Goal: Information Seeking & Learning: Check status

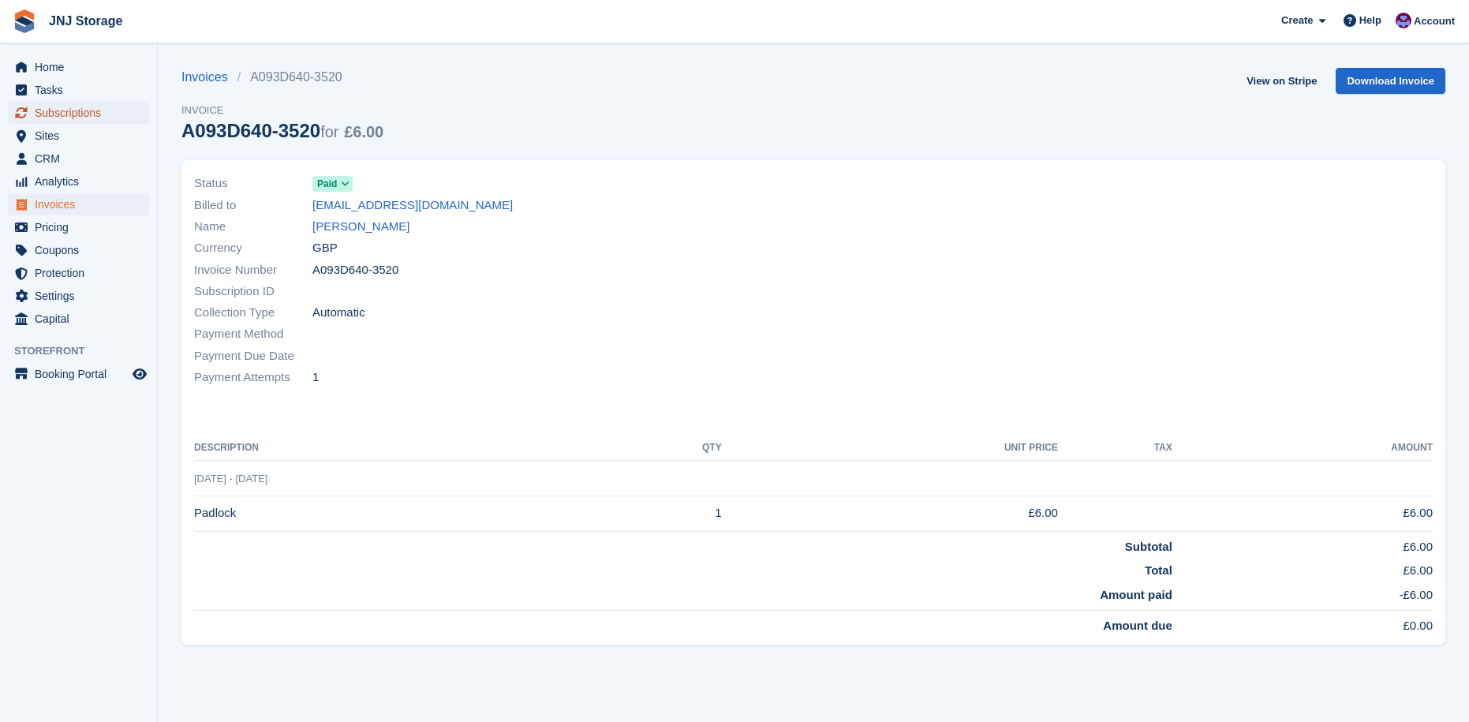
click at [54, 106] on span "Subscriptions" at bounding box center [82, 113] width 95 height 22
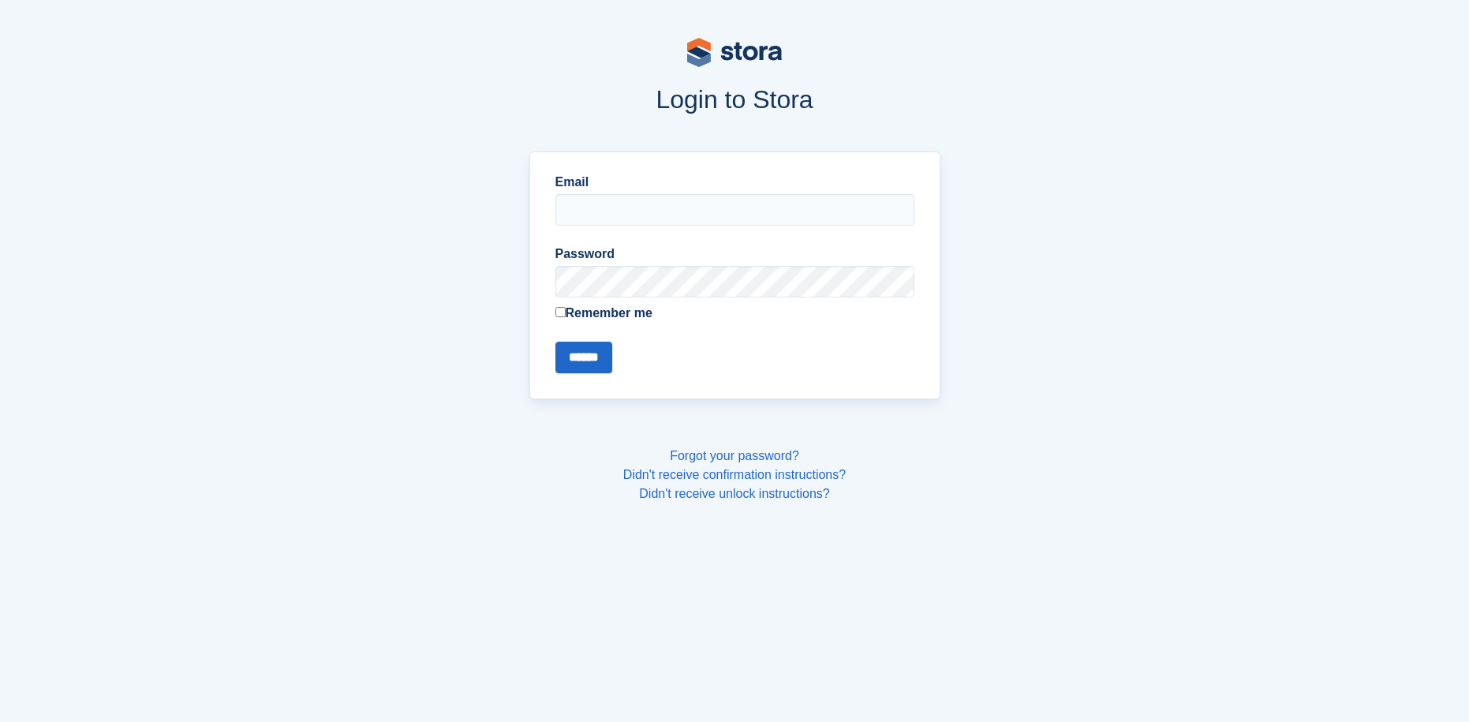
type input "**********"
click at [579, 353] on input "******" at bounding box center [583, 358] width 57 height 32
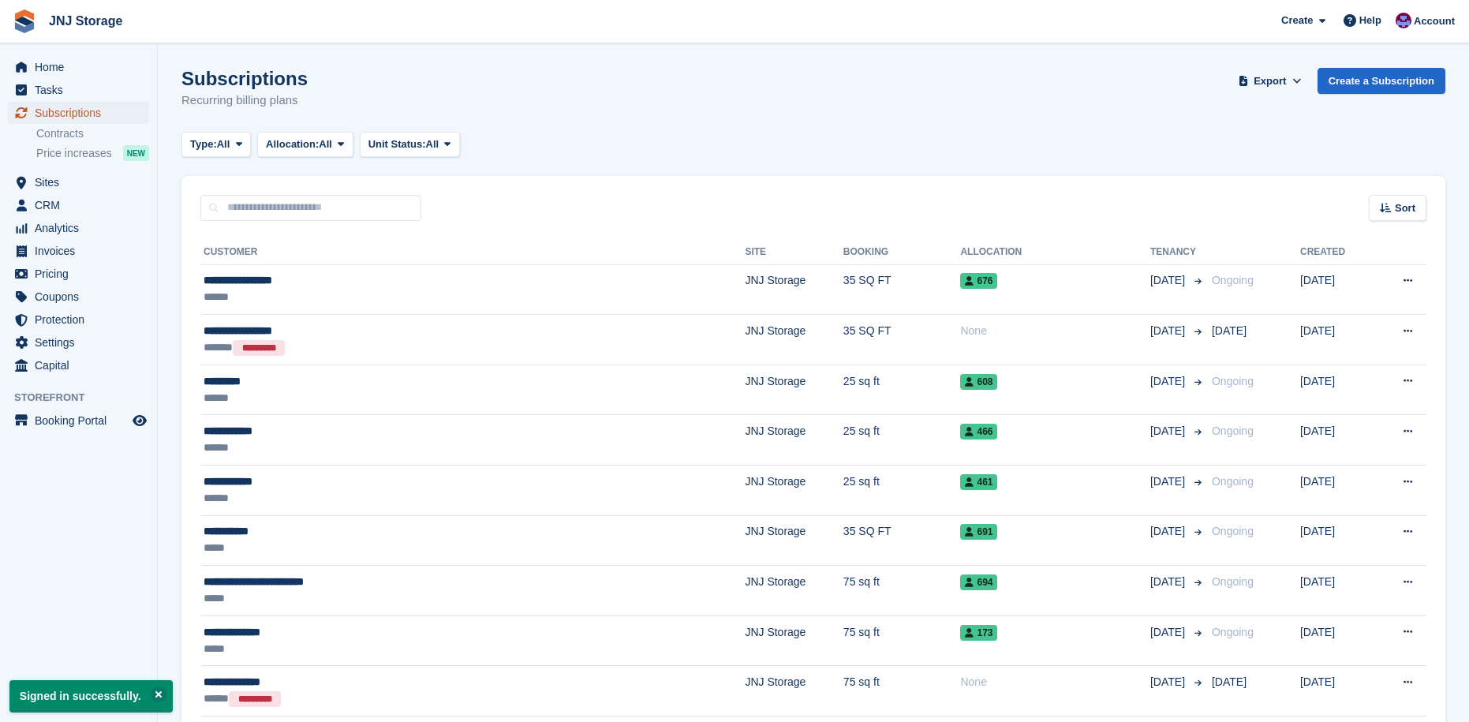
click at [47, 116] on span "Subscriptions" at bounding box center [82, 113] width 95 height 22
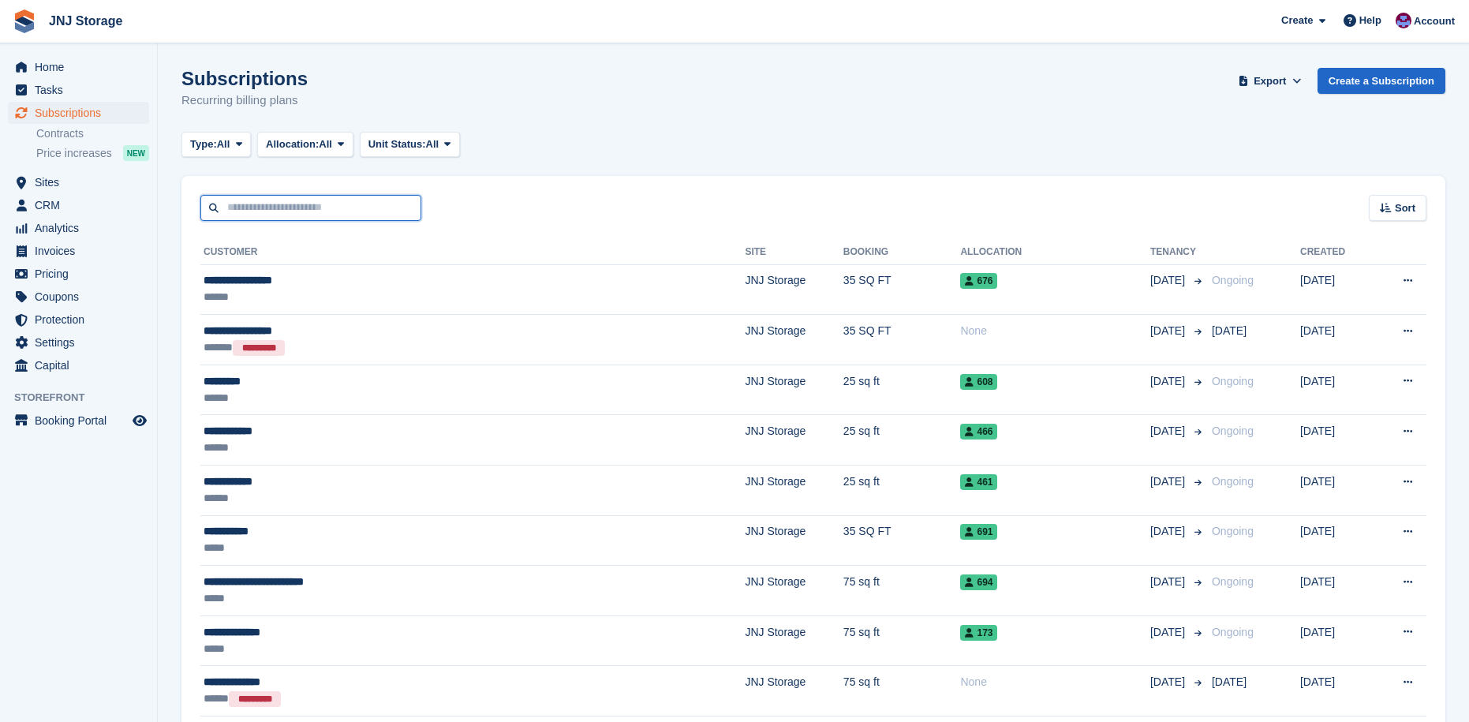
click at [334, 208] on input "text" at bounding box center [310, 208] width 221 height 26
type input "*****"
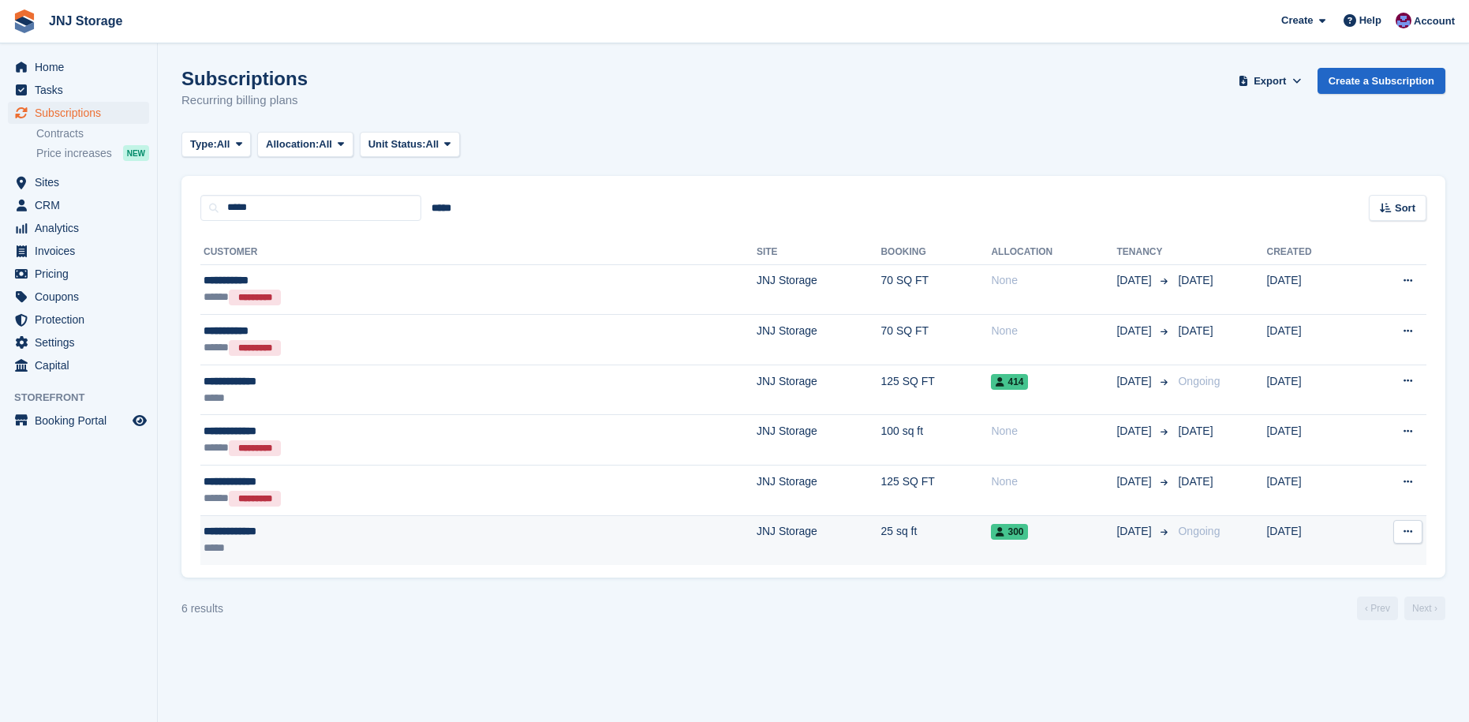
click at [322, 534] on div "**********" at bounding box center [338, 531] width 269 height 17
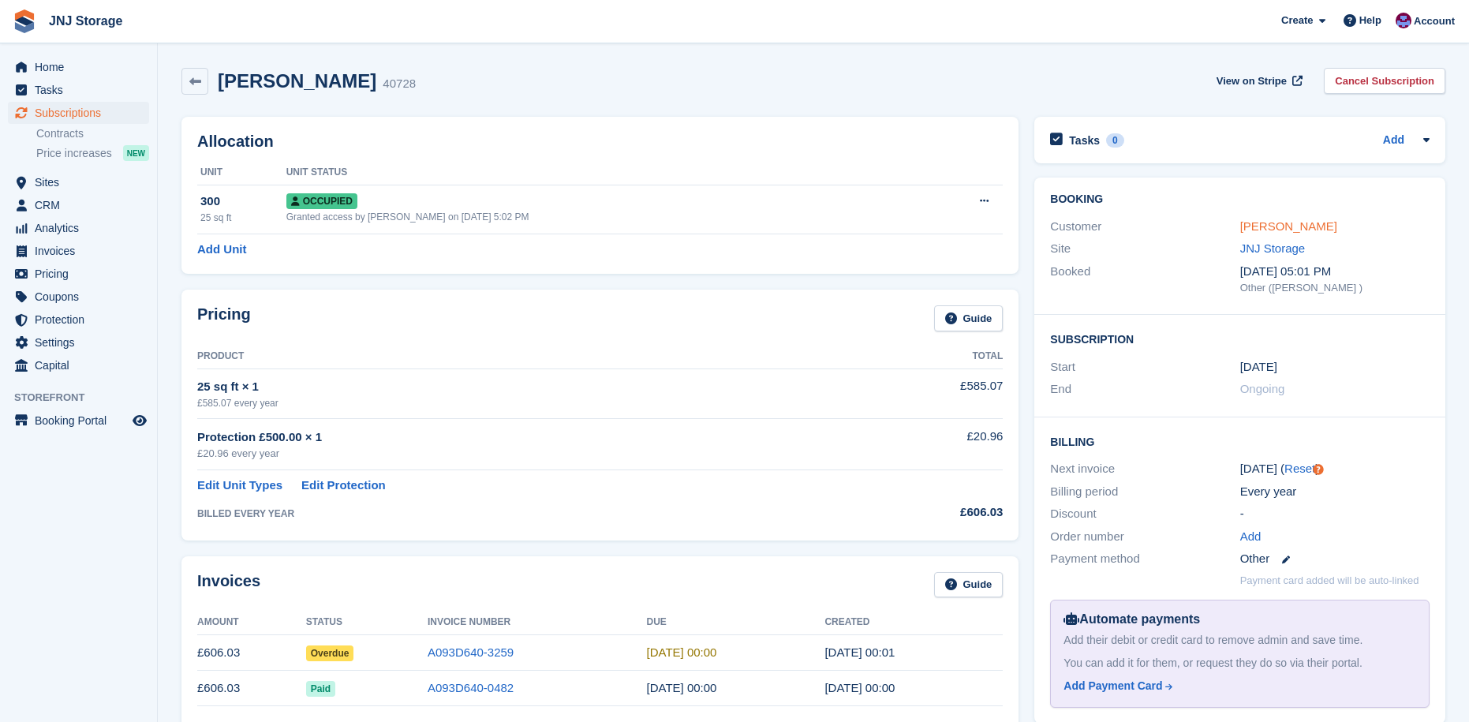
click at [1287, 222] on link "Helen Coombes" at bounding box center [1288, 225] width 97 height 13
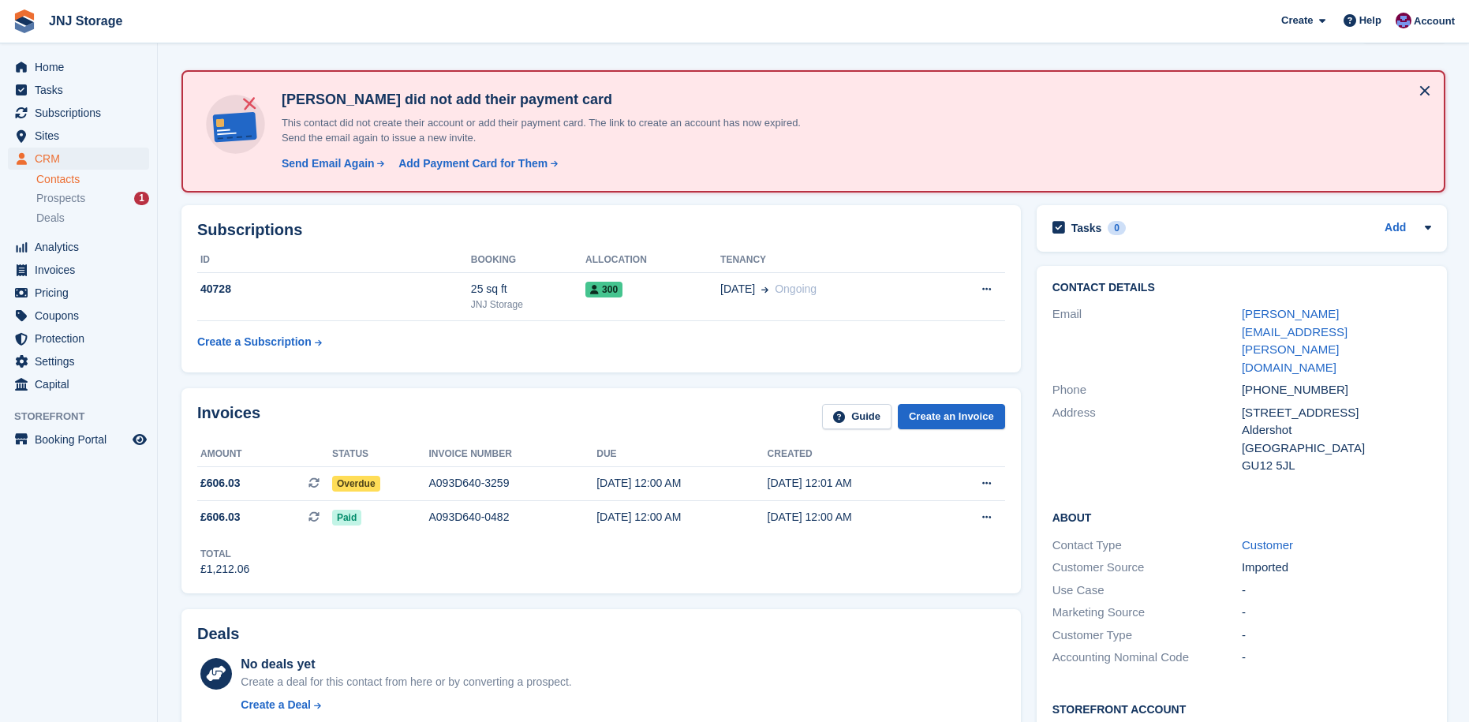
scroll to position [79, 0]
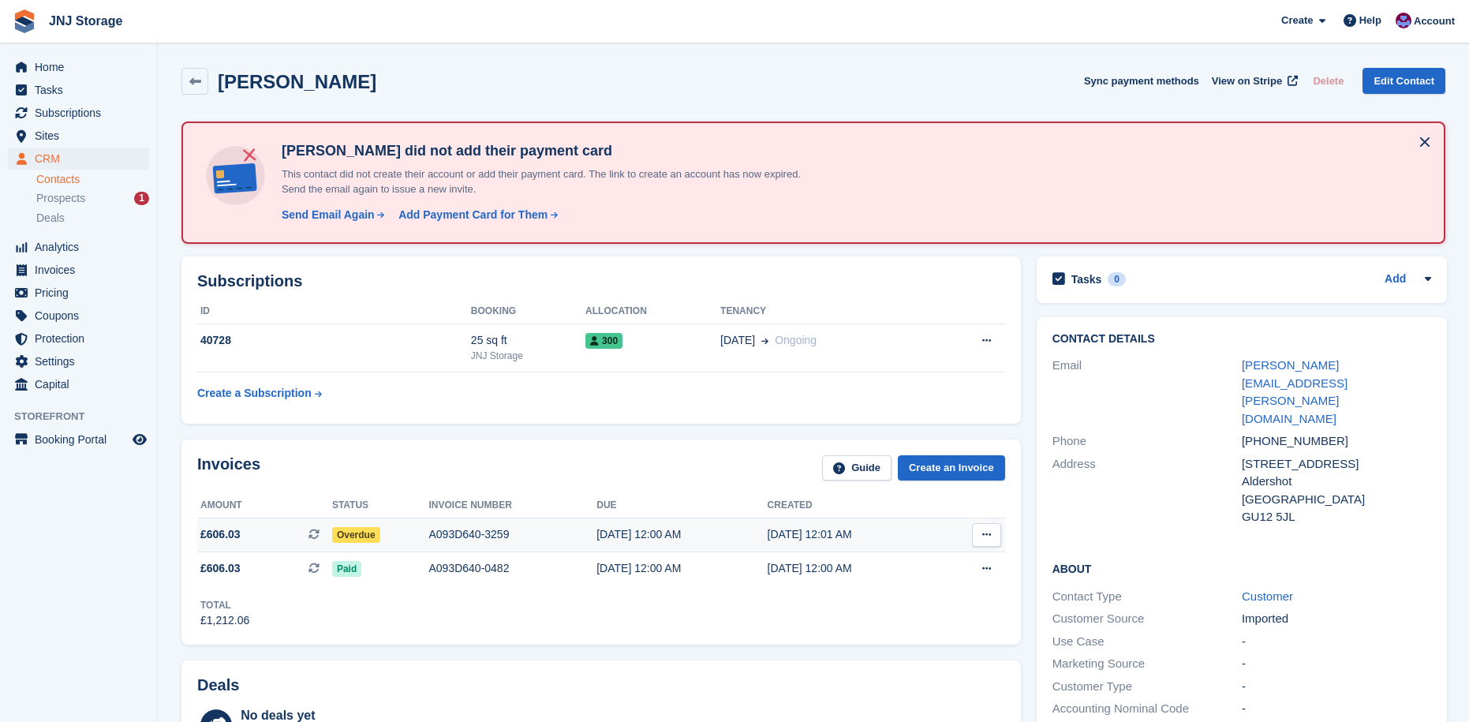
click at [374, 530] on span "Overdue" at bounding box center [356, 535] width 48 height 16
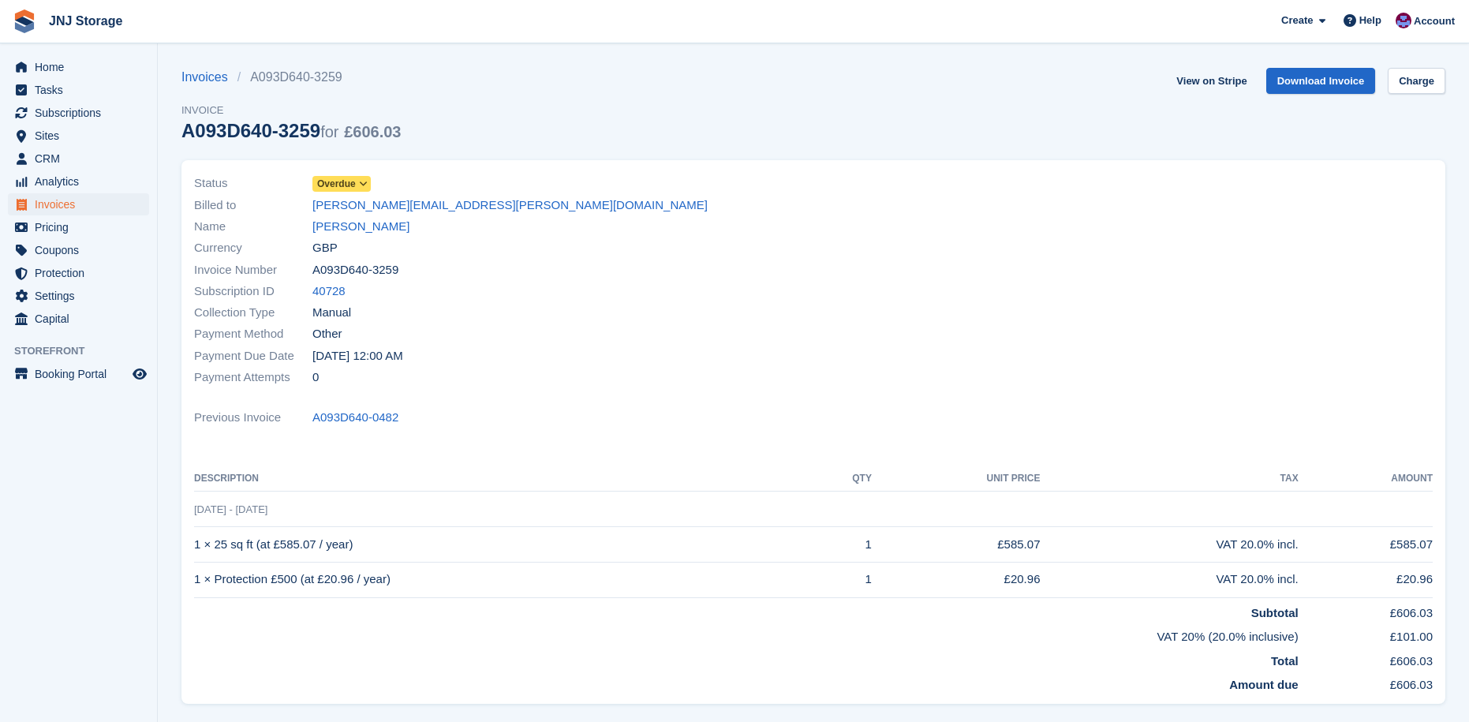
click at [350, 194] on div "Billed to helen.coombes@ntlworld.com" at bounding box center [499, 204] width 610 height 21
click at [343, 188] on span "Overdue" at bounding box center [336, 184] width 39 height 14
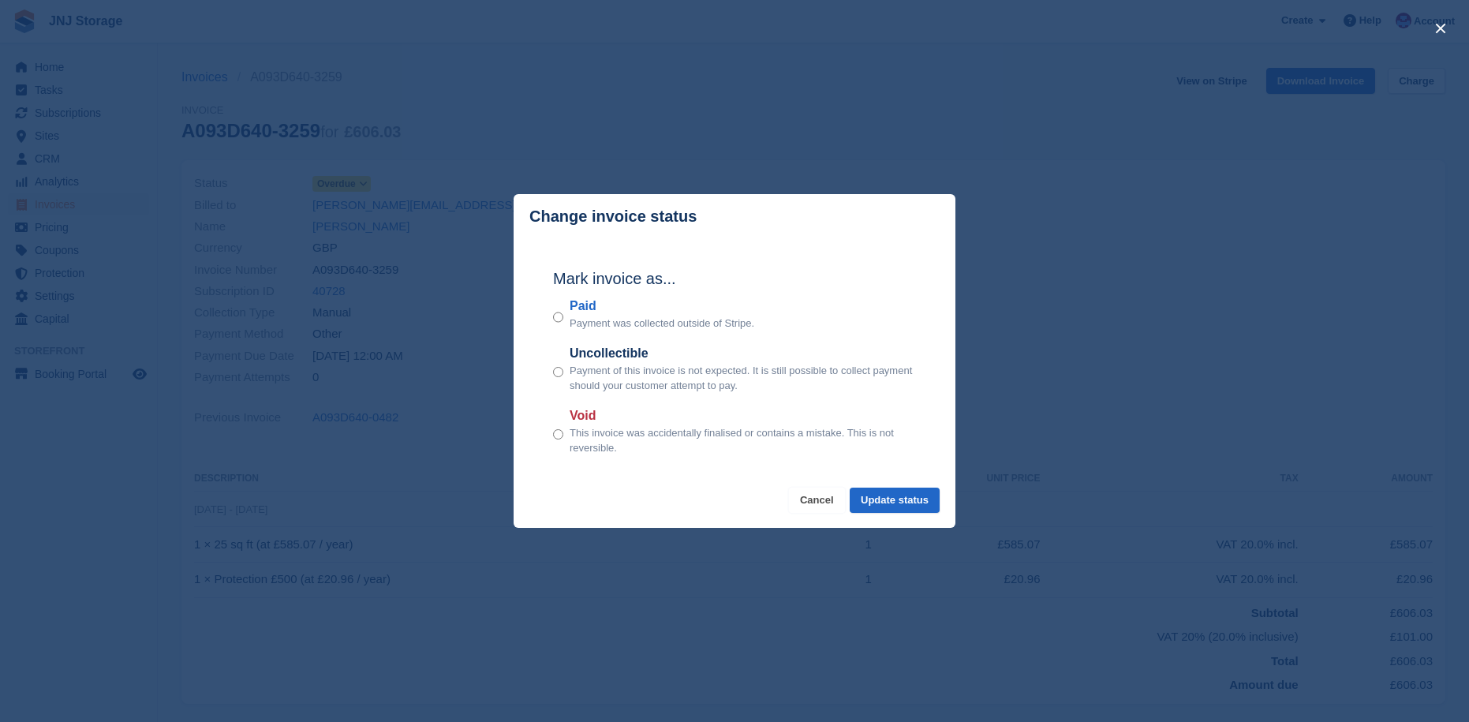
drag, startPoint x: 819, startPoint y: 509, endPoint x: 815, endPoint y: 499, distance: 10.3
click at [820, 509] on button "Cancel" at bounding box center [817, 501] width 56 height 26
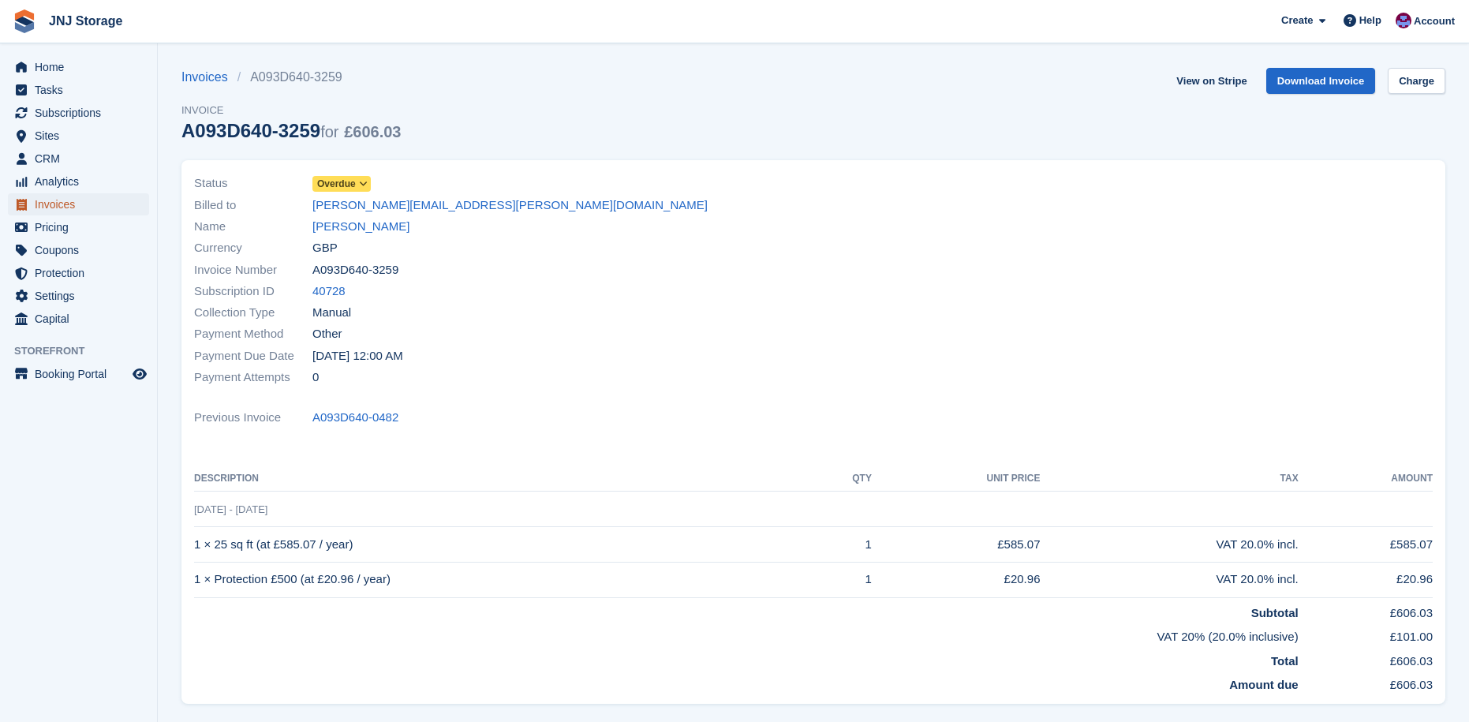
click at [70, 201] on span "Invoices" at bounding box center [82, 204] width 95 height 22
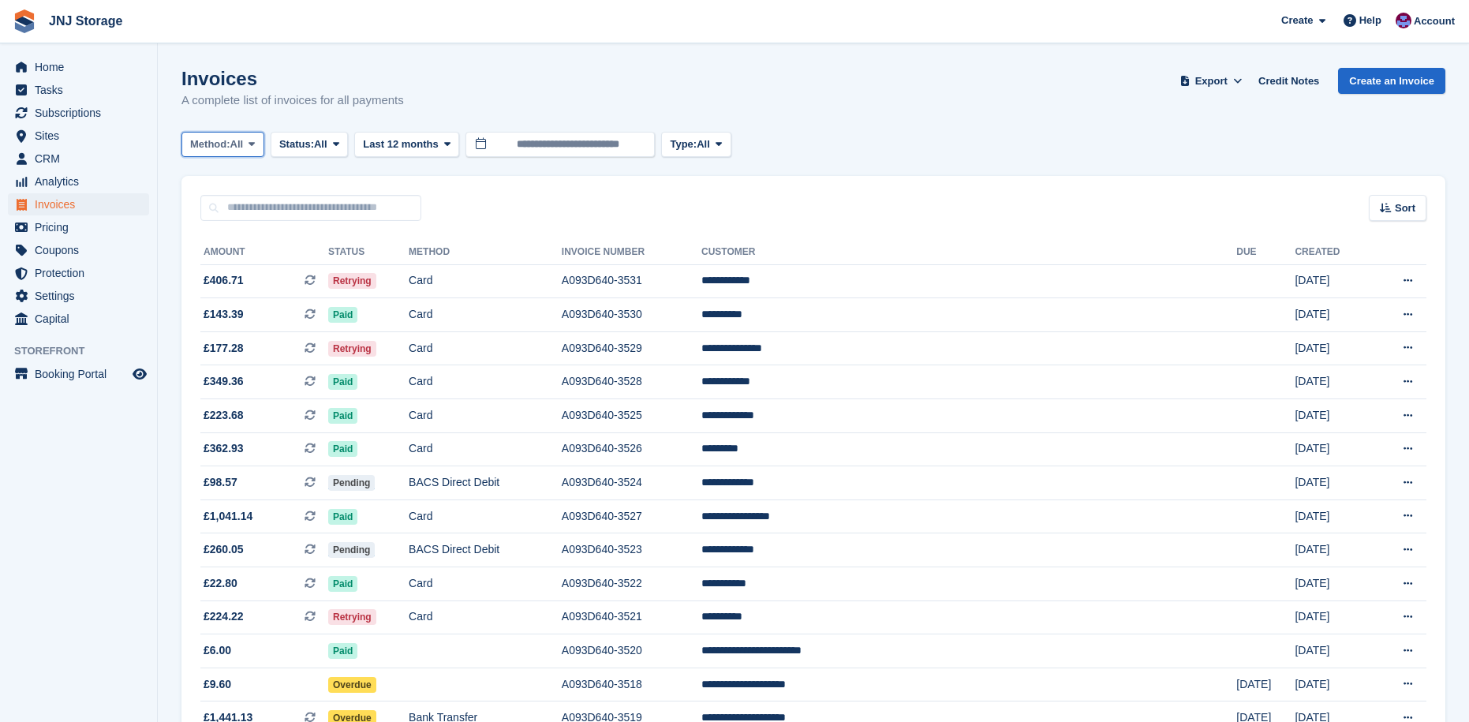
click at [230, 151] on span "Method:" at bounding box center [210, 144] width 40 height 16
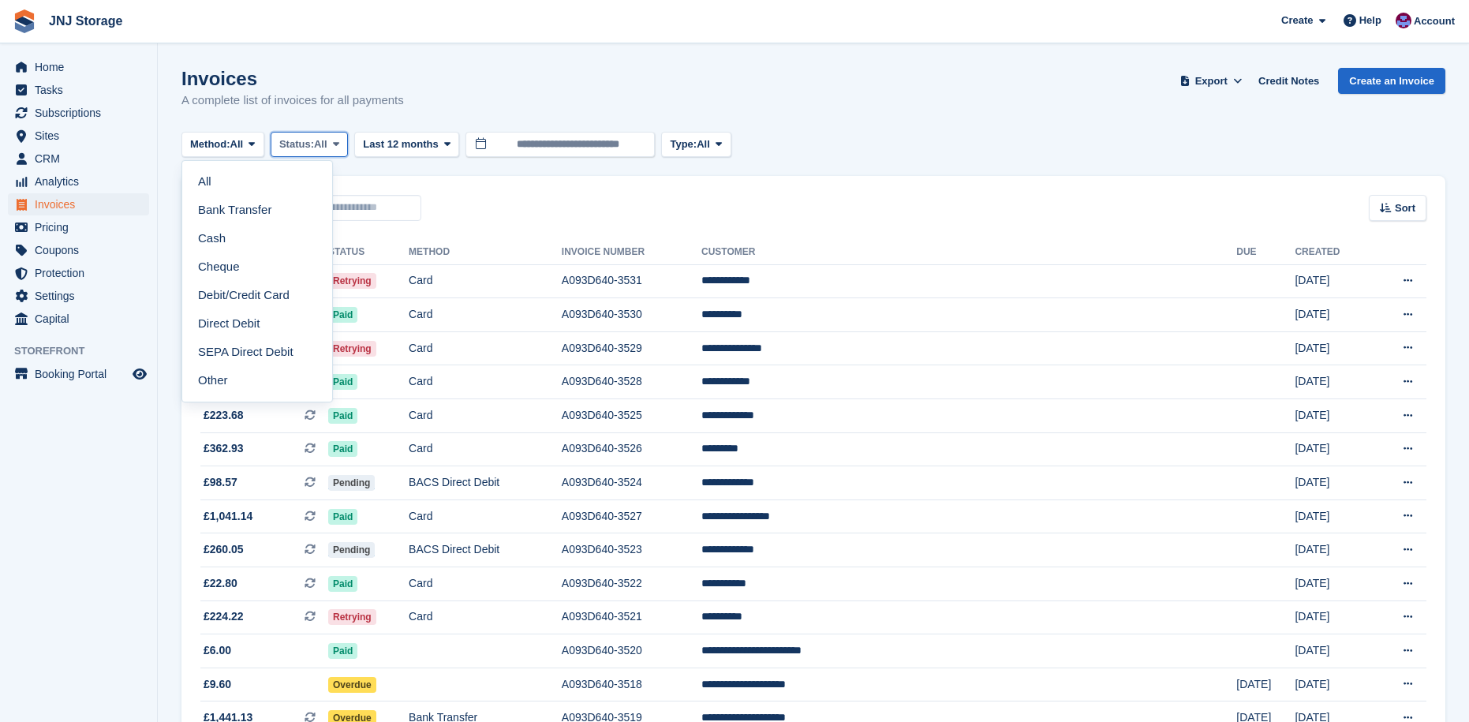
click at [310, 150] on span "Status:" at bounding box center [296, 144] width 35 height 16
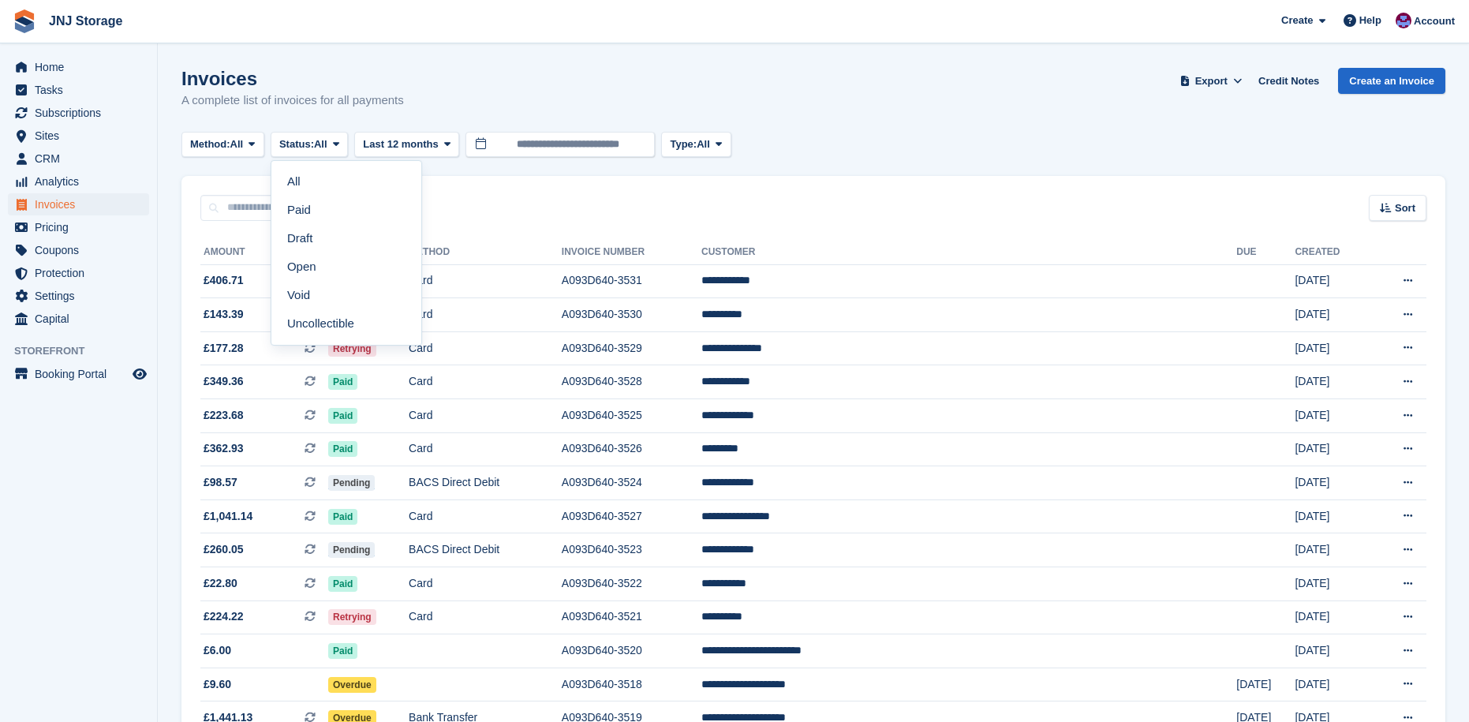
click at [331, 269] on link "Open" at bounding box center [346, 266] width 137 height 28
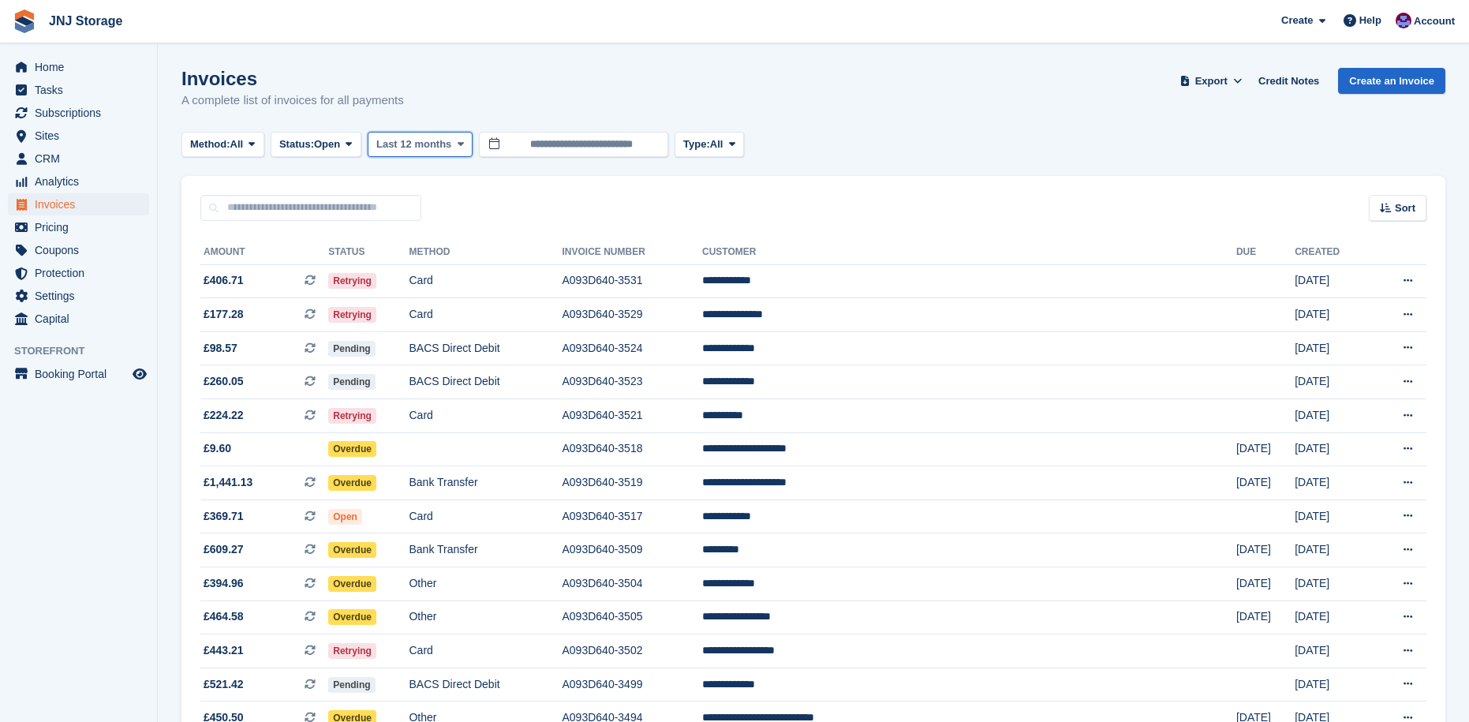
click at [456, 144] on button "Last 12 months" at bounding box center [420, 145] width 105 height 26
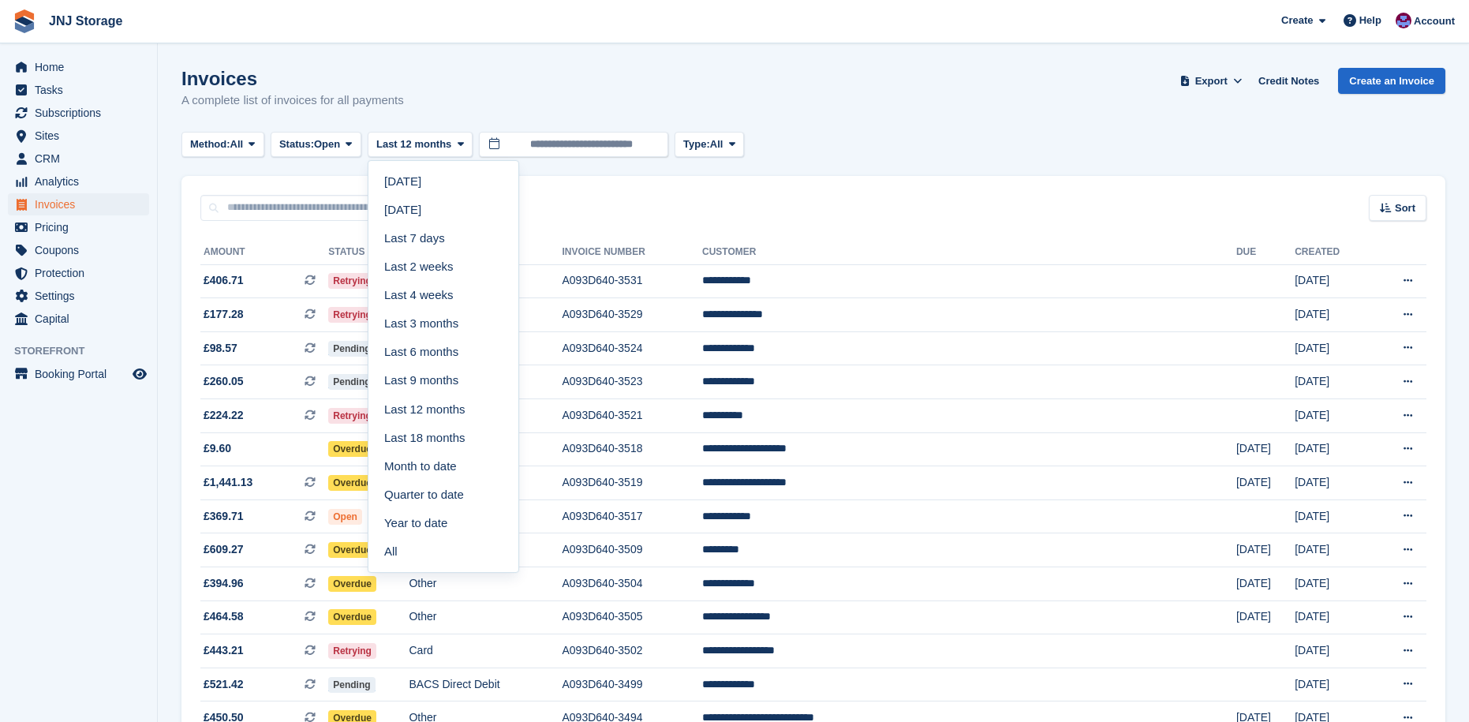
click at [424, 551] on link "All" at bounding box center [443, 551] width 137 height 28
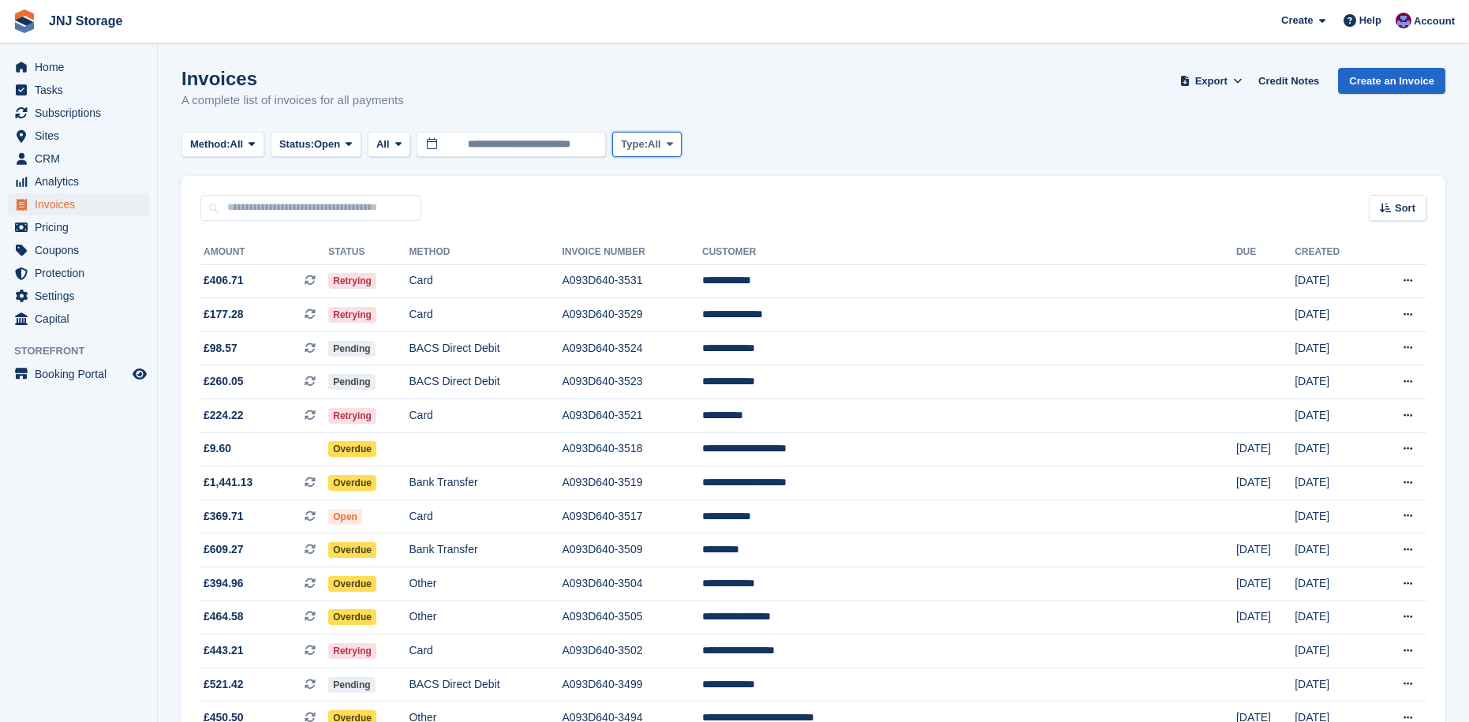
click at [678, 151] on button "Type: All" at bounding box center [646, 145] width 69 height 26
click at [757, 91] on div "Invoices A complete list of invoices for all payments Export Export Invoices Ex…" at bounding box center [813, 98] width 1264 height 61
click at [510, 142] on input "**********" at bounding box center [511, 145] width 189 height 26
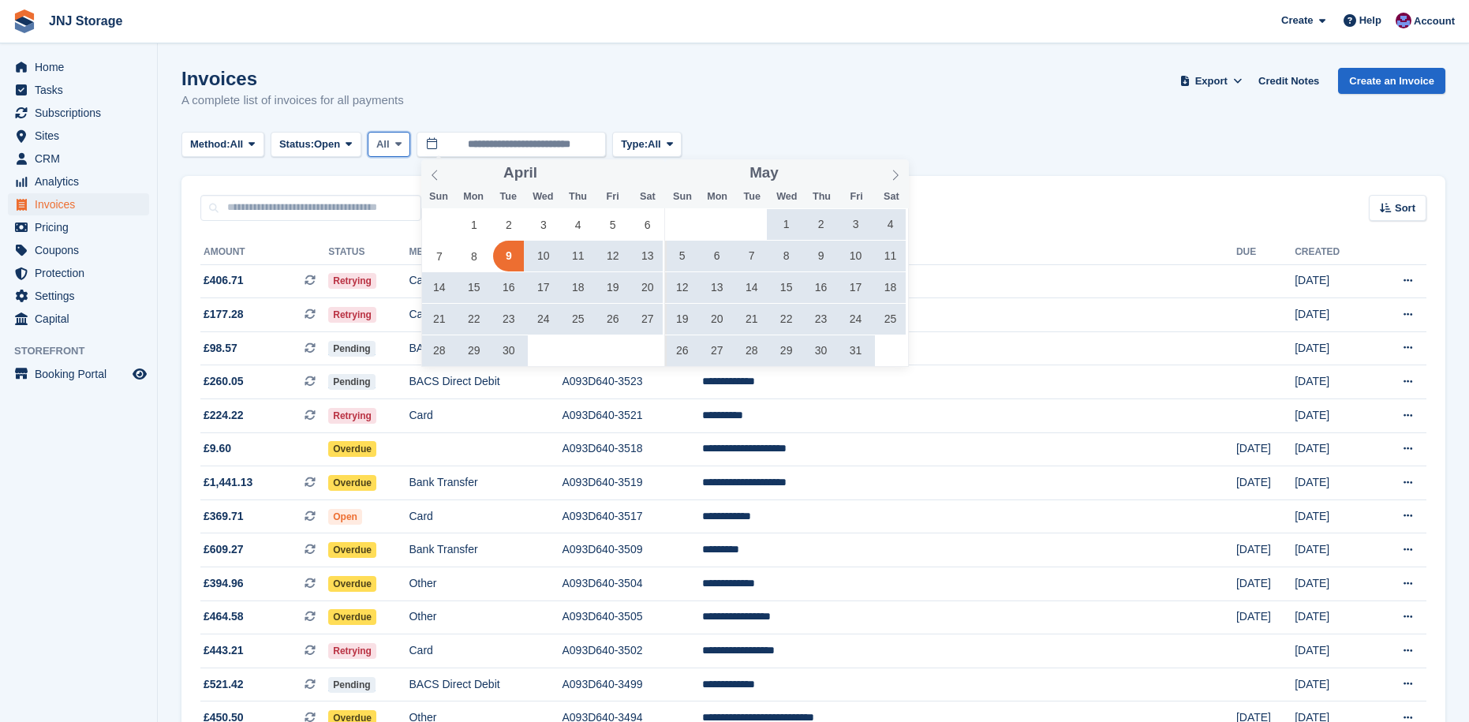
click at [410, 145] on button "All" at bounding box center [389, 145] width 43 height 26
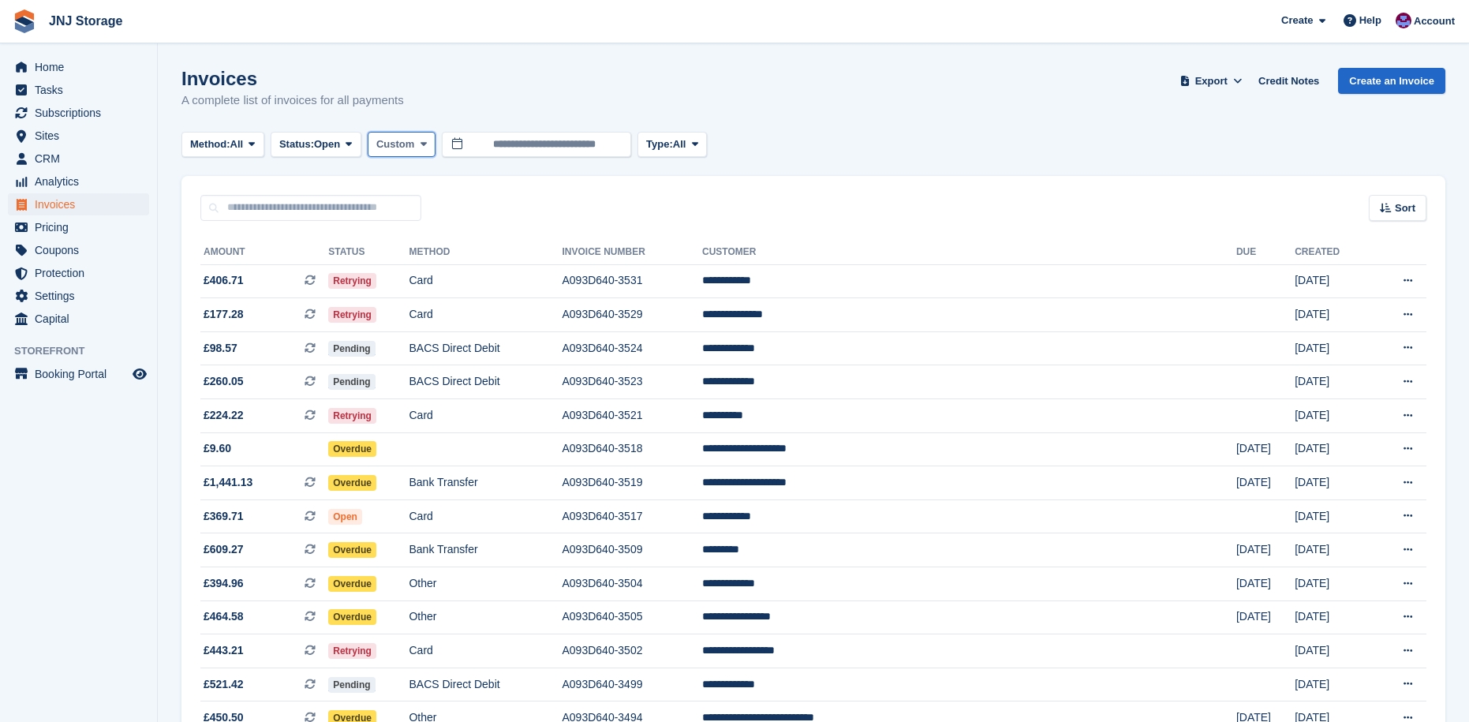
click at [423, 142] on icon at bounding box center [423, 144] width 6 height 10
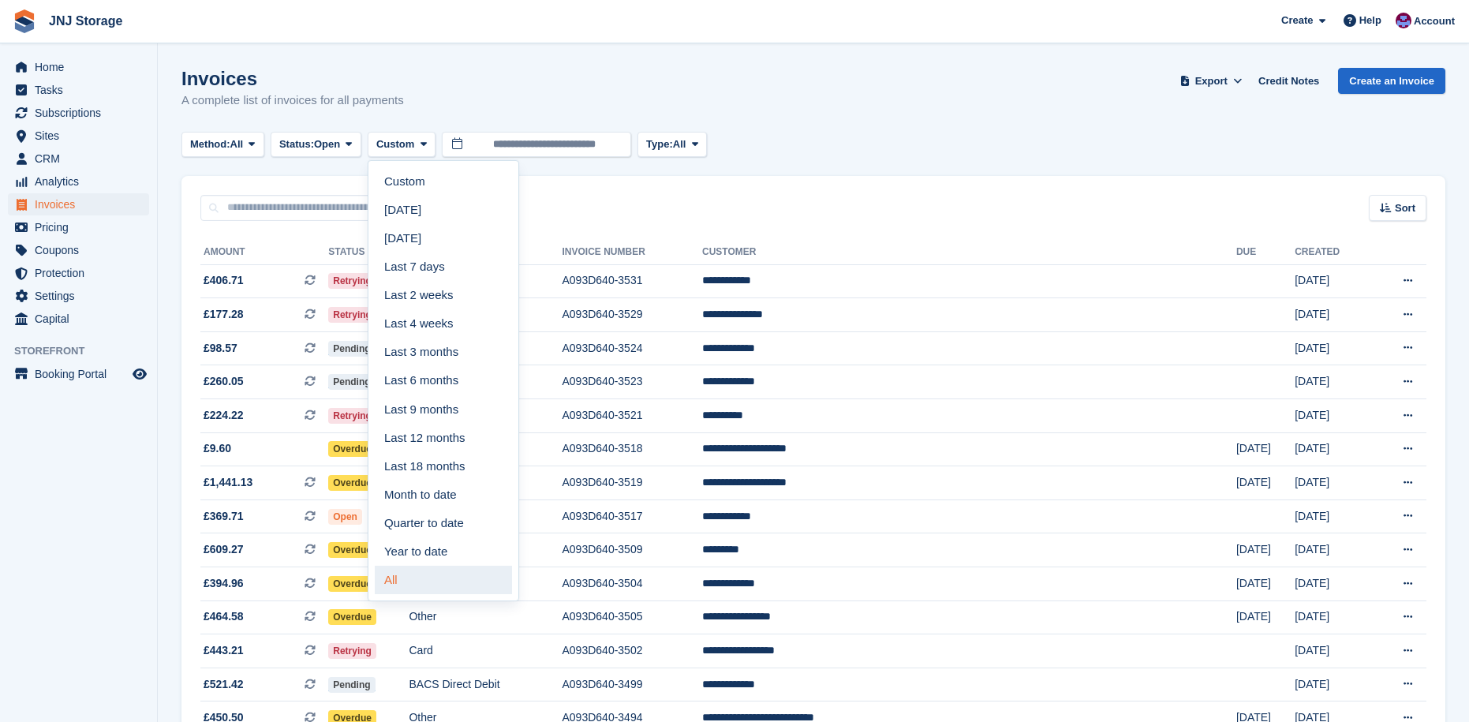
click at [405, 581] on link "All" at bounding box center [443, 580] width 137 height 28
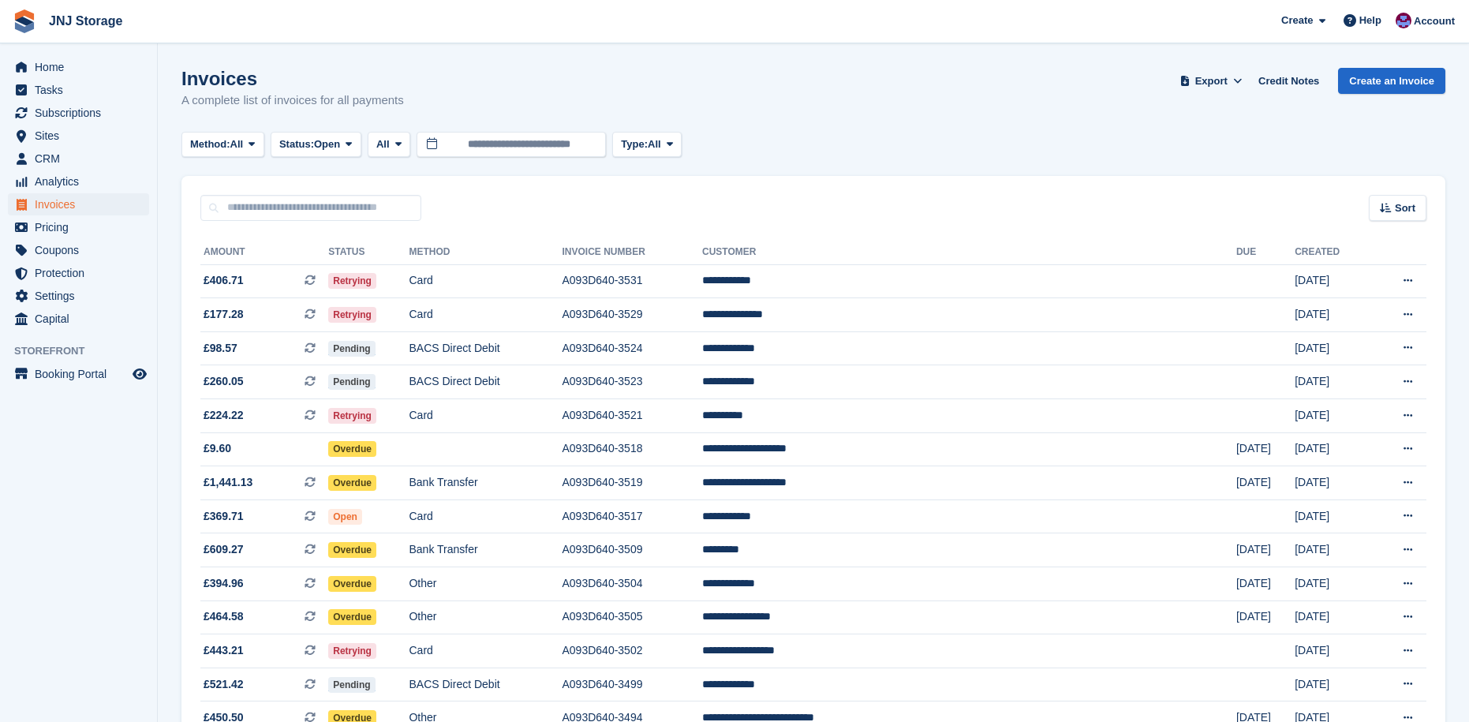
click at [776, 138] on div "Method: All All Bank Transfer Cash Cheque Debit/Credit Card Direct Debit SEPA D…" at bounding box center [813, 145] width 1264 height 26
click at [1241, 85] on span at bounding box center [1238, 81] width 16 height 16
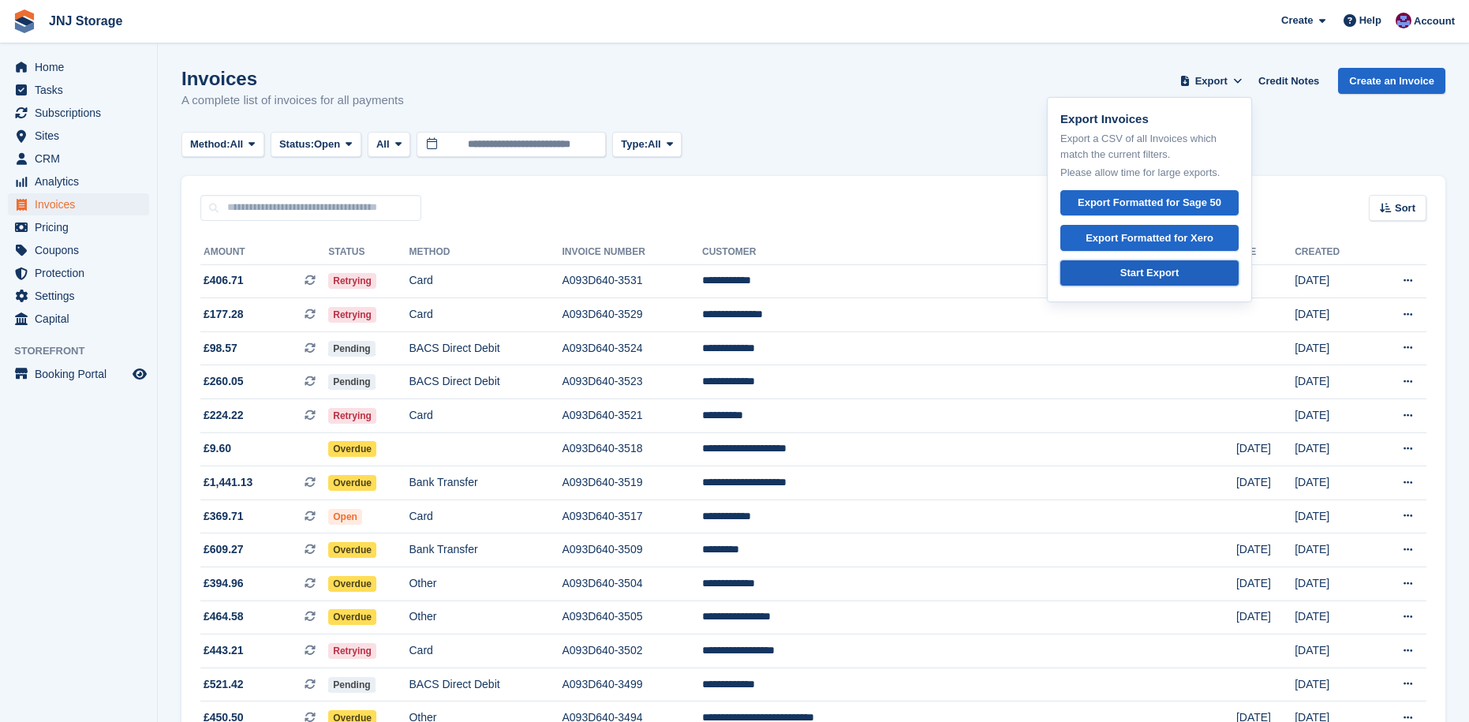
click at [1179, 275] on div "Start Export" at bounding box center [1149, 273] width 58 height 16
click at [1166, 237] on div "Export Formatted for Xero" at bounding box center [1149, 238] width 128 height 16
click at [1138, 205] on div "Export Formatted for Sage 50" at bounding box center [1150, 203] width 144 height 16
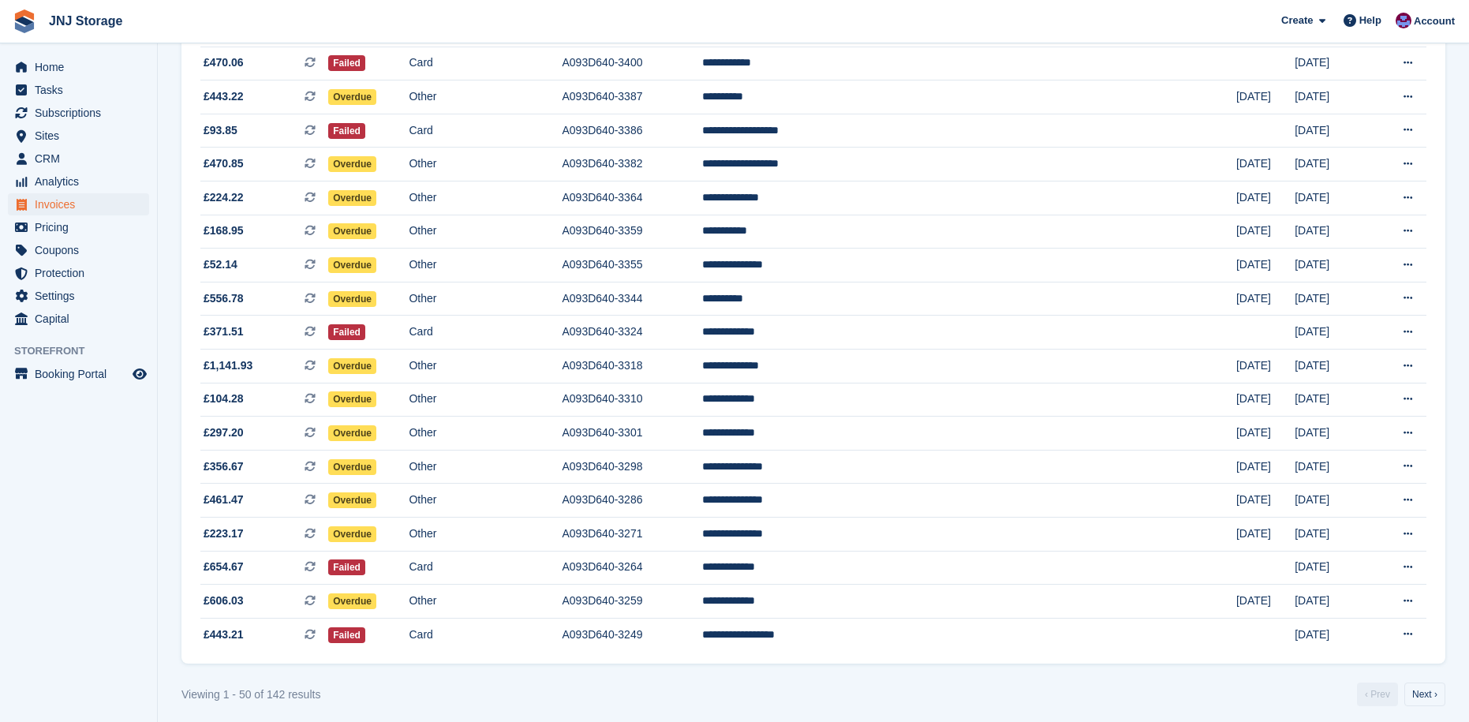
scroll to position [1301, 0]
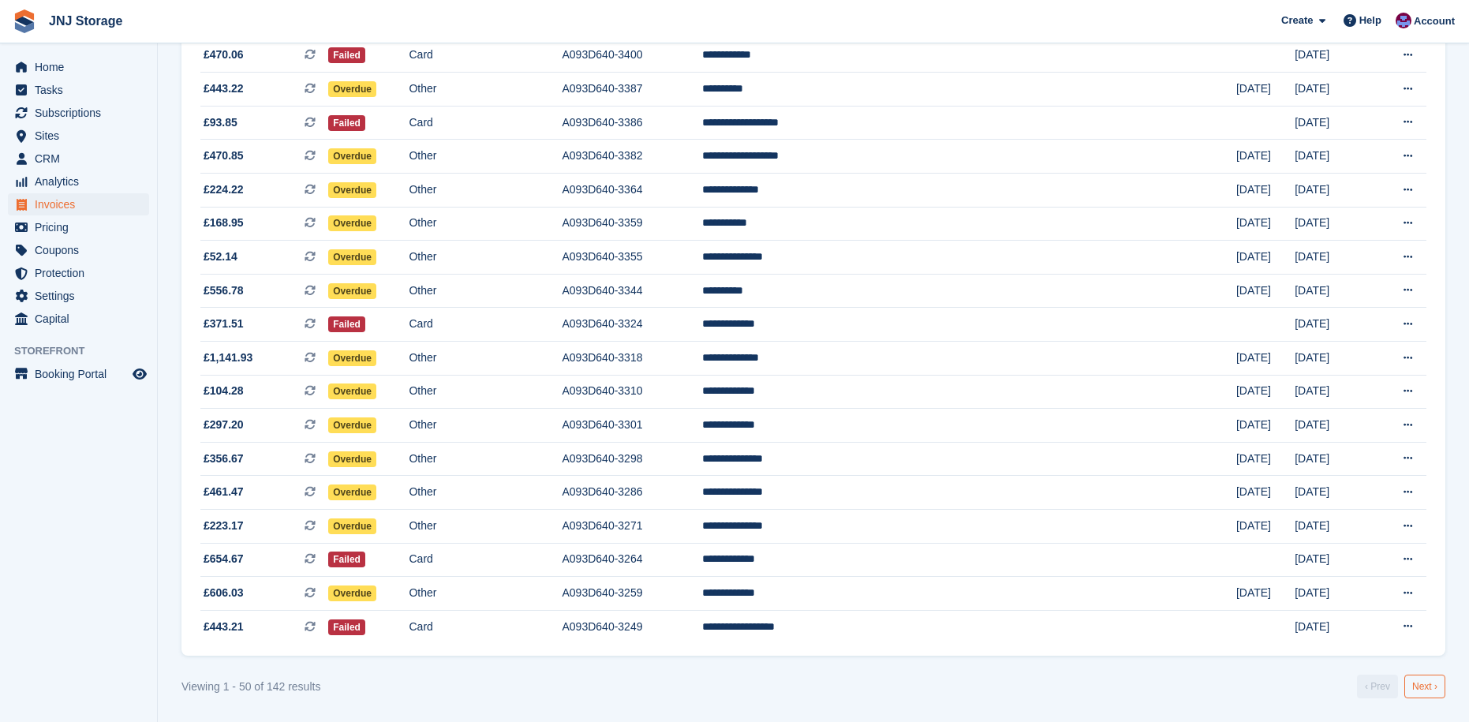
click at [1424, 690] on link "Next ›" at bounding box center [1424, 686] width 41 height 24
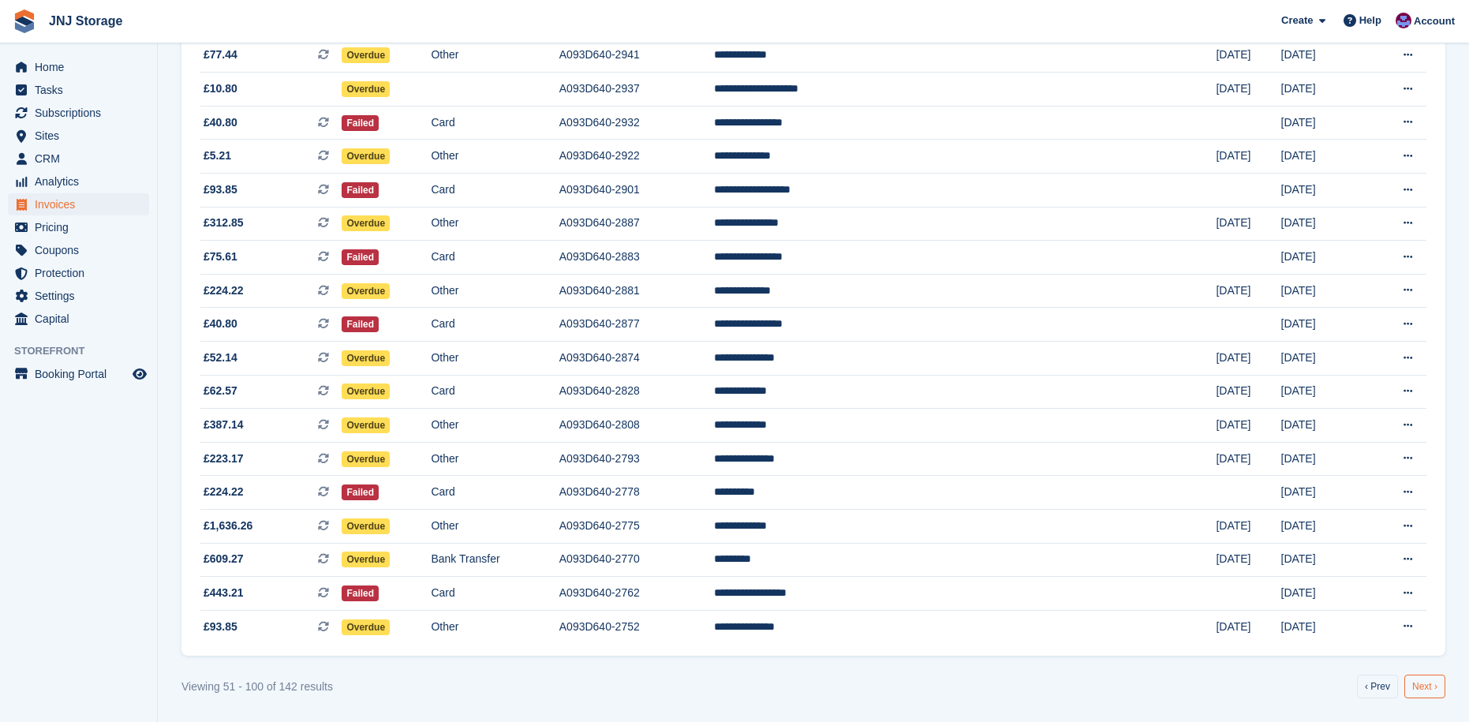
click at [1423, 688] on link "Next ›" at bounding box center [1424, 686] width 41 height 24
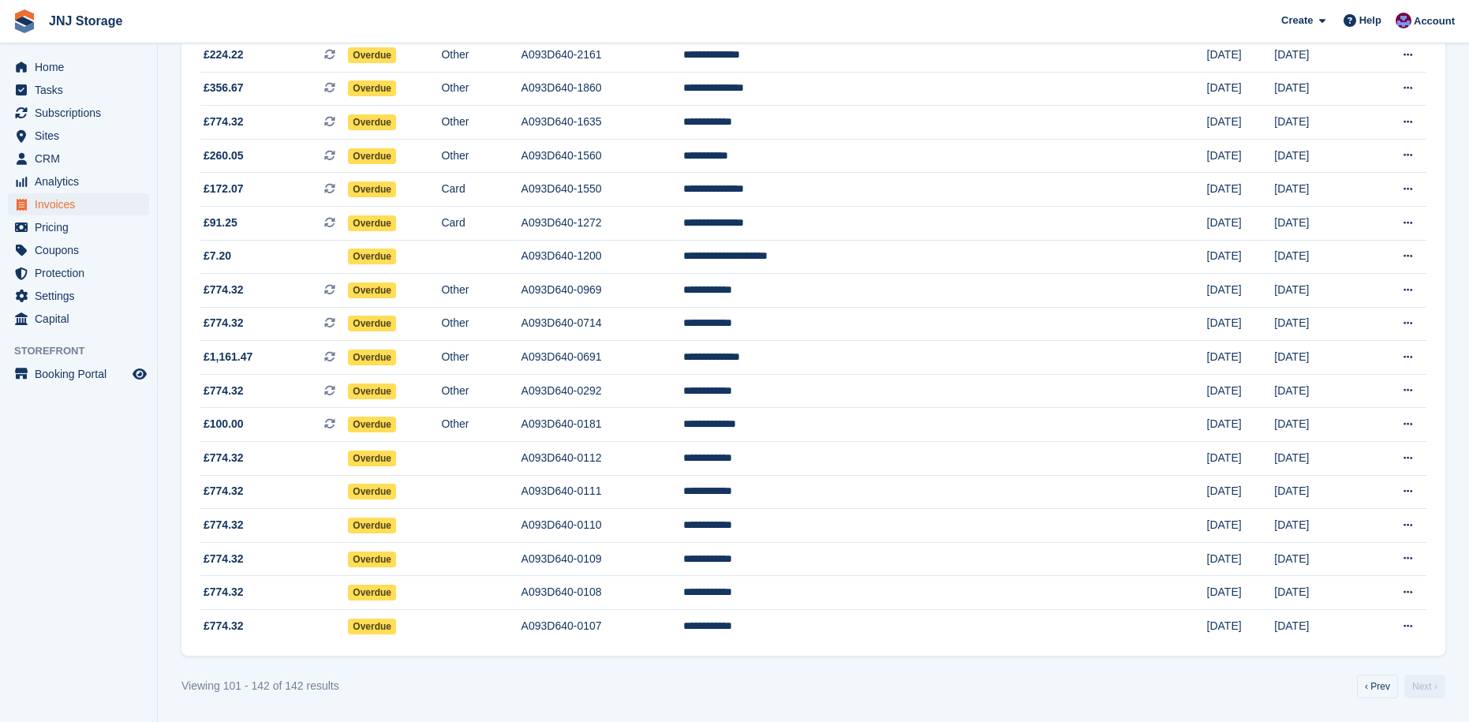
scroll to position [1033, 0]
click at [1423, 688] on link "Next ›" at bounding box center [1424, 686] width 41 height 24
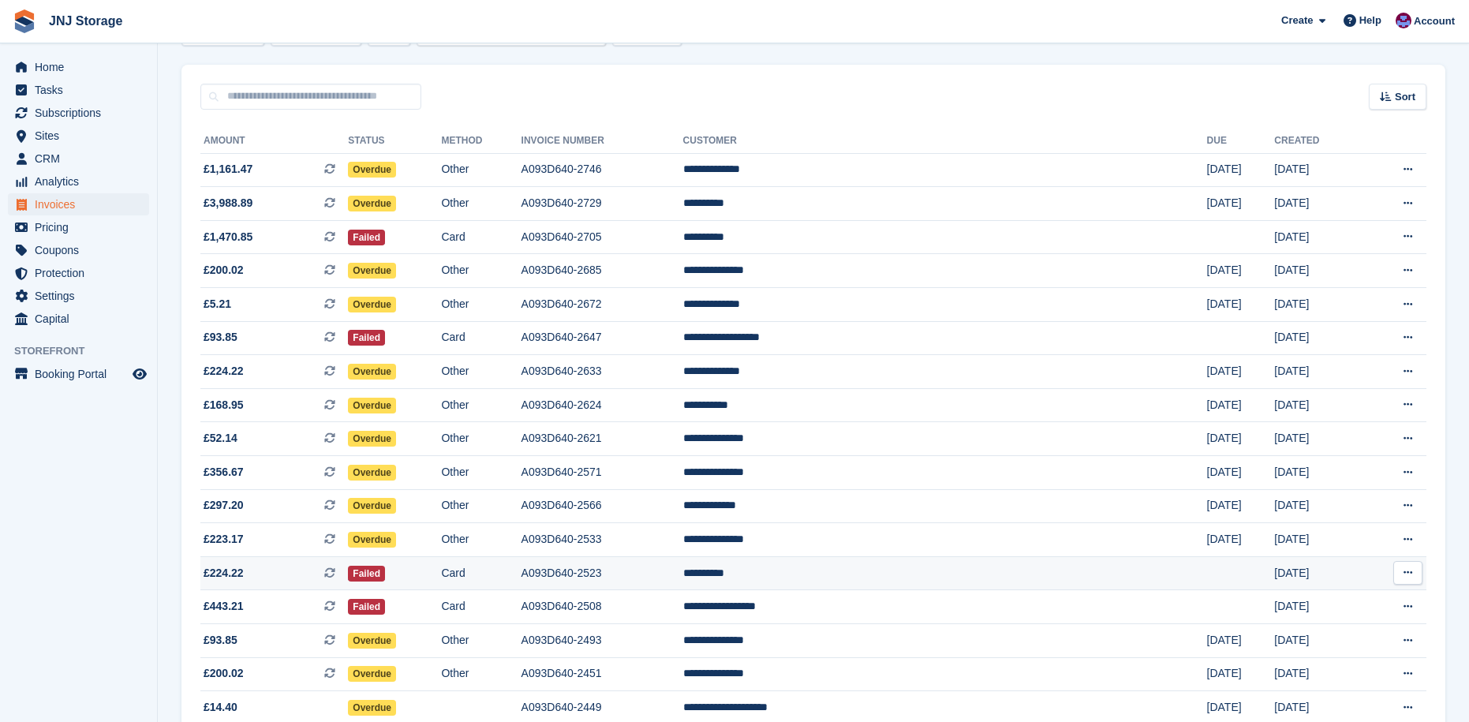
scroll to position [86, 0]
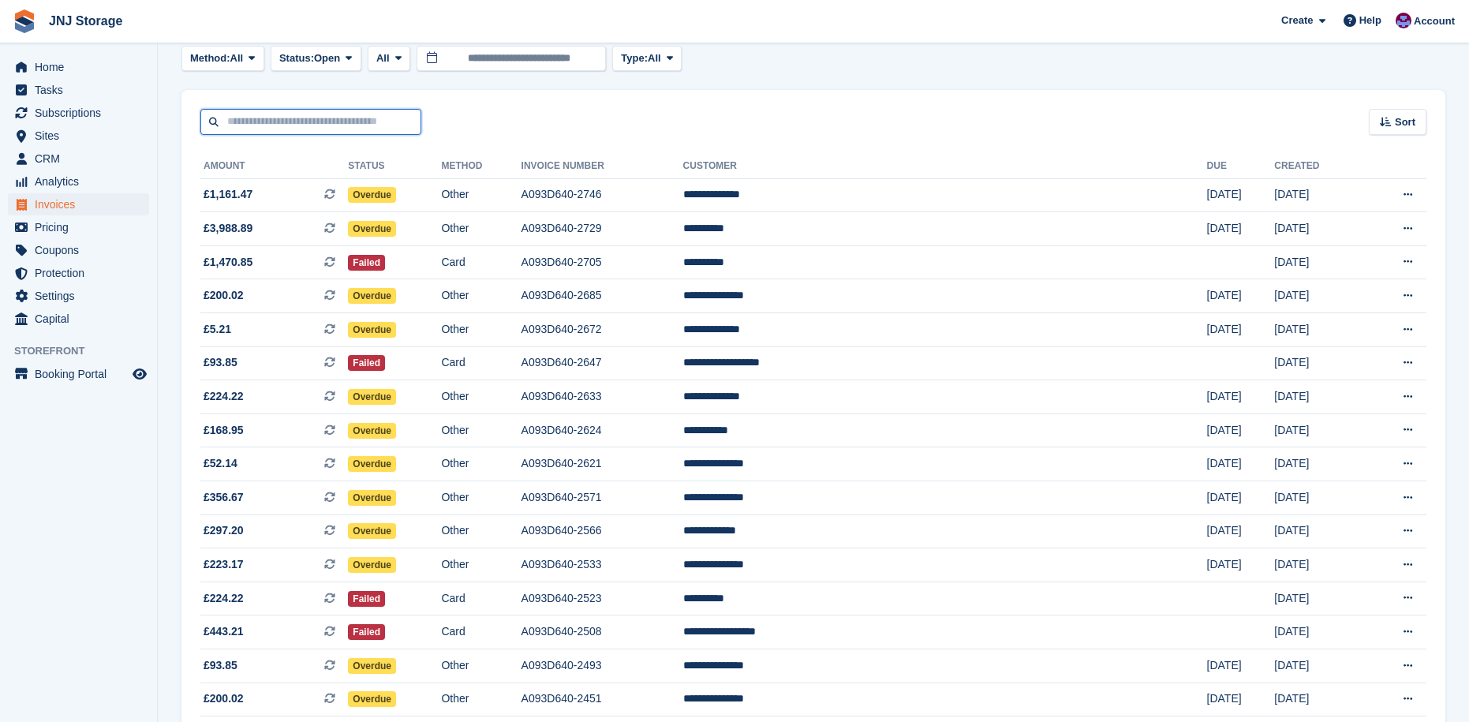
click at [268, 117] on input "text" at bounding box center [310, 122] width 221 height 26
click at [113, 116] on span "Subscriptions" at bounding box center [82, 113] width 95 height 22
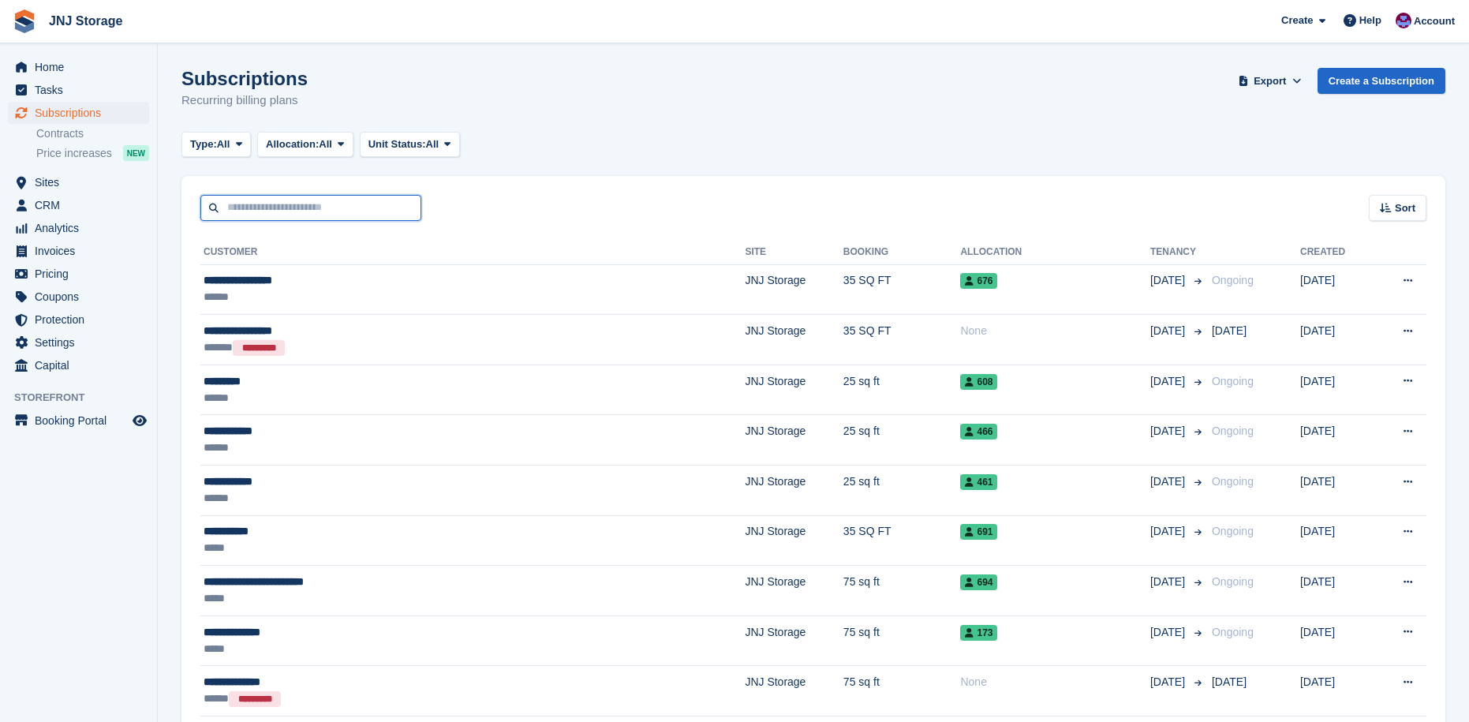
click at [270, 209] on input "text" at bounding box center [310, 208] width 221 height 26
type input "**********"
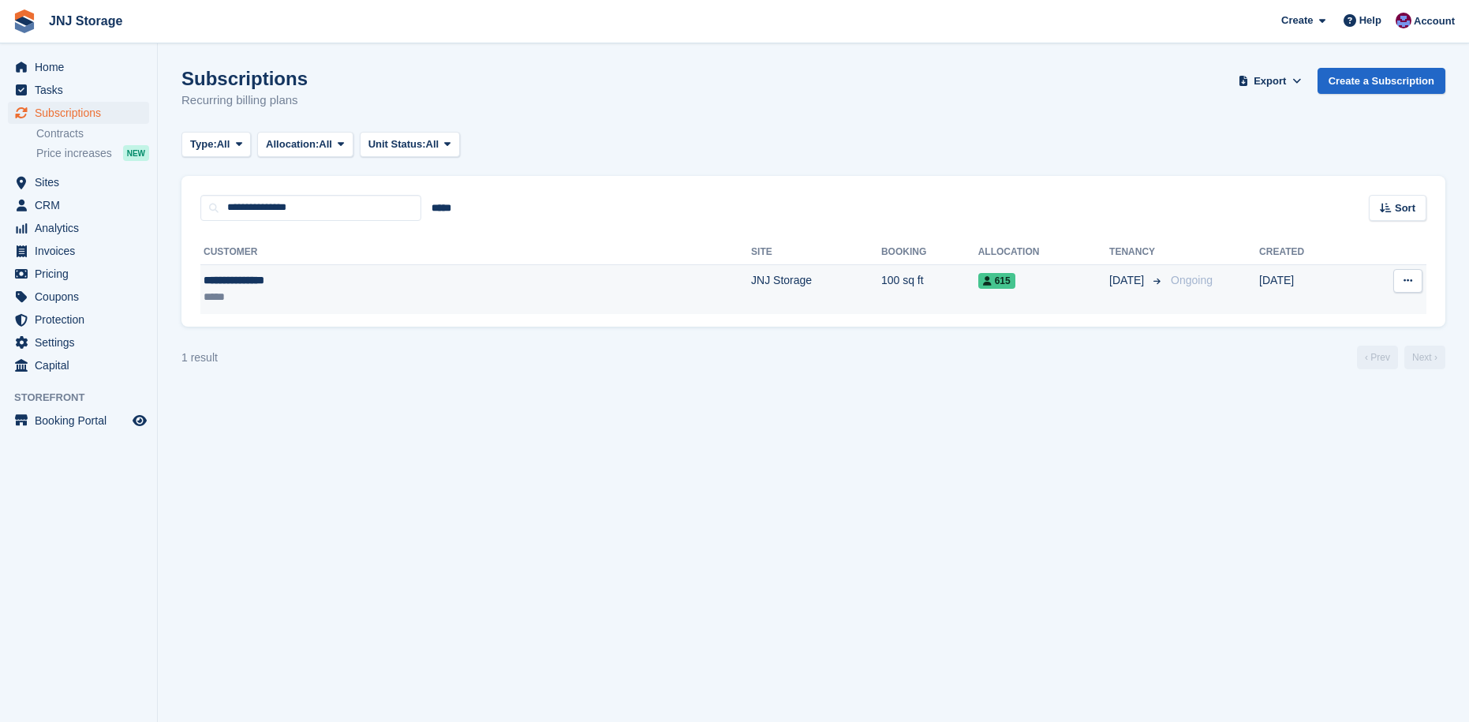
click at [376, 302] on div "*****" at bounding box center [331, 297] width 254 height 17
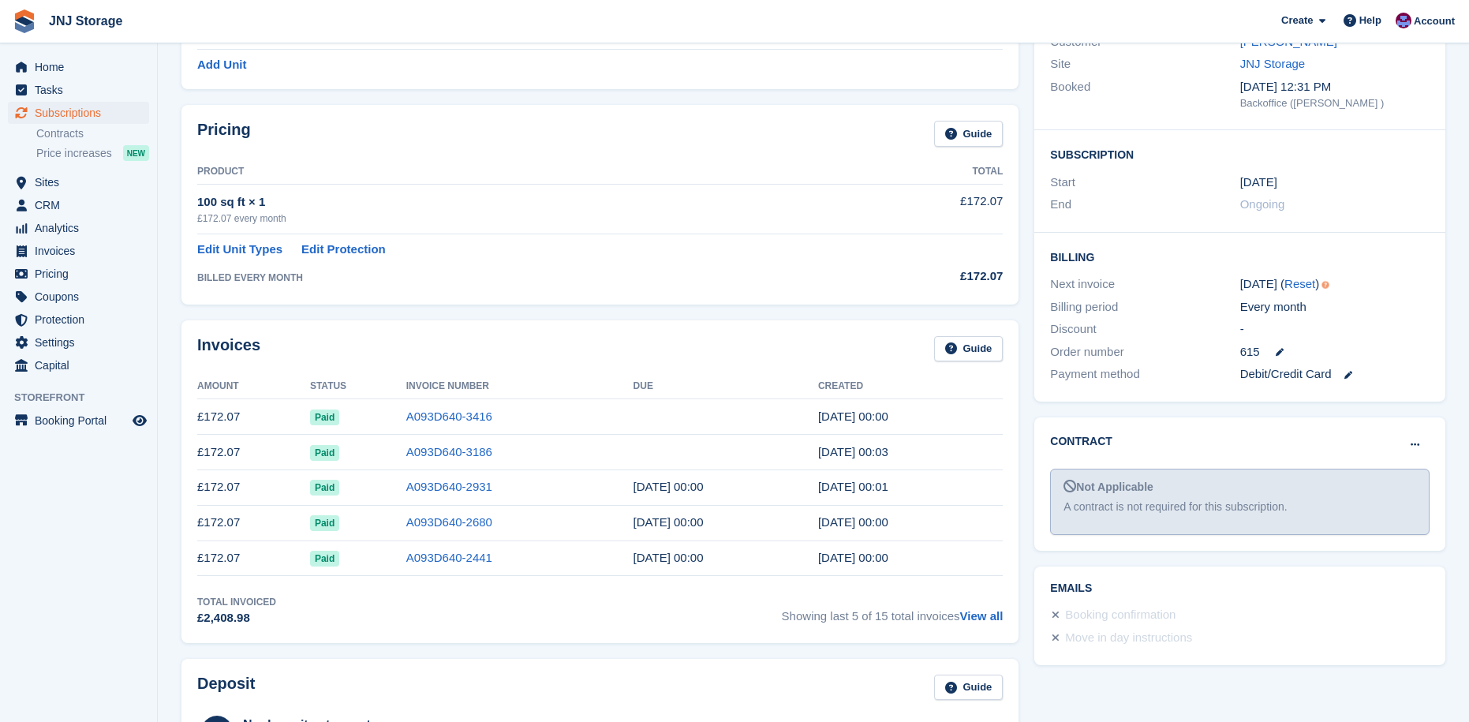
scroll to position [237, 0]
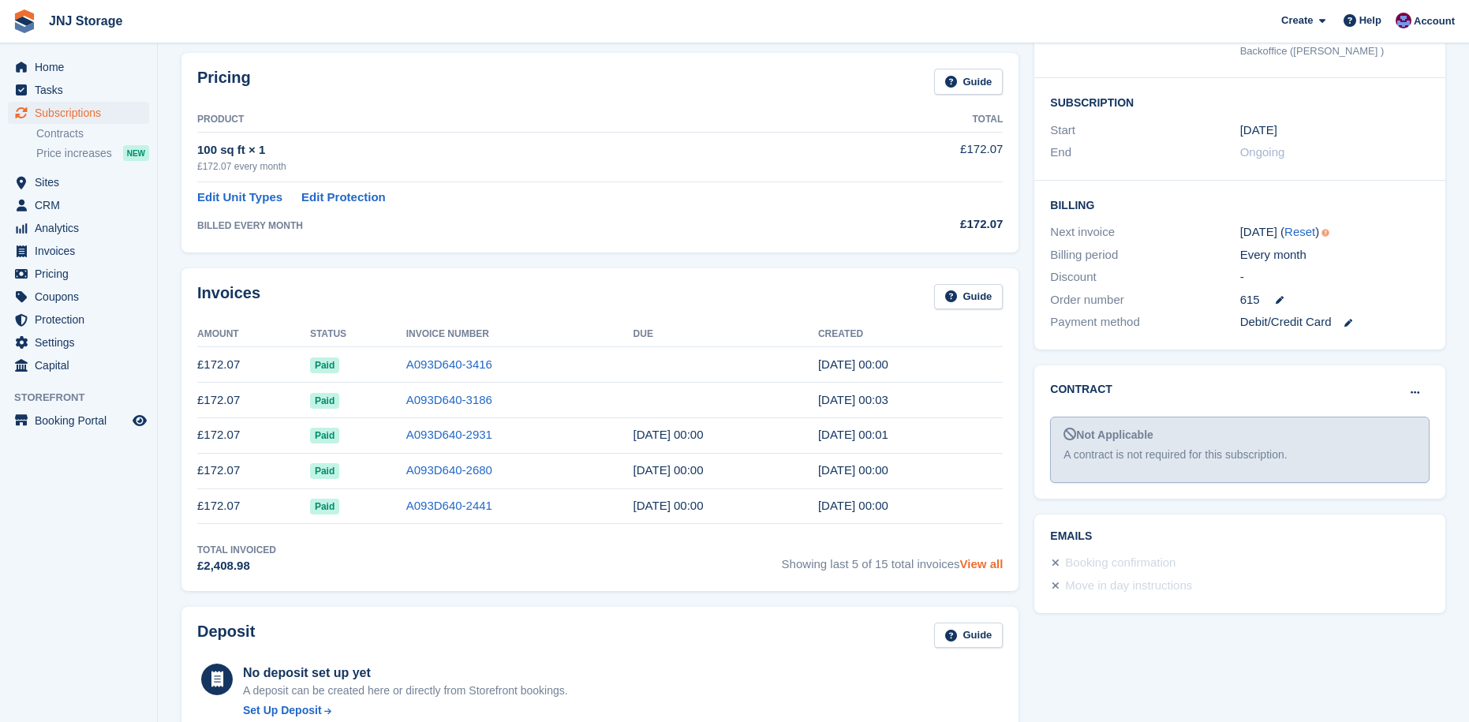
click at [978, 565] on link "View all" at bounding box center [981, 563] width 43 height 13
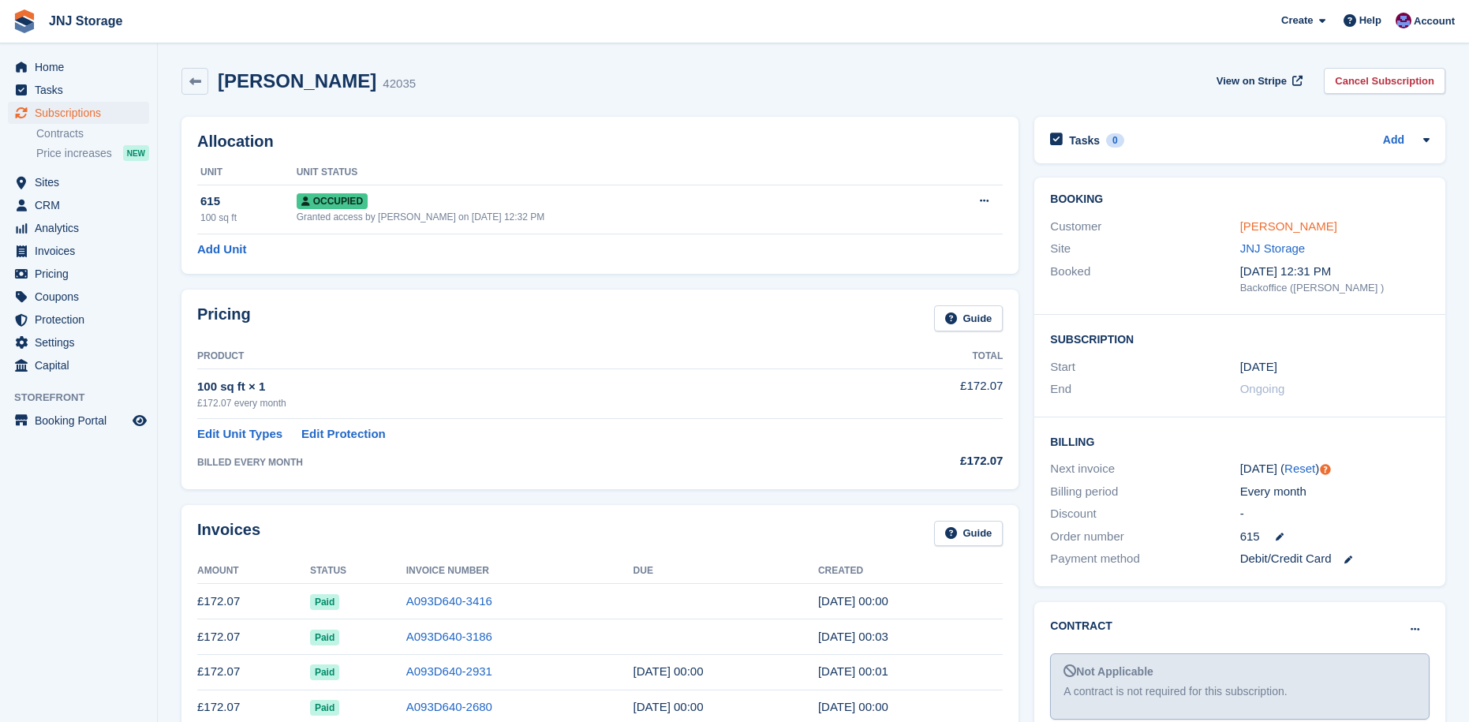
click at [1288, 221] on link "[PERSON_NAME]" at bounding box center [1288, 225] width 97 height 13
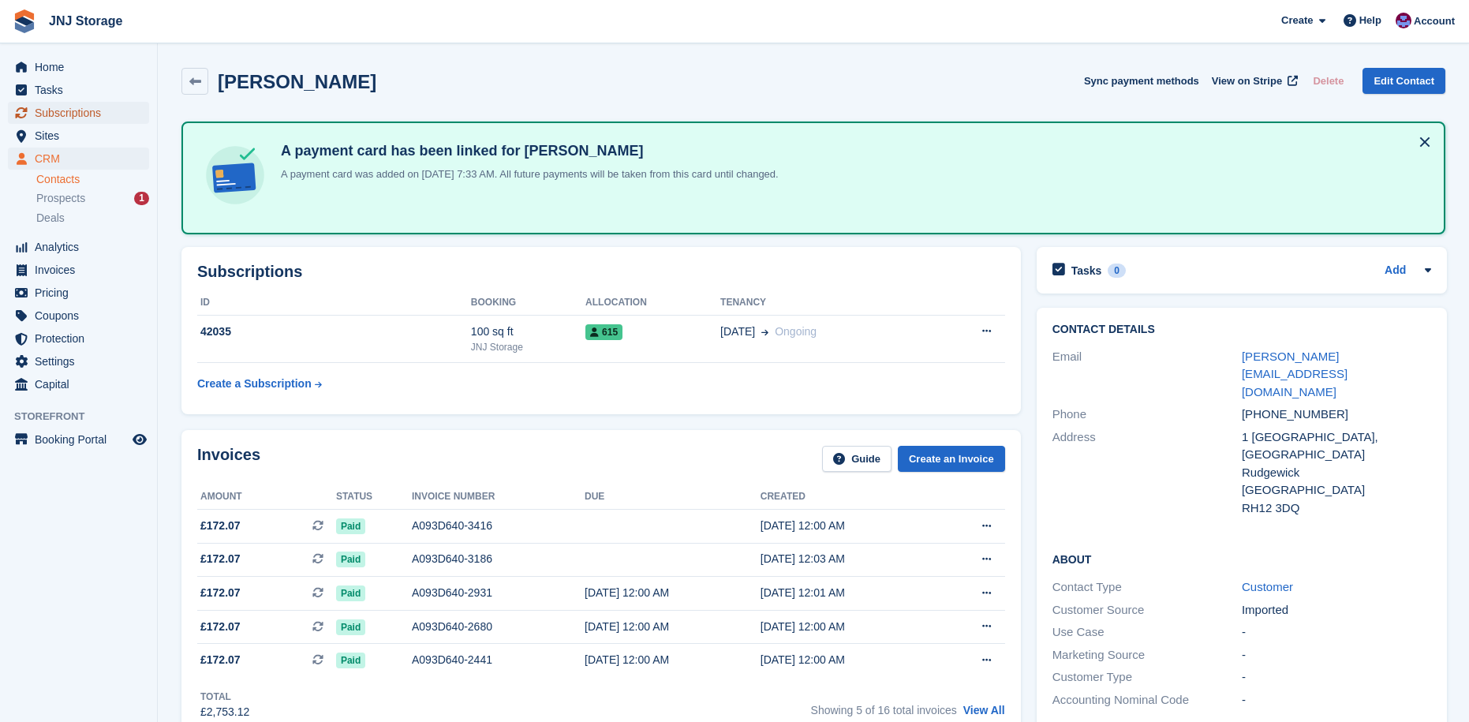
click at [67, 114] on span "Subscriptions" at bounding box center [82, 113] width 95 height 22
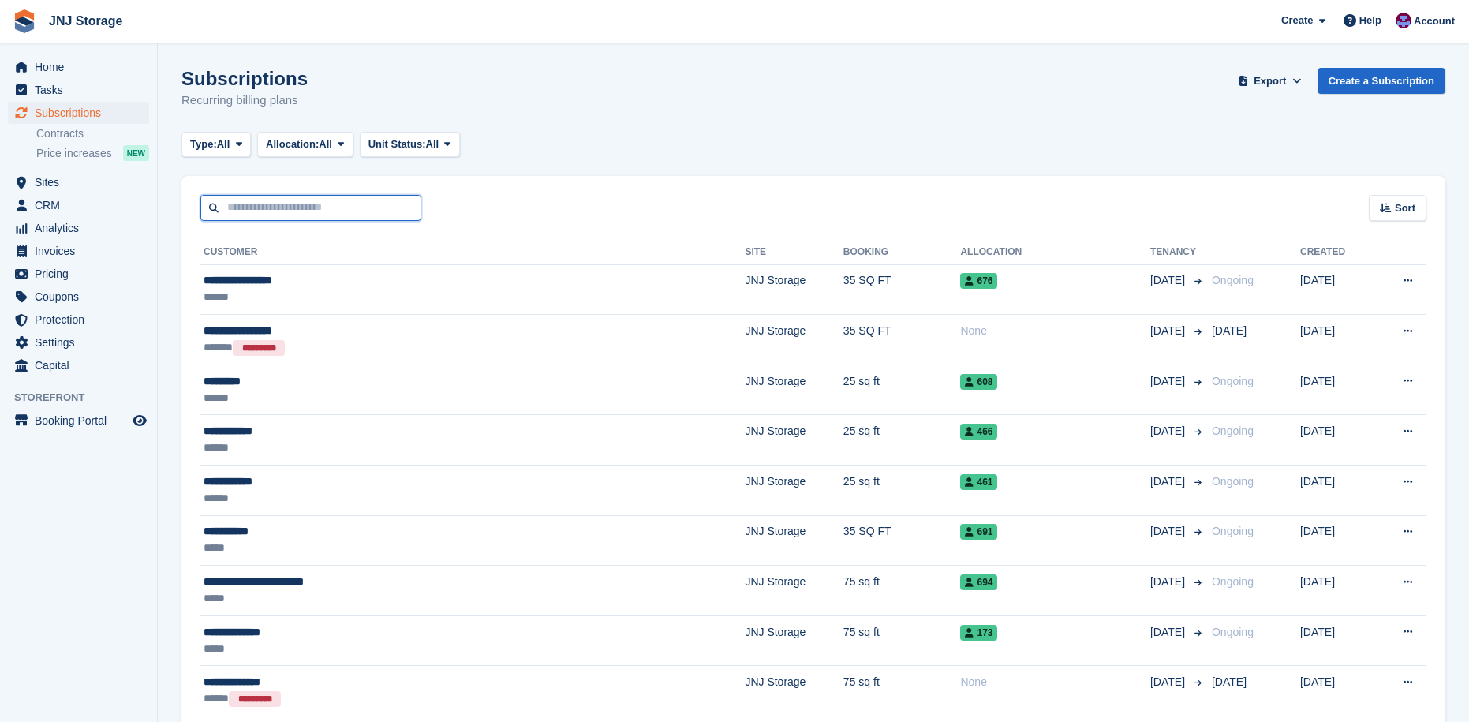
click at [363, 206] on input "text" at bounding box center [310, 208] width 221 height 26
type input "**********"
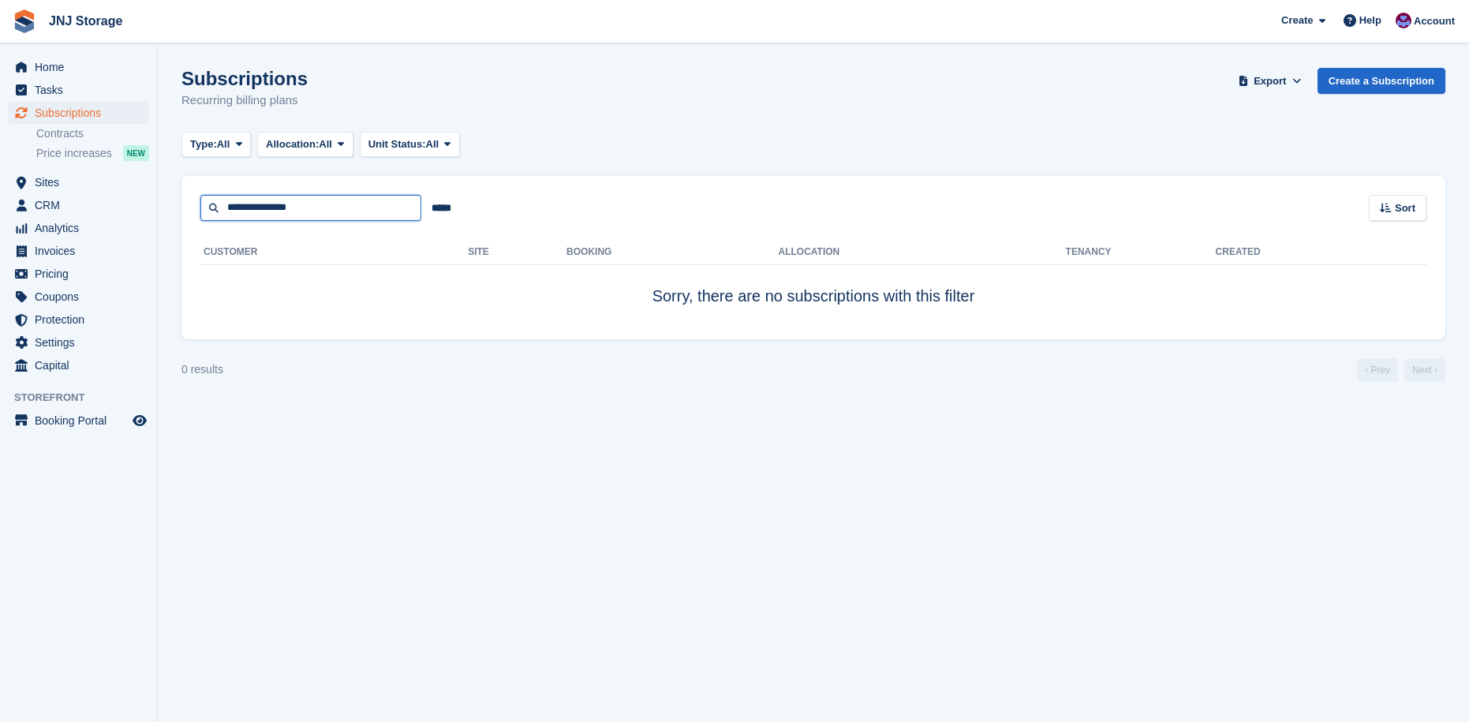
click at [368, 211] on input "**********" at bounding box center [310, 208] width 221 height 26
type input "*****"
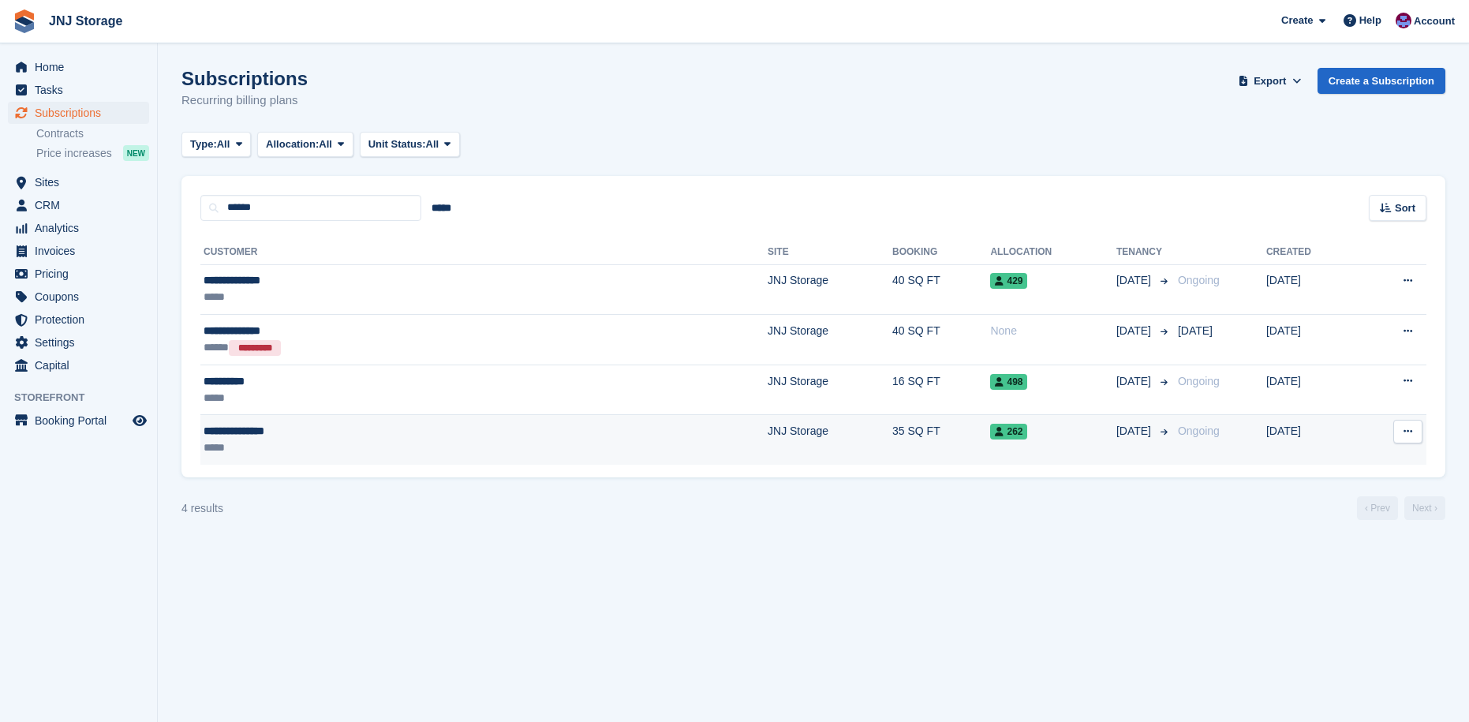
click at [319, 455] on div "*****" at bounding box center [341, 447] width 274 height 17
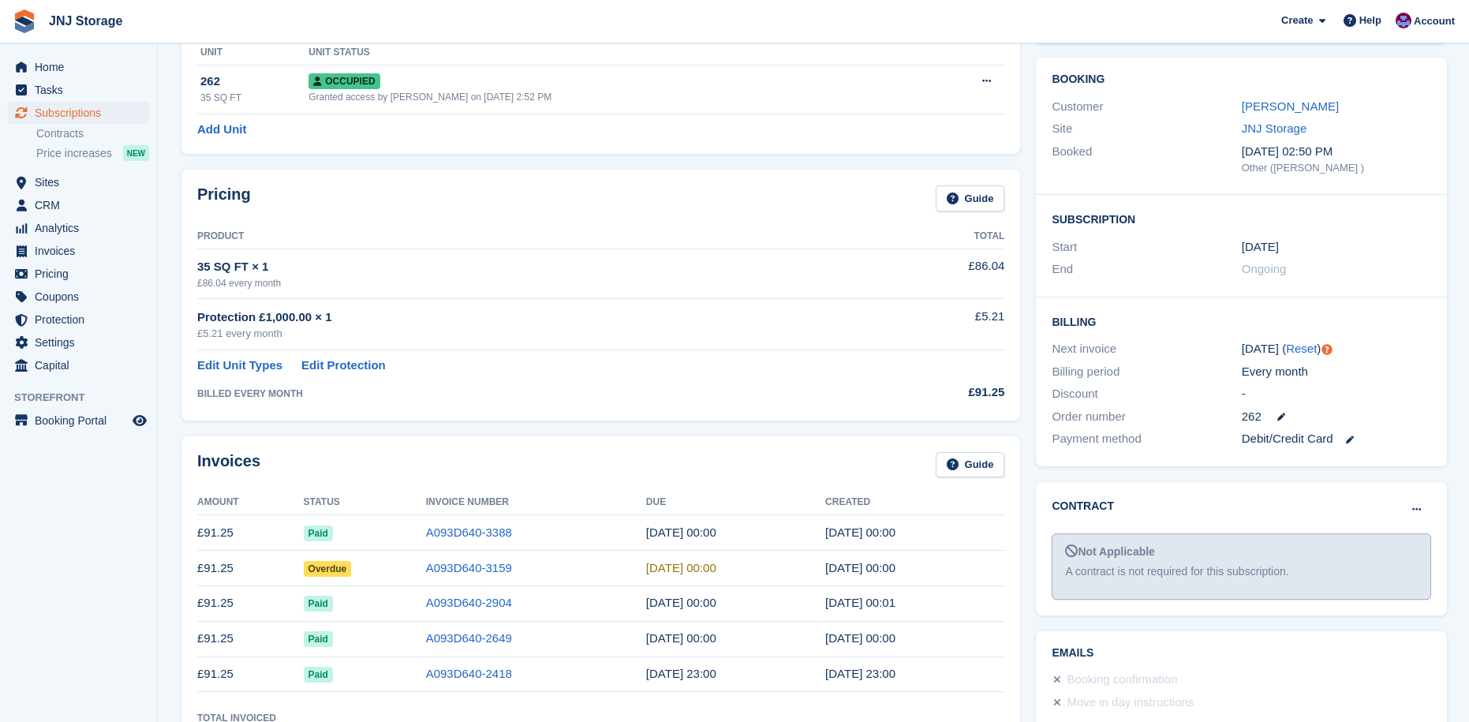
scroll to position [79, 0]
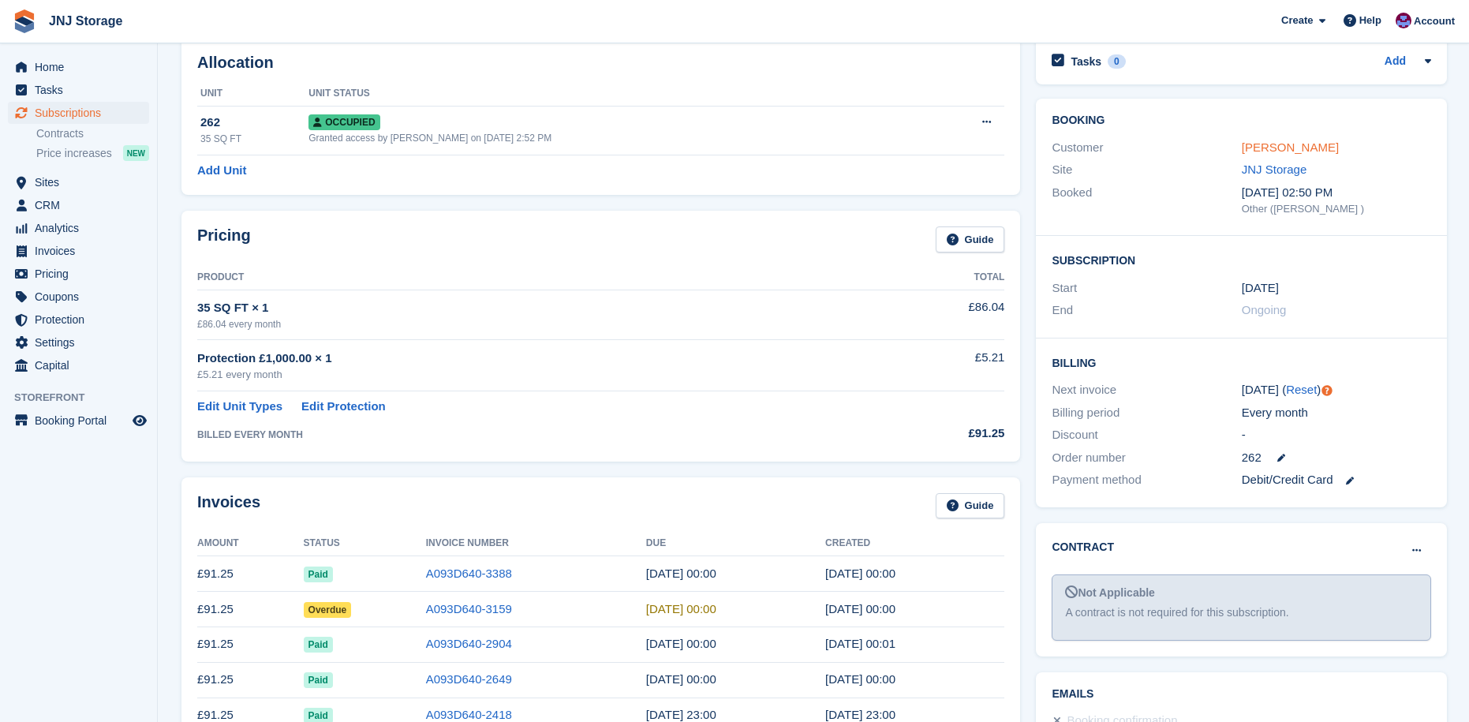
click at [1272, 143] on link "Karen Sinclaire" at bounding box center [1290, 146] width 97 height 13
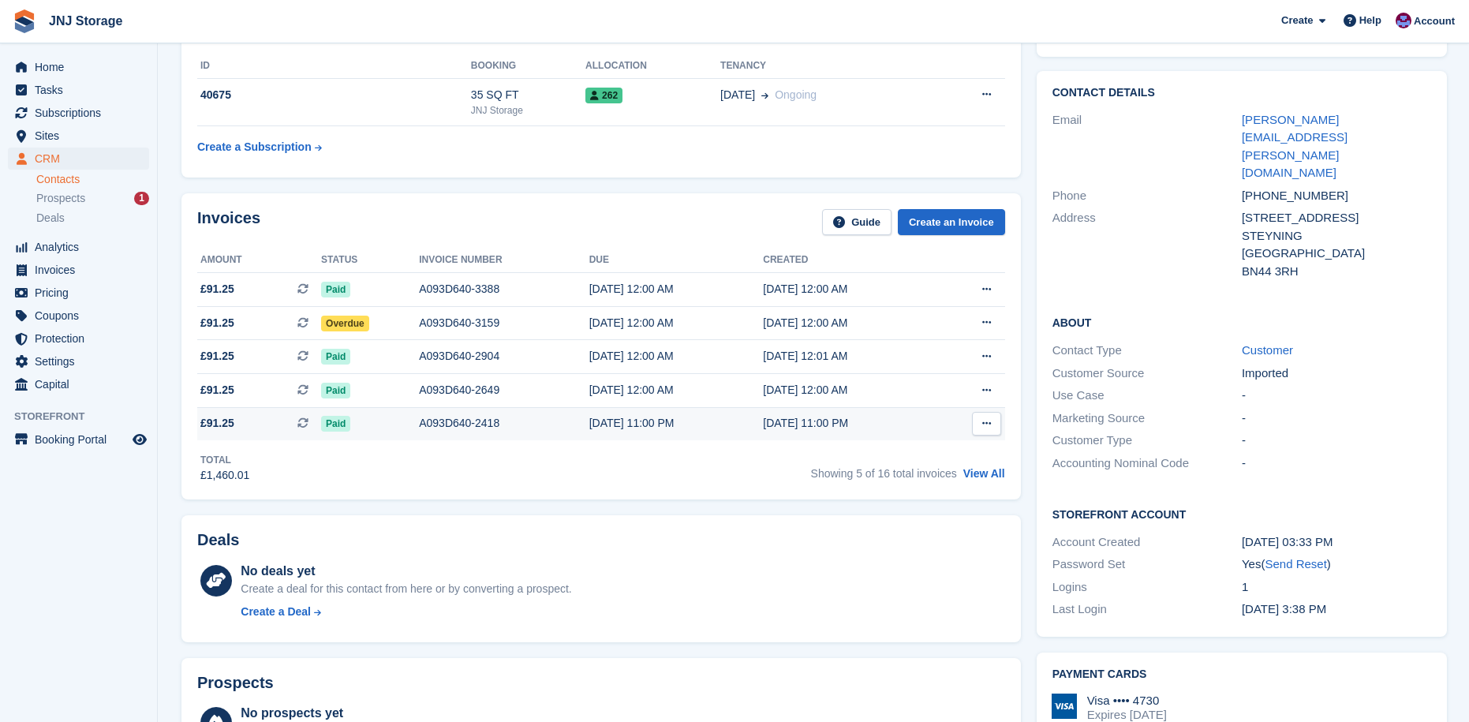
scroll to position [158, 0]
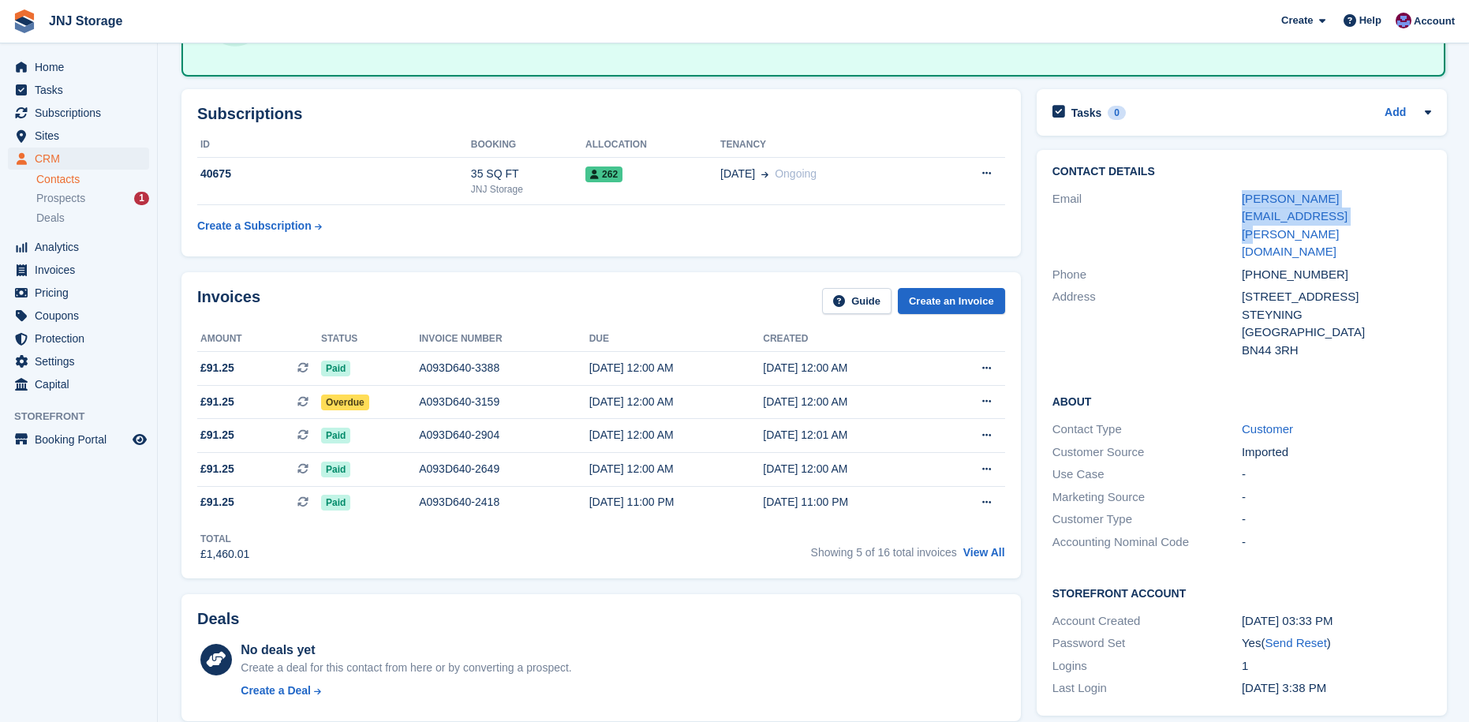
drag, startPoint x: 1413, startPoint y: 202, endPoint x: 1238, endPoint y: 202, distance: 175.1
click at [1238, 202] on div "Email karen.sinclaire@googlemail.com" at bounding box center [1241, 226] width 379 height 76
copy div "karen.sinclaire@googlemail.com"
click at [389, 403] on div "Overdue" at bounding box center [370, 402] width 98 height 17
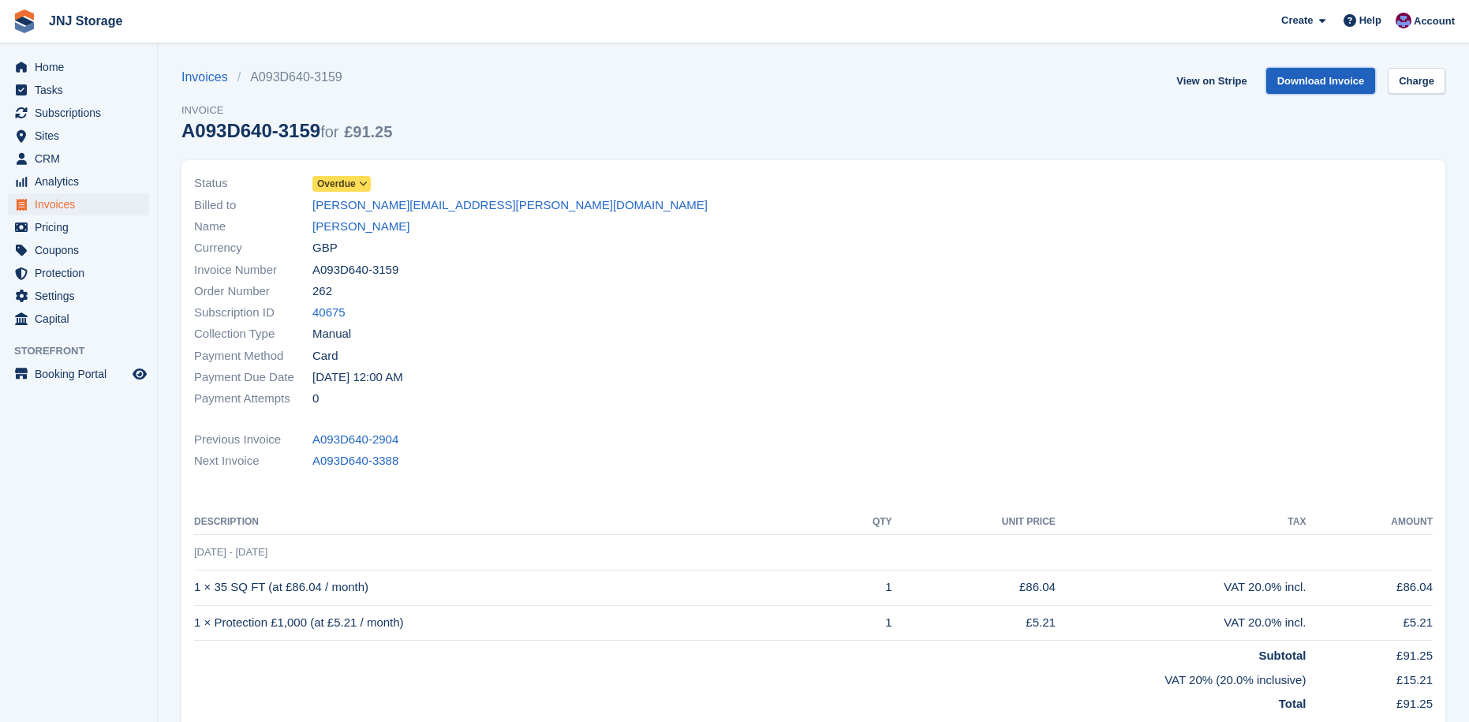
click at [1336, 80] on link "Download Invoice" at bounding box center [1321, 81] width 110 height 26
click at [379, 588] on td "1 × 35 SQ FT (at £86.04 / month)" at bounding box center [513, 587] width 638 height 35
click at [1211, 84] on link "View on Stripe" at bounding box center [1211, 81] width 83 height 26
click at [343, 230] on link "[PERSON_NAME]" at bounding box center [360, 227] width 97 height 18
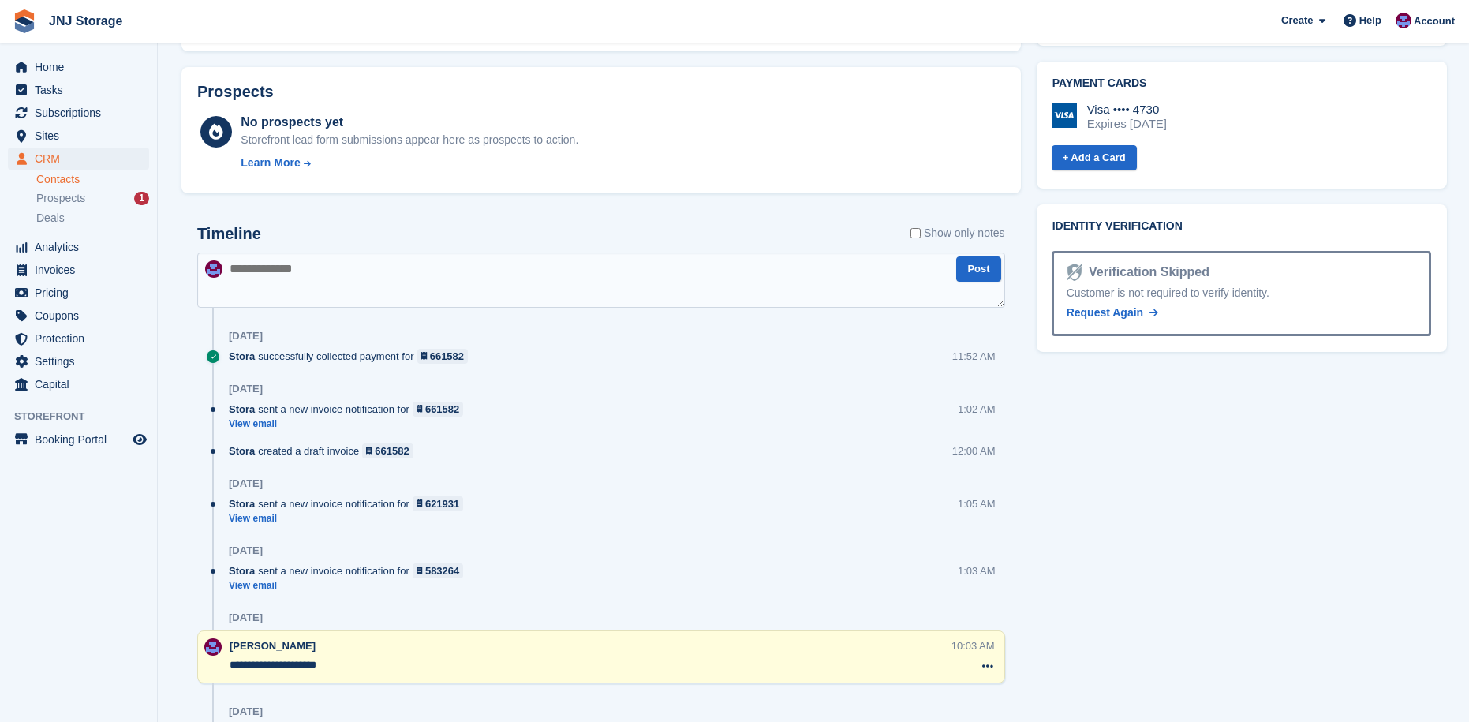
scroll to position [868, 0]
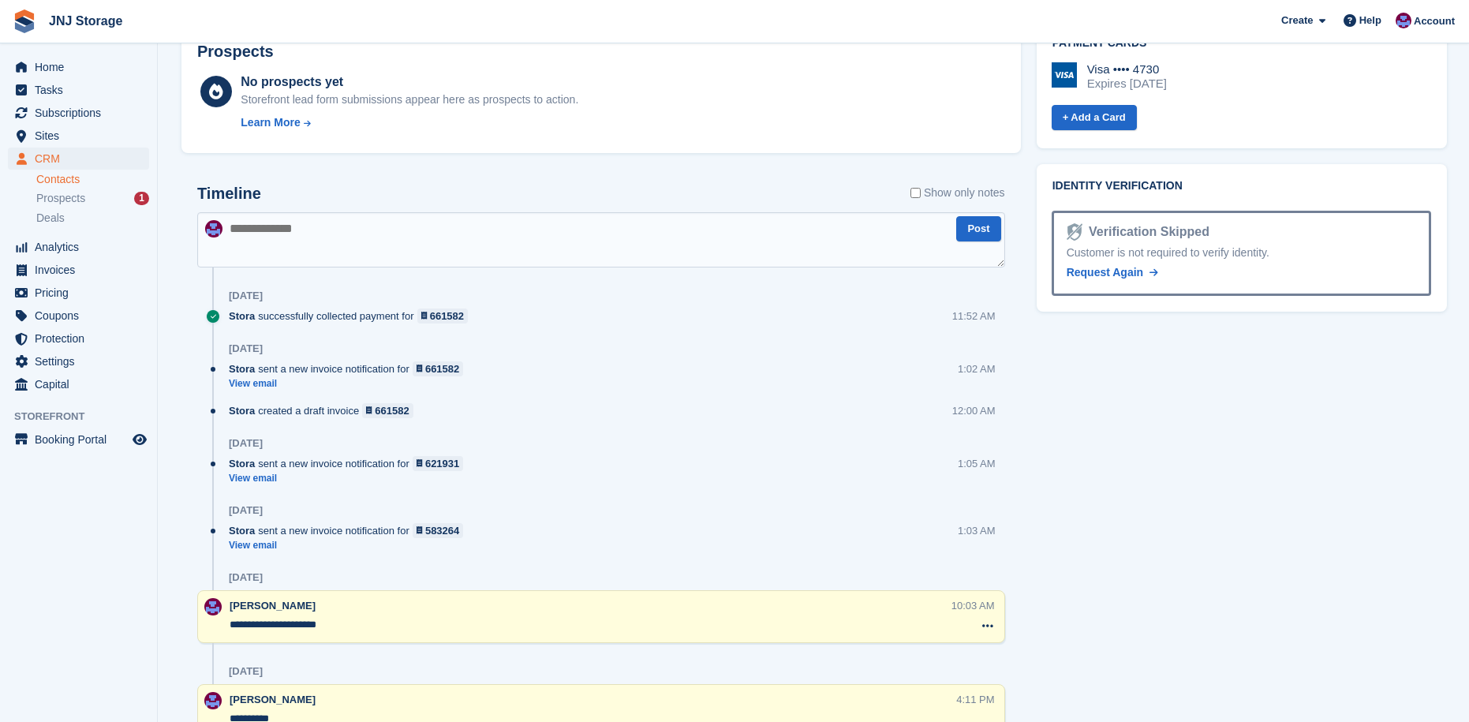
click at [310, 238] on textarea at bounding box center [601, 239] width 808 height 55
paste textarea "**********"
type textarea "**********"
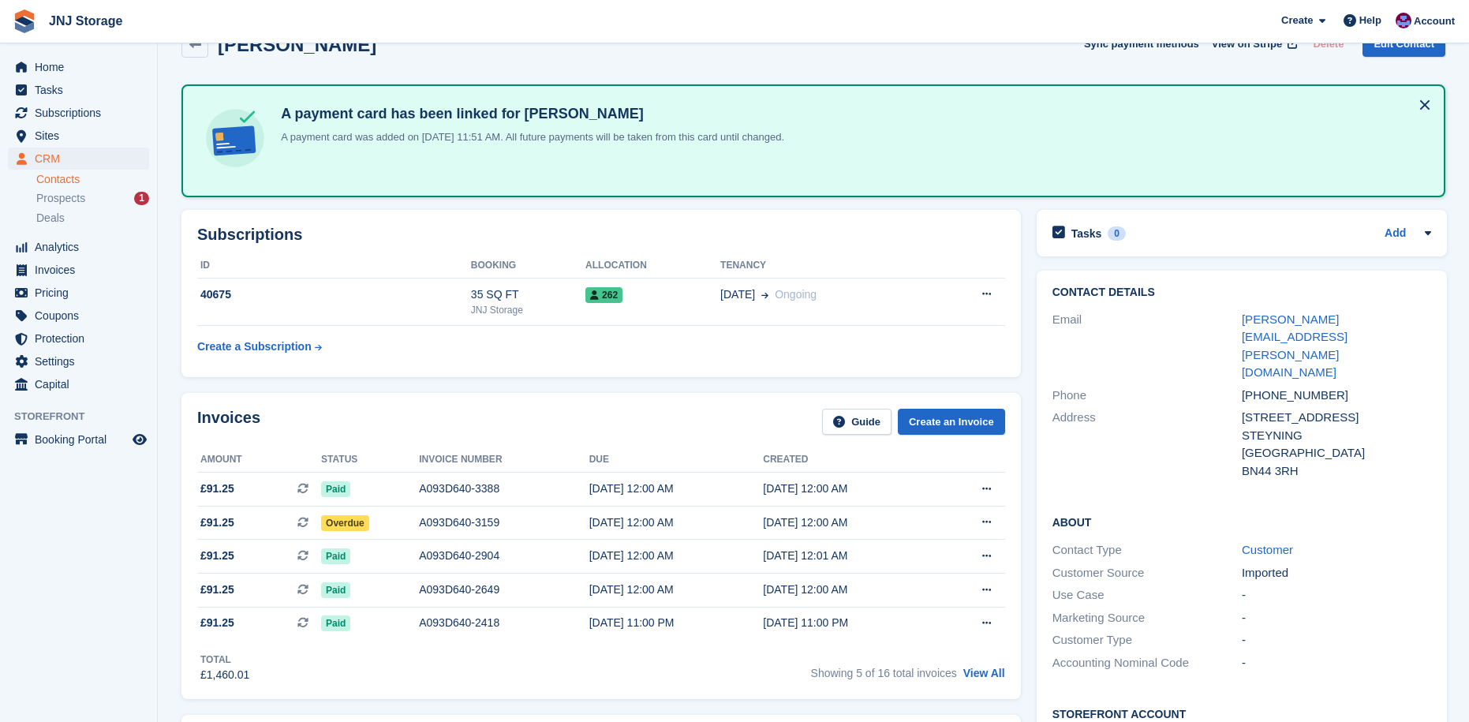
scroll to position [0, 0]
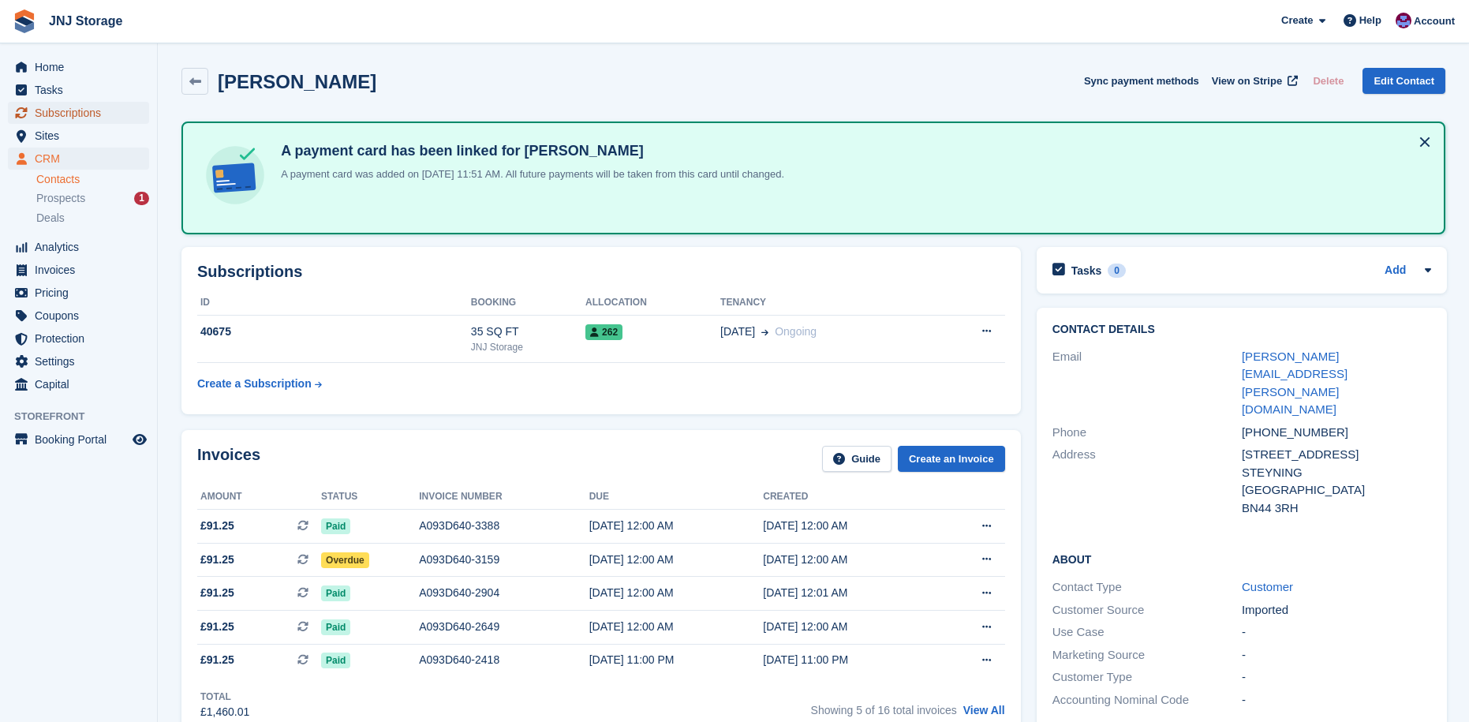
click at [46, 108] on span "Subscriptions" at bounding box center [82, 113] width 95 height 22
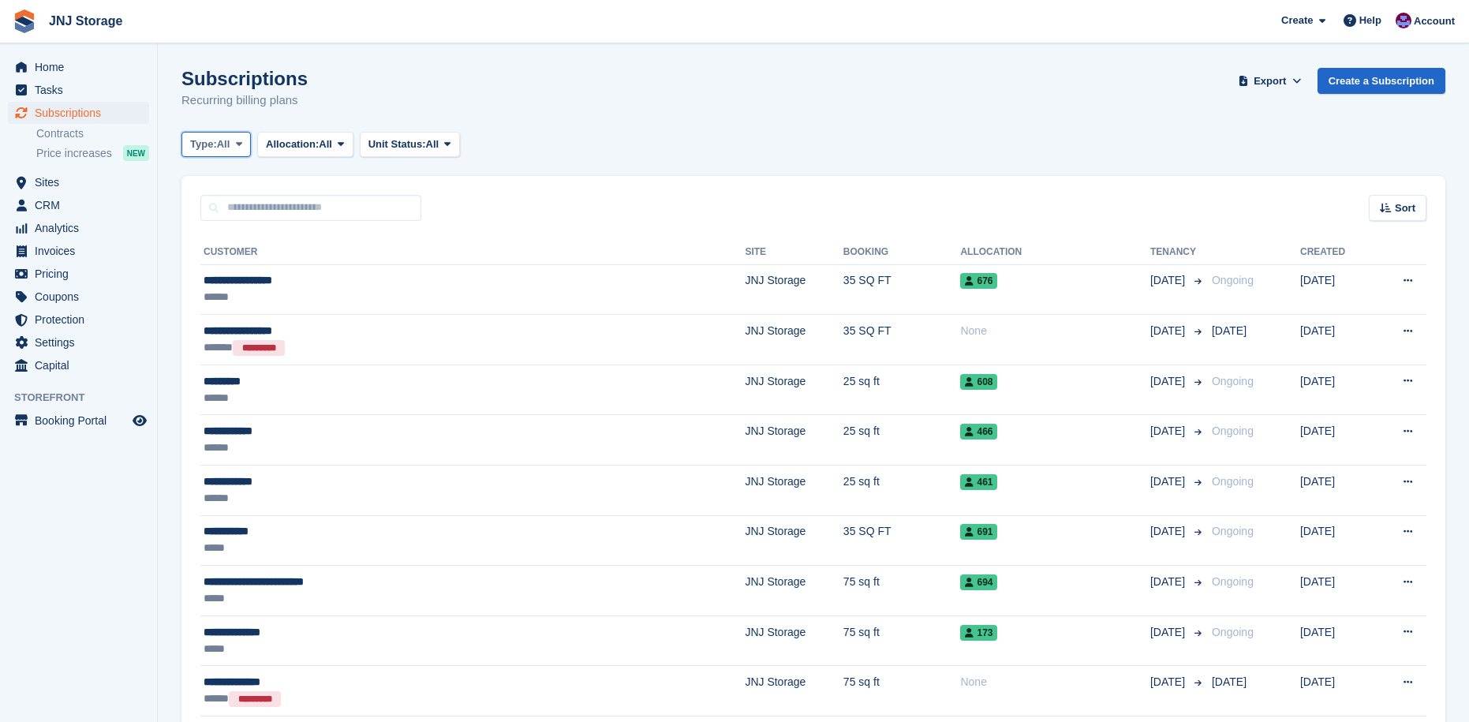
click at [226, 146] on span "All" at bounding box center [223, 144] width 13 height 16
click at [304, 146] on span "Allocation:" at bounding box center [292, 144] width 53 height 16
click at [378, 146] on span "Unit Status:" at bounding box center [397, 144] width 58 height 16
click at [425, 84] on div "Subscriptions Recurring billing plans Export Export Subscriptions Export a CSV …" at bounding box center [813, 98] width 1264 height 61
click at [74, 251] on span "Invoices" at bounding box center [82, 251] width 95 height 22
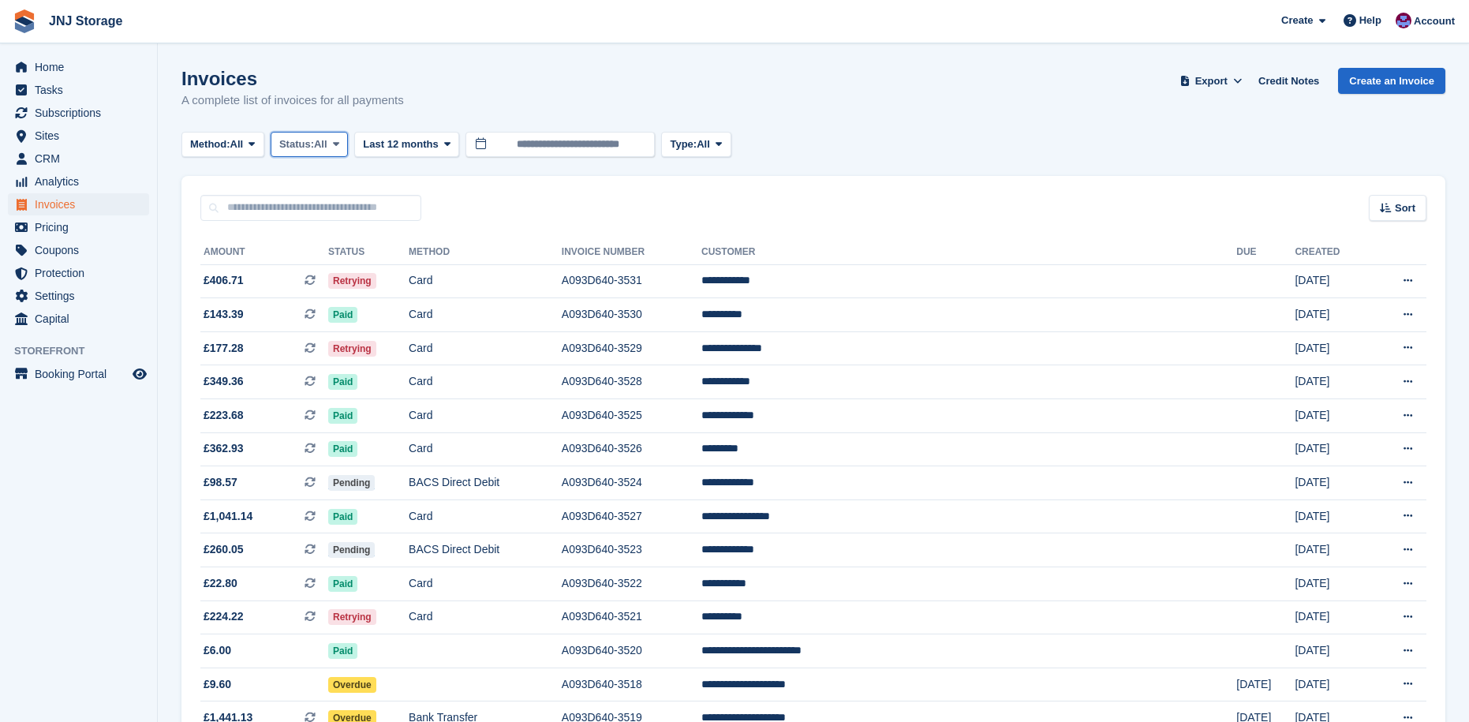
click at [325, 148] on span "All" at bounding box center [320, 144] width 13 height 16
click at [327, 267] on link "Open" at bounding box center [346, 266] width 137 height 28
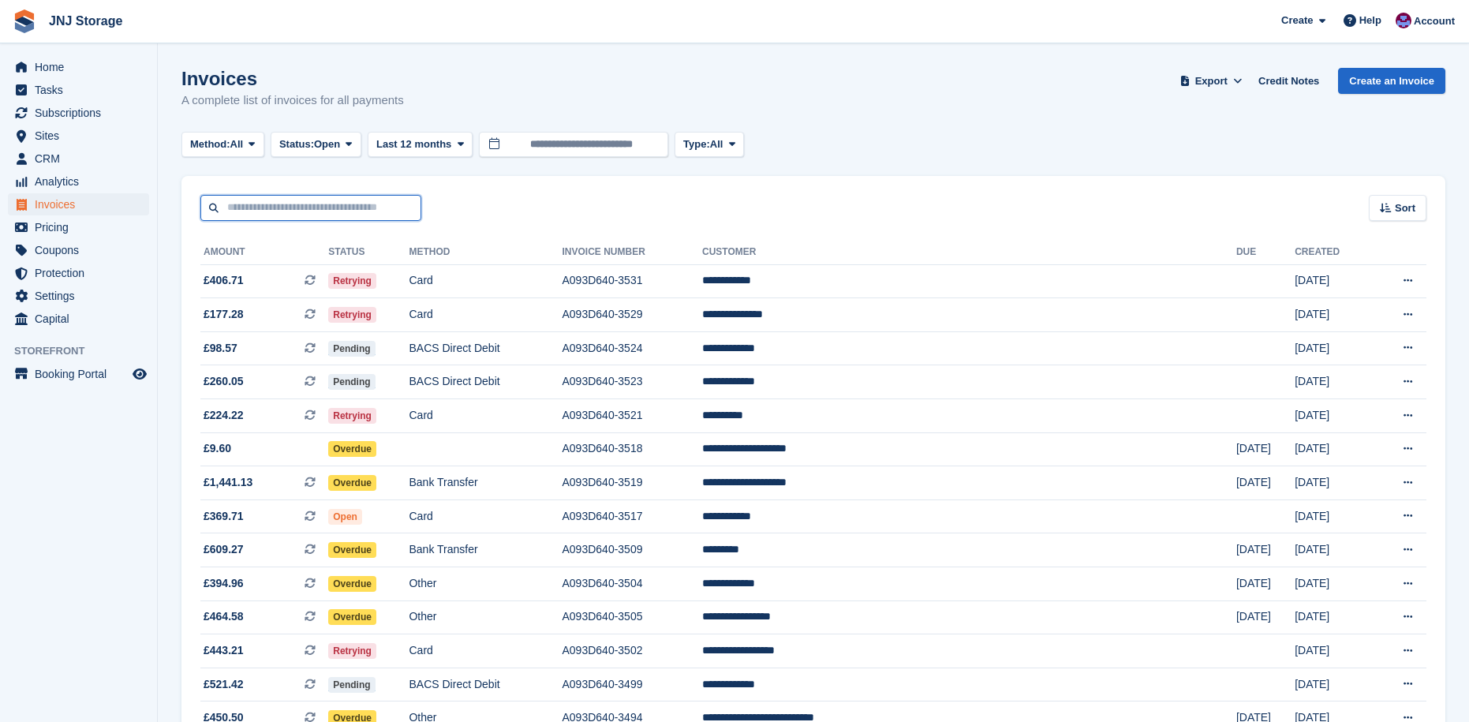
click at [241, 212] on input "text" at bounding box center [310, 208] width 221 height 26
type input "*****"
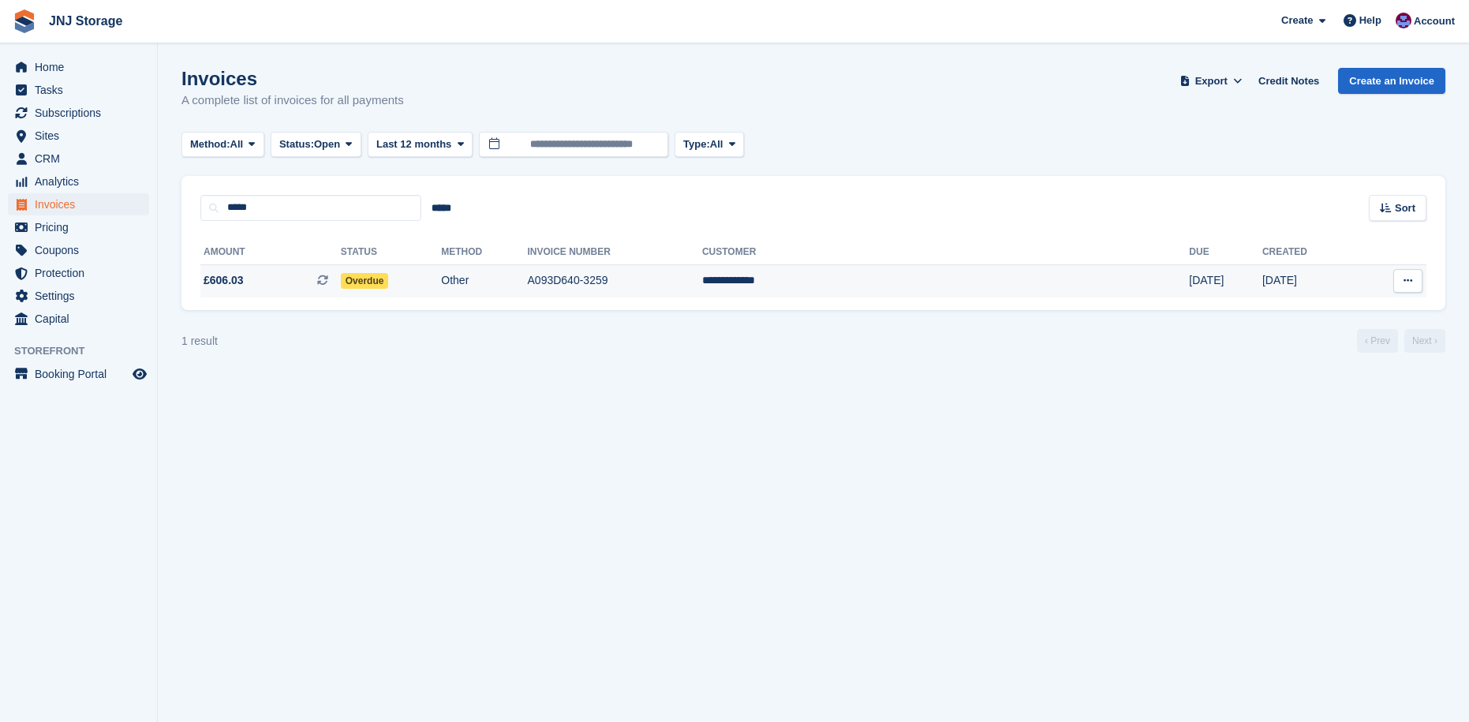
click at [702, 286] on td "A093D640-3259" at bounding box center [615, 280] width 174 height 33
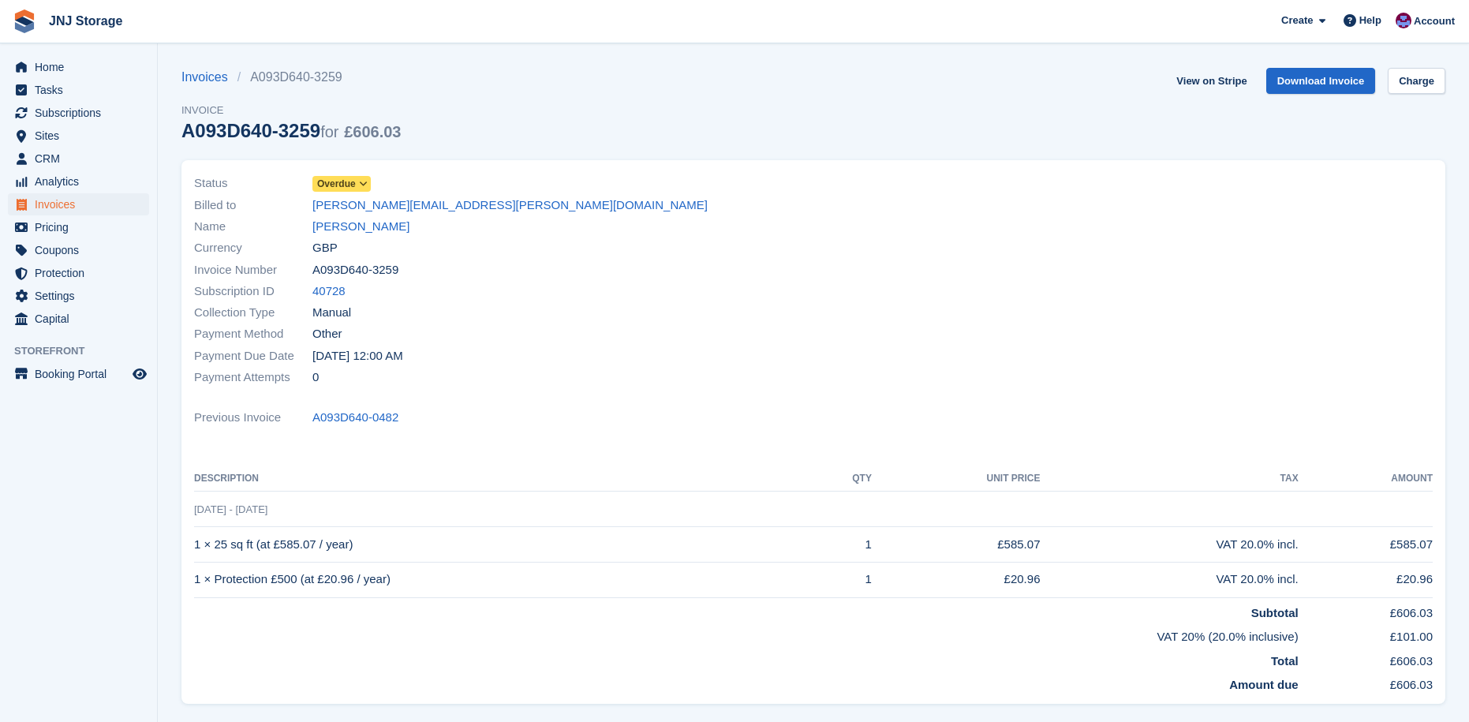
click at [370, 180] on span "Overdue" at bounding box center [341, 184] width 58 height 16
click at [0, 0] on div "close" at bounding box center [0, 0] width 0 height 0
click at [366, 180] on icon at bounding box center [363, 183] width 9 height 9
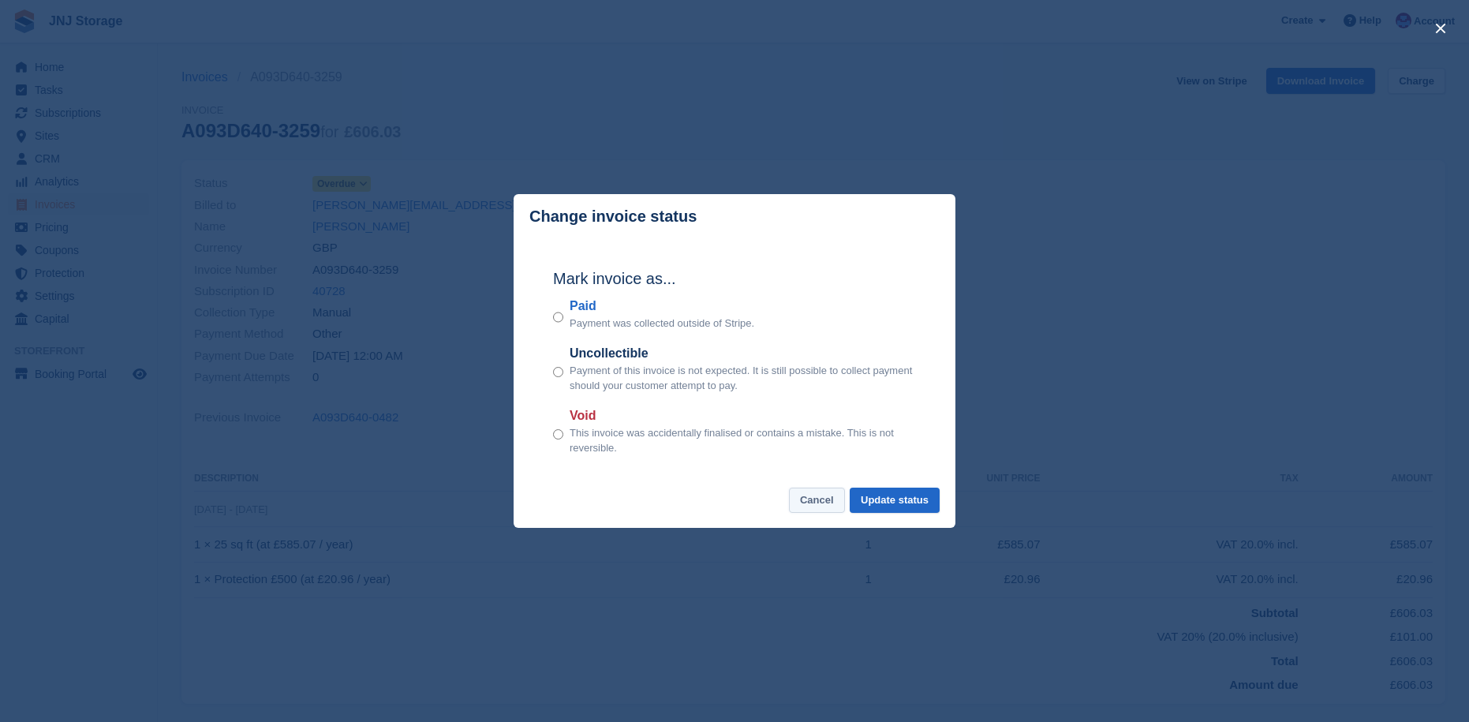
click at [816, 495] on button "Cancel" at bounding box center [817, 501] width 56 height 26
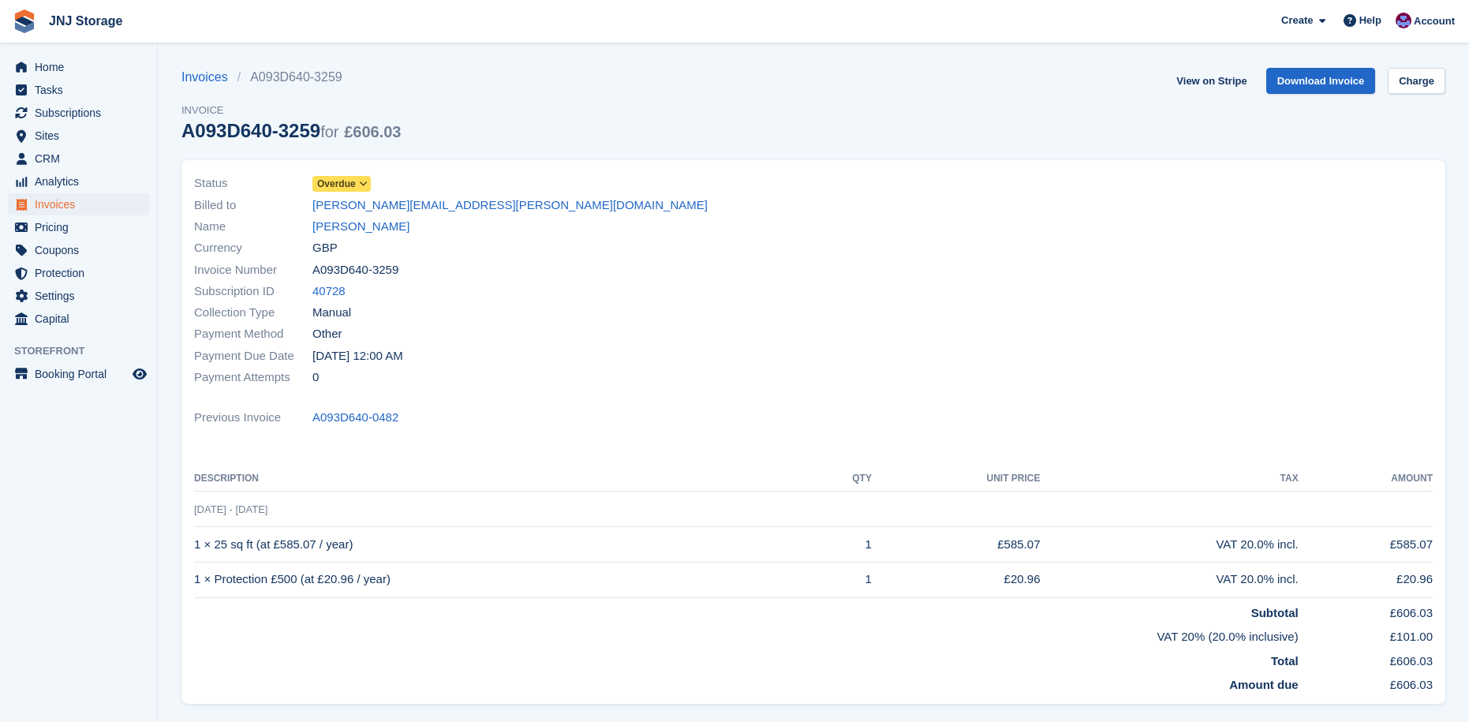
click at [613, 334] on div "Payment Method Other" at bounding box center [499, 333] width 610 height 21
click at [70, 110] on span "Subscriptions" at bounding box center [82, 113] width 95 height 22
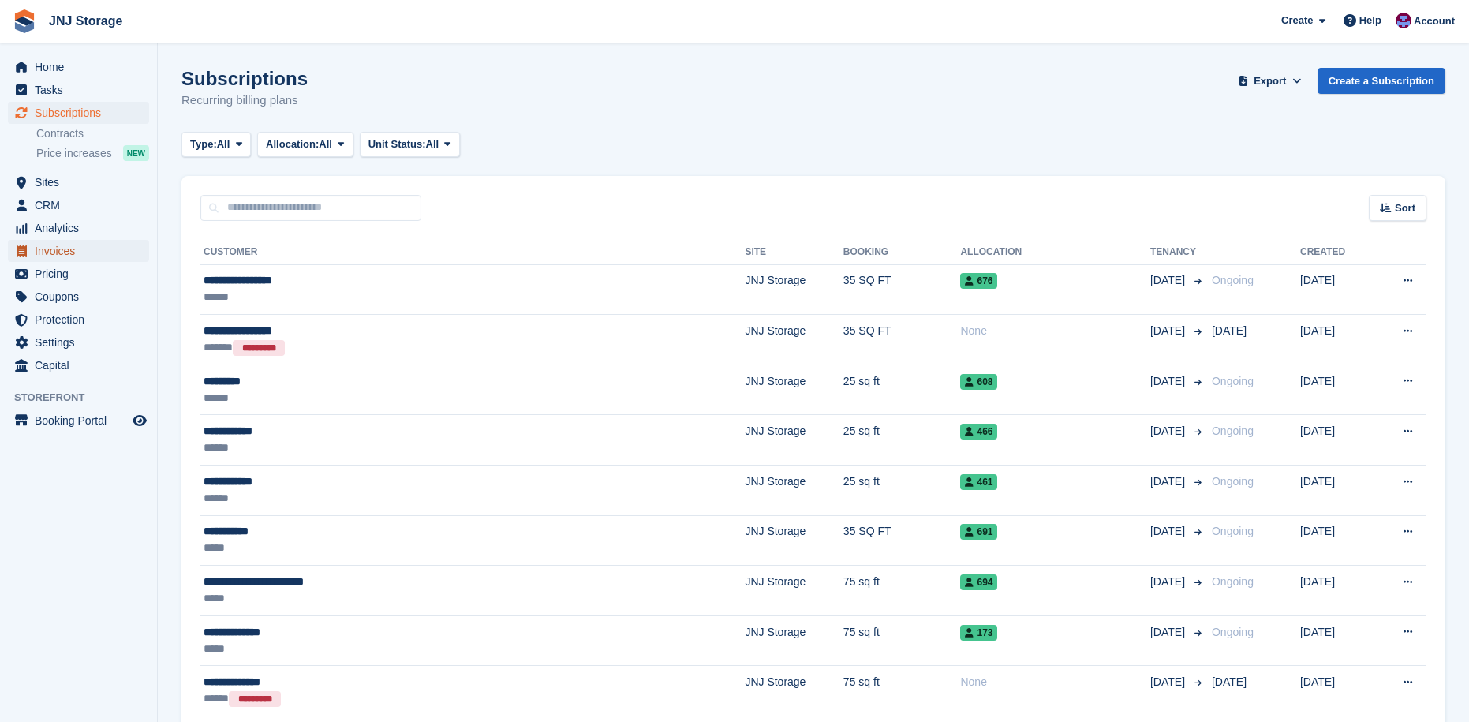
click at [66, 248] on span "Invoices" at bounding box center [82, 251] width 95 height 22
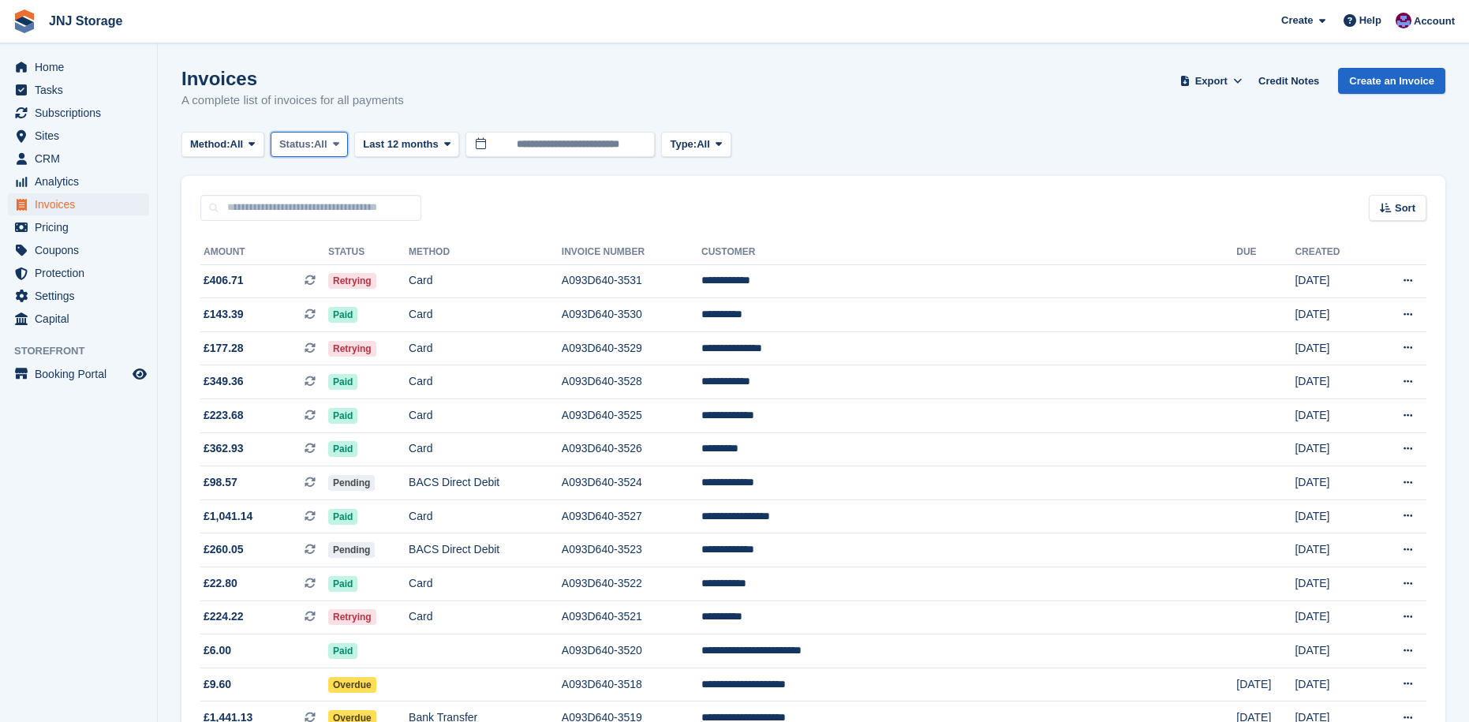
click at [321, 146] on span "All" at bounding box center [320, 144] width 13 height 16
click at [313, 266] on link "Open" at bounding box center [346, 266] width 137 height 28
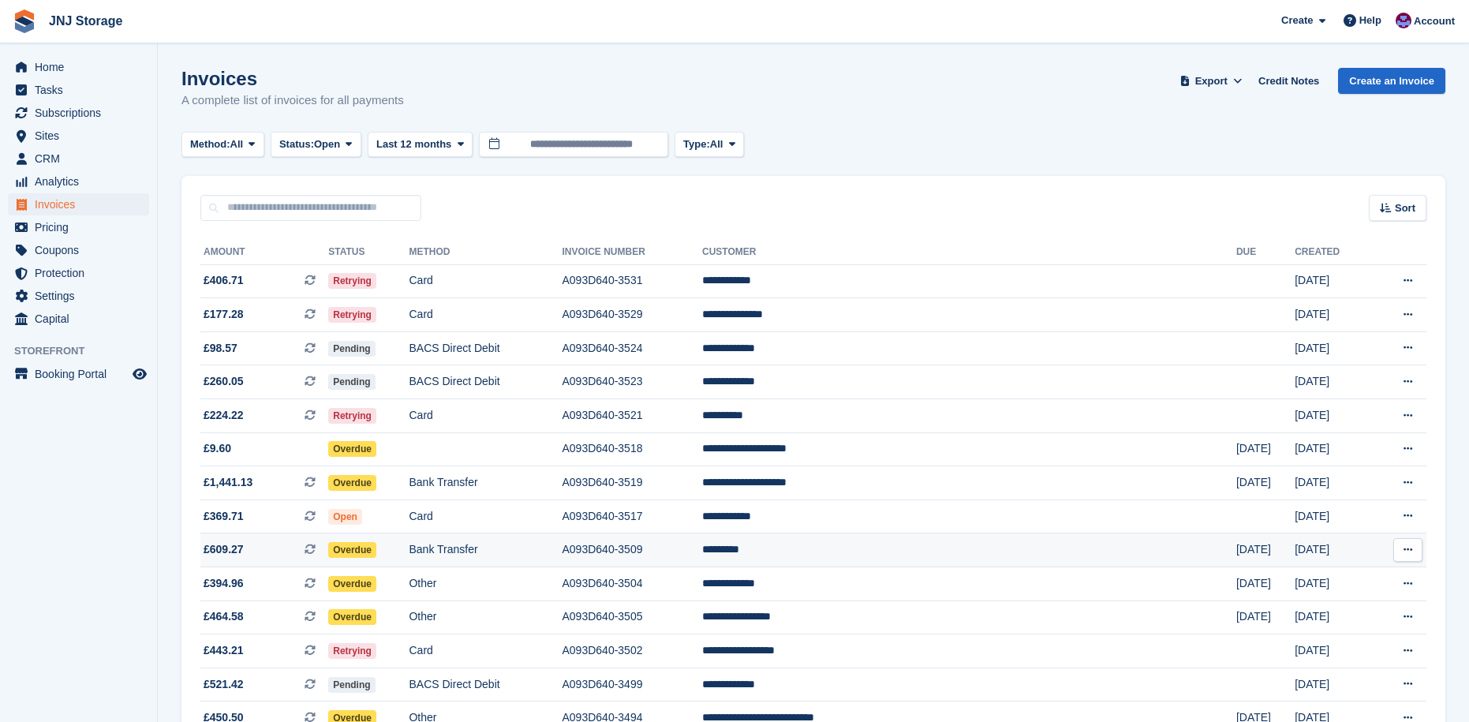
click at [376, 555] on span "Overdue" at bounding box center [352, 550] width 48 height 16
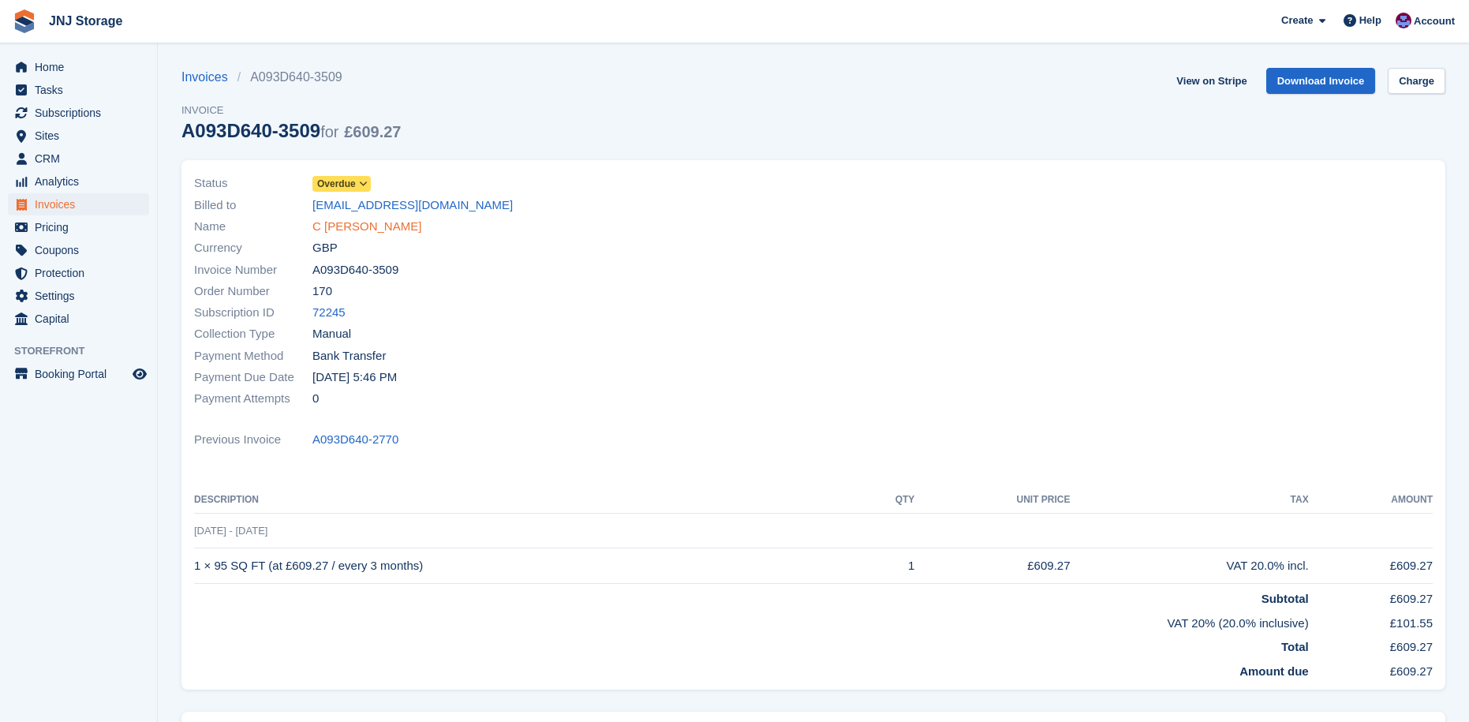
click at [327, 227] on link "C [PERSON_NAME]" at bounding box center [366, 227] width 109 height 18
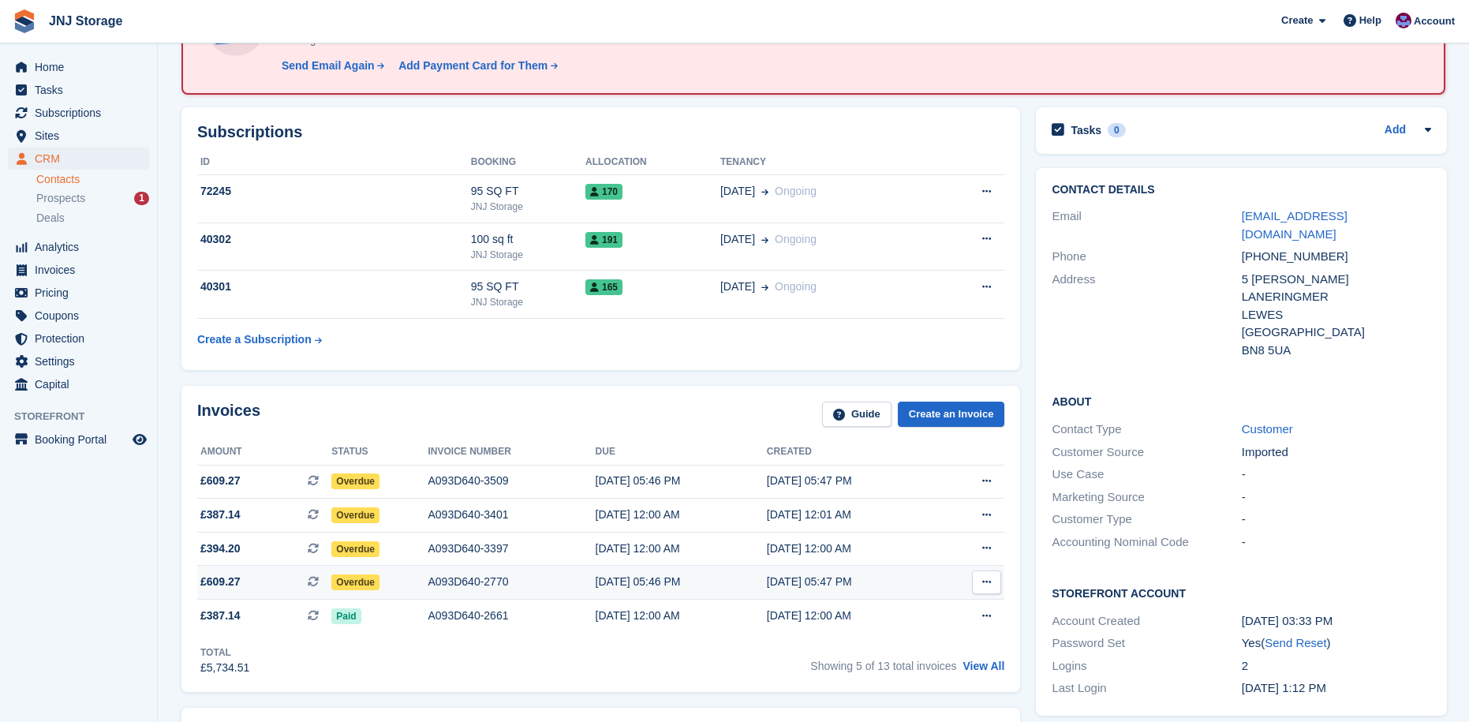
scroll to position [158, 0]
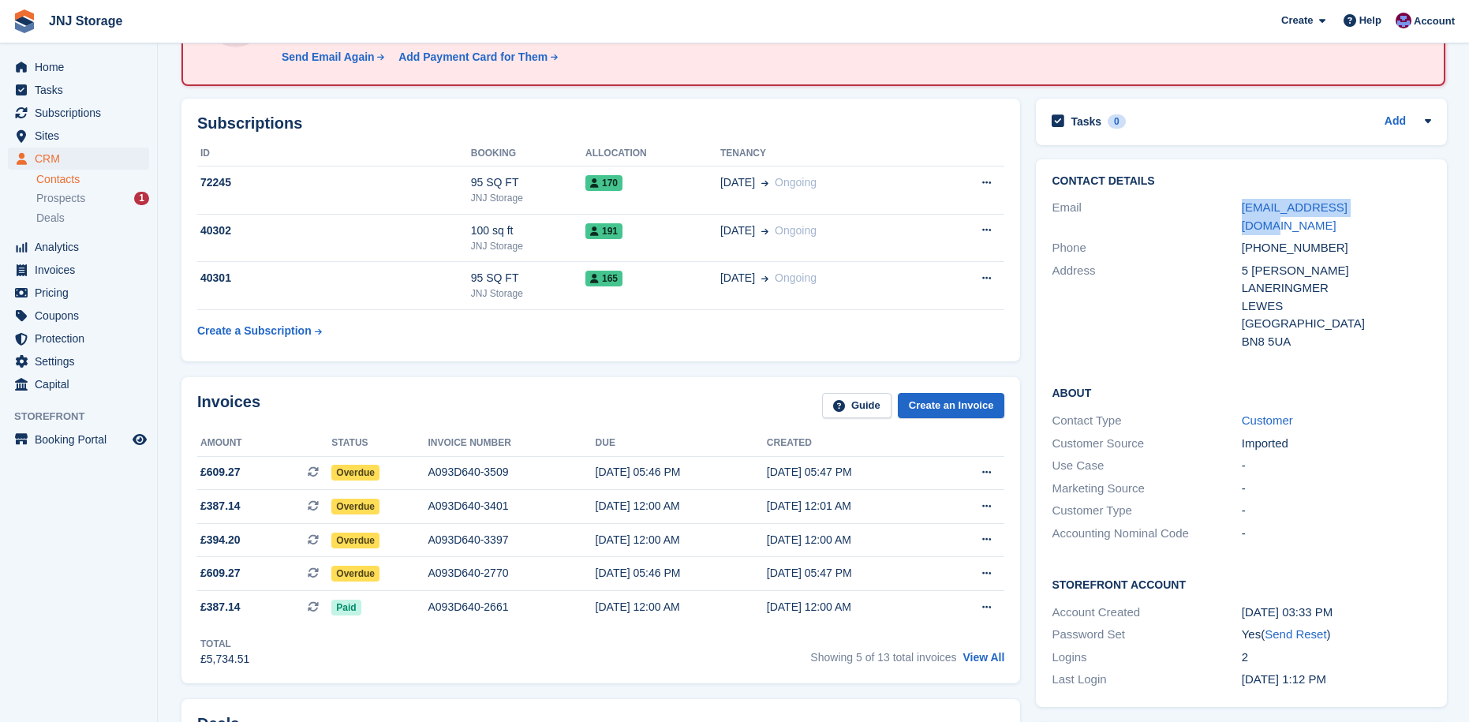
drag, startPoint x: 1369, startPoint y: 208, endPoint x: 1232, endPoint y: 213, distance: 136.6
click at [1232, 213] on div "Email [EMAIL_ADDRESS][DOMAIN_NAME]" at bounding box center [1241, 216] width 379 height 40
copy div "[EMAIL_ADDRESS][DOMAIN_NAME]"
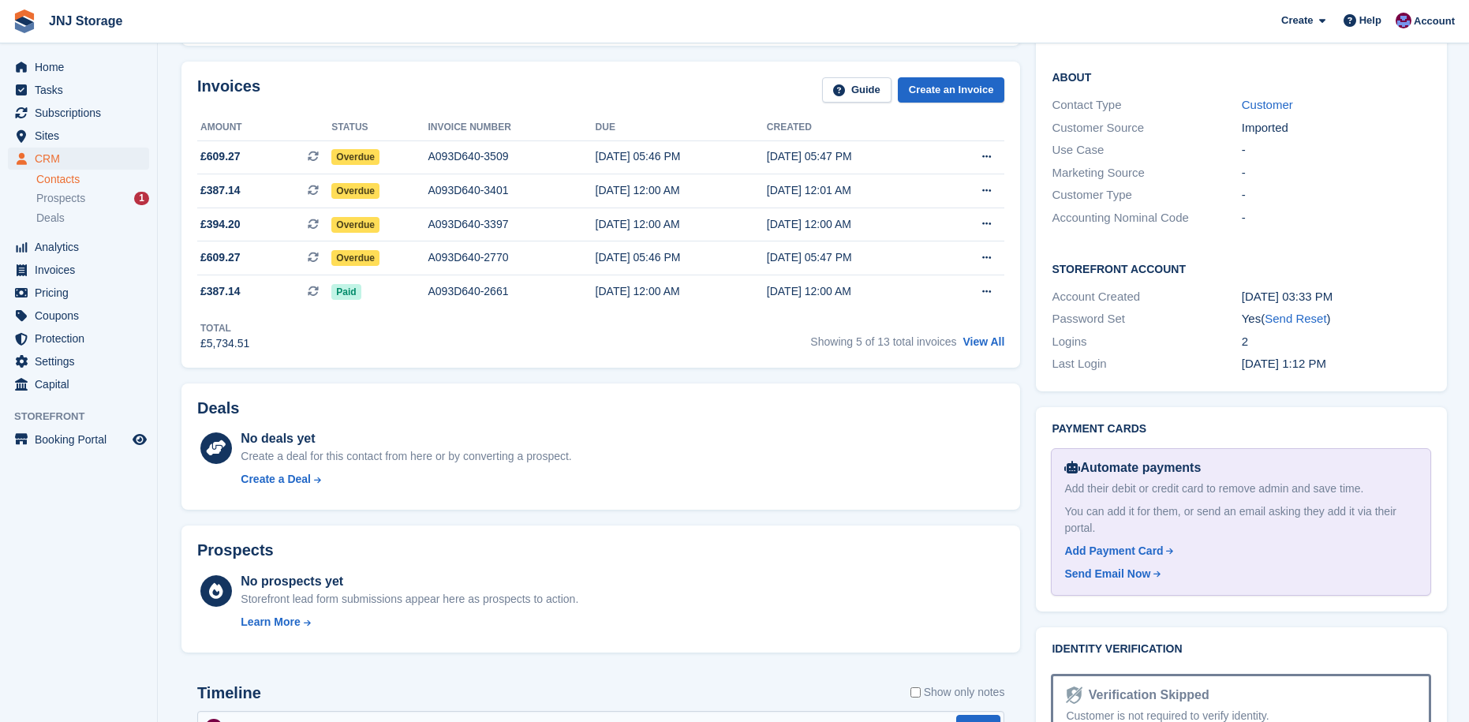
scroll to position [0, 0]
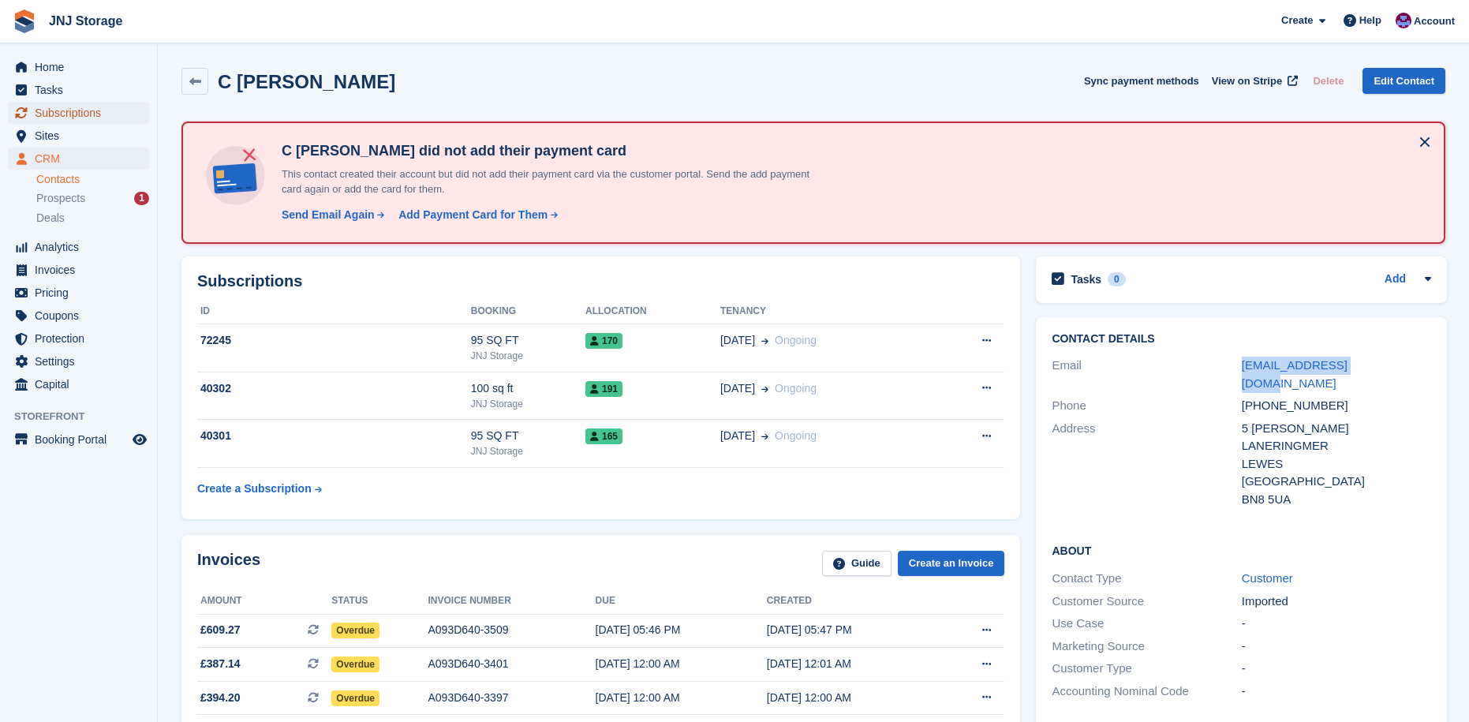
click at [78, 116] on span "Subscriptions" at bounding box center [82, 113] width 95 height 22
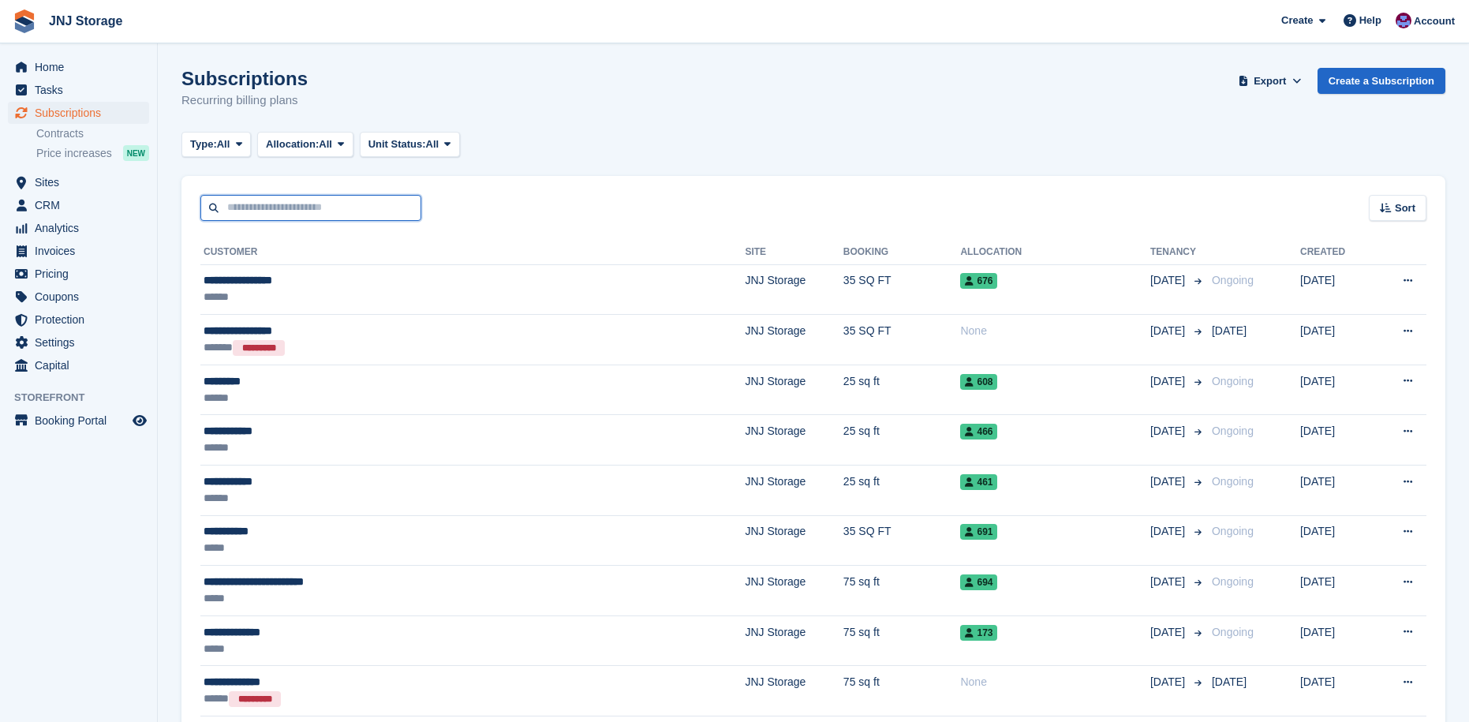
click at [256, 209] on input "text" at bounding box center [310, 208] width 221 height 26
type input "*****"
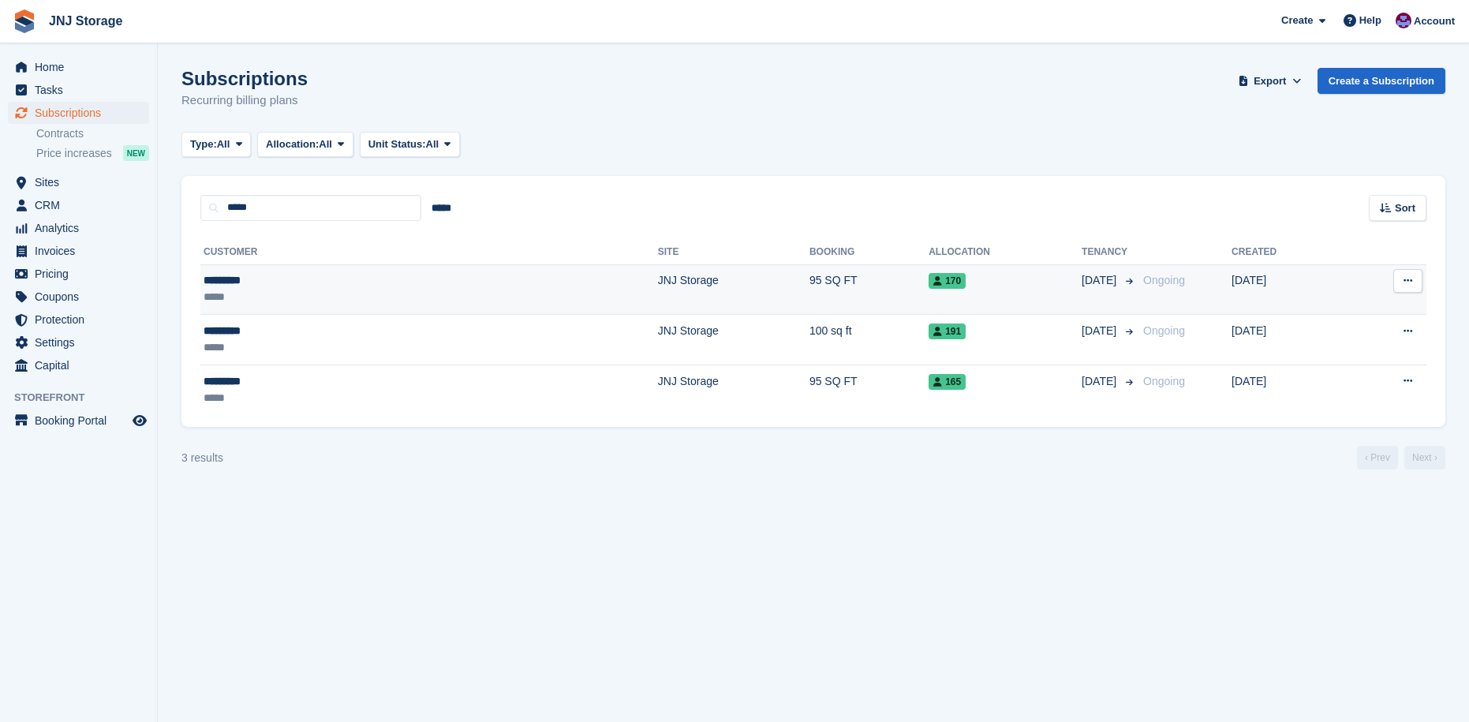
click at [658, 282] on td "JNJ Storage" at bounding box center [733, 289] width 151 height 50
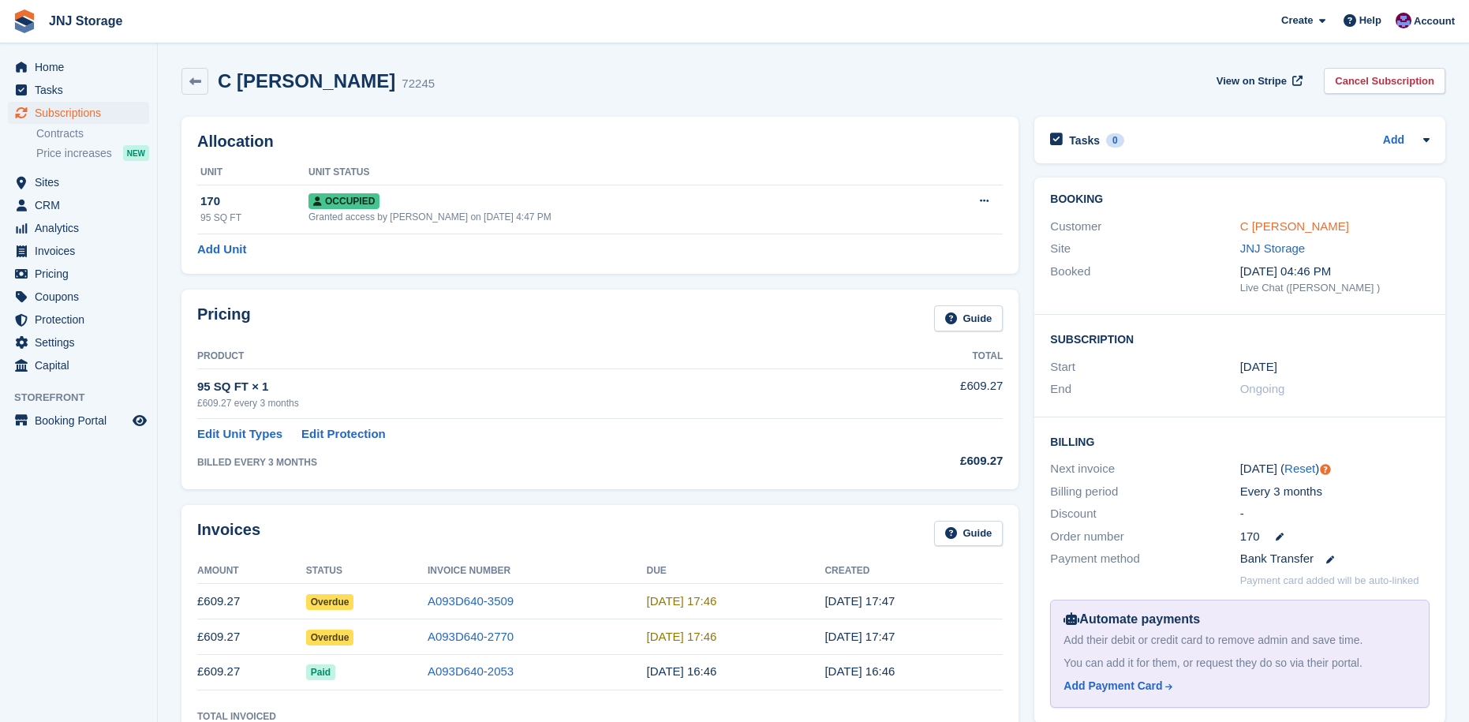
click at [1282, 230] on link "C [PERSON_NAME]" at bounding box center [1294, 225] width 109 height 13
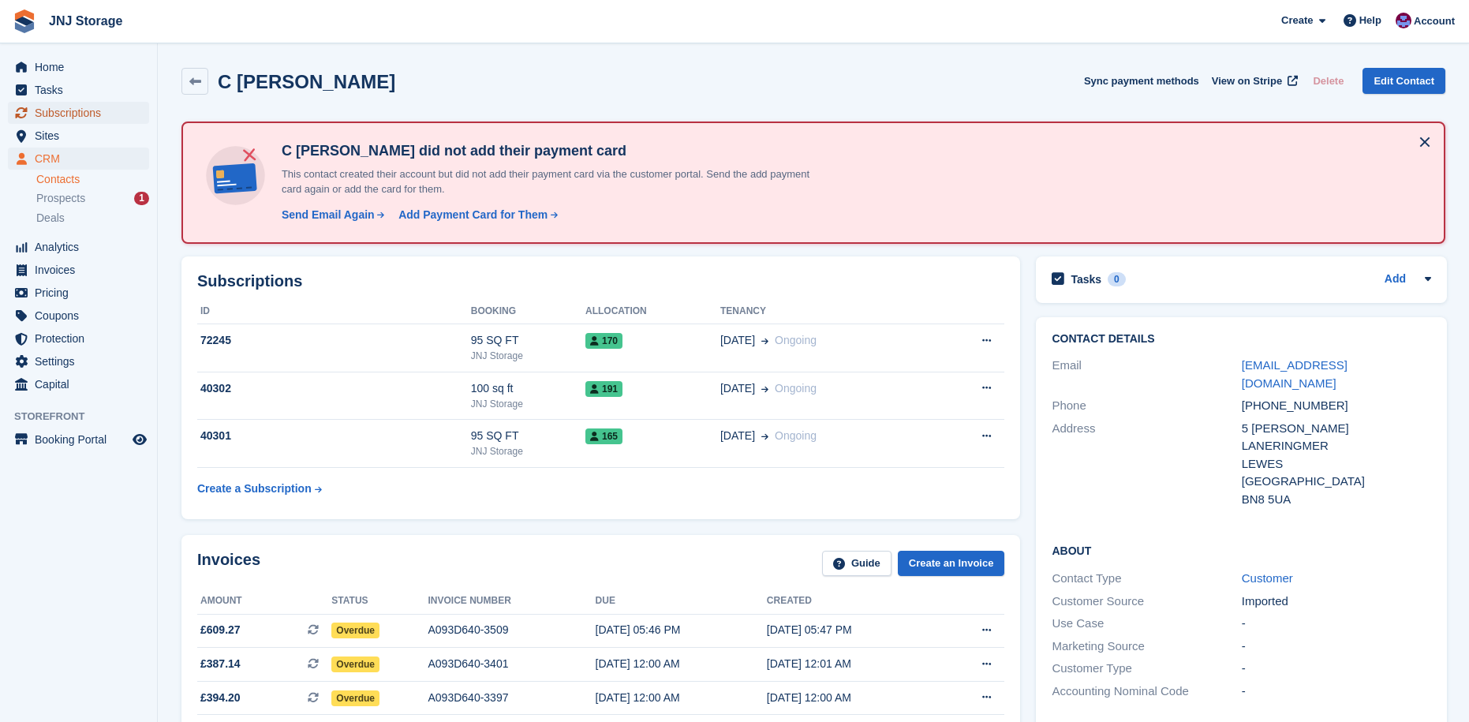
click at [68, 115] on span "Subscriptions" at bounding box center [82, 113] width 95 height 22
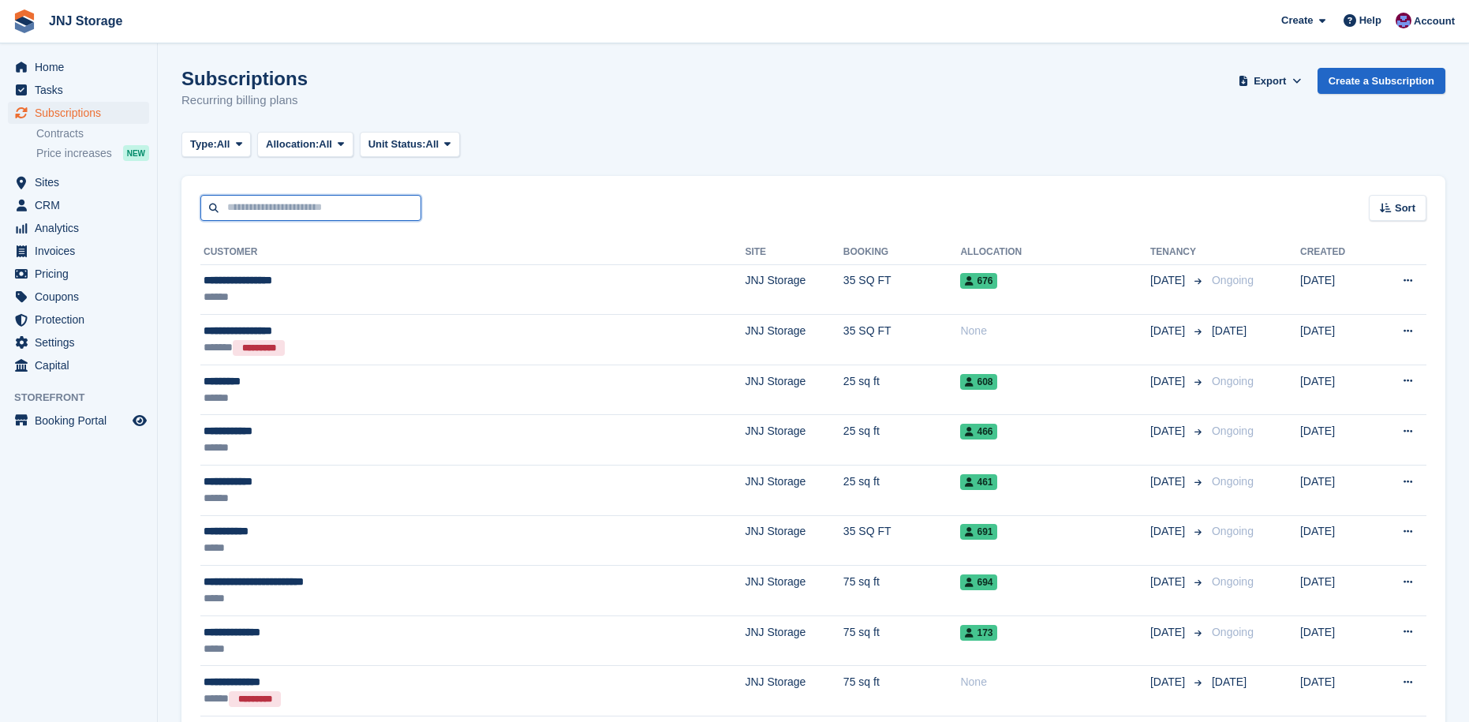
click at [342, 215] on input "text" at bounding box center [310, 208] width 221 height 26
type input "***"
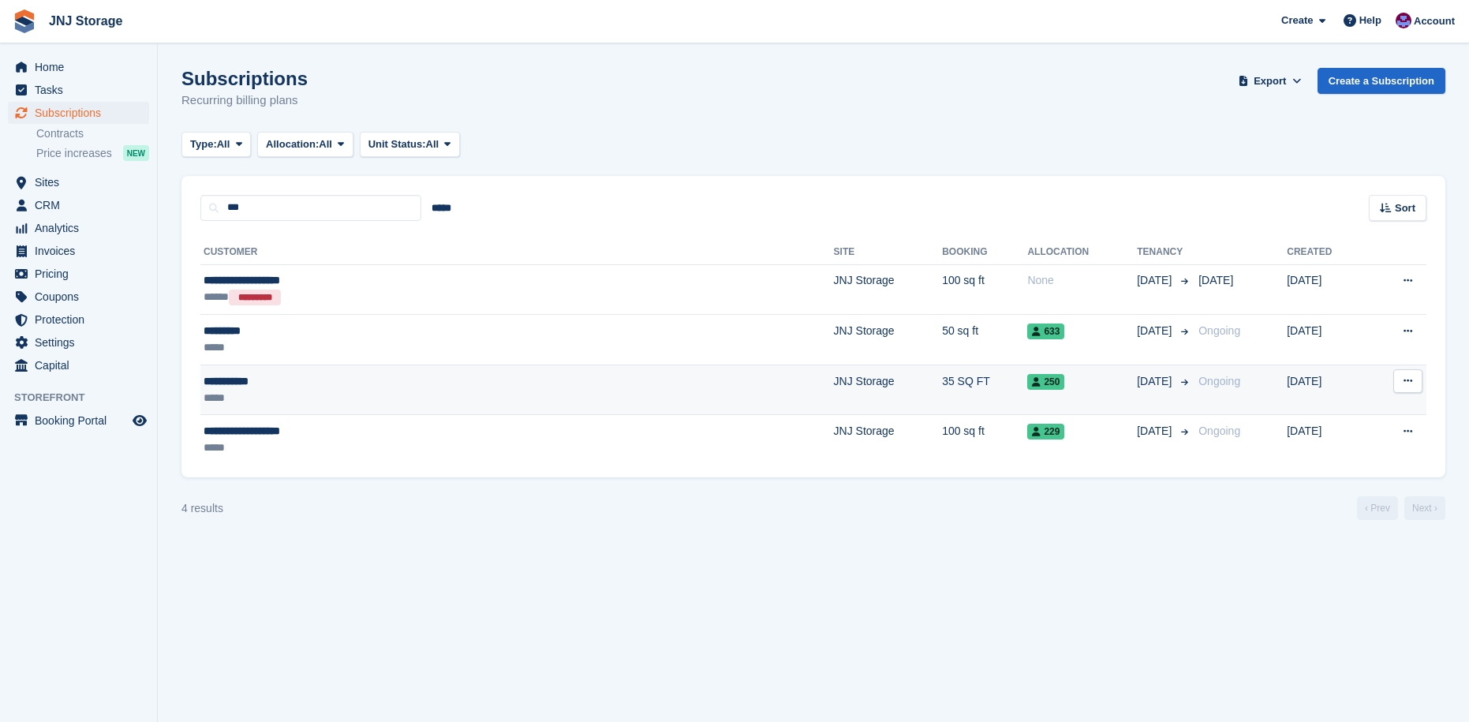
click at [343, 405] on div "*****" at bounding box center [380, 398] width 352 height 17
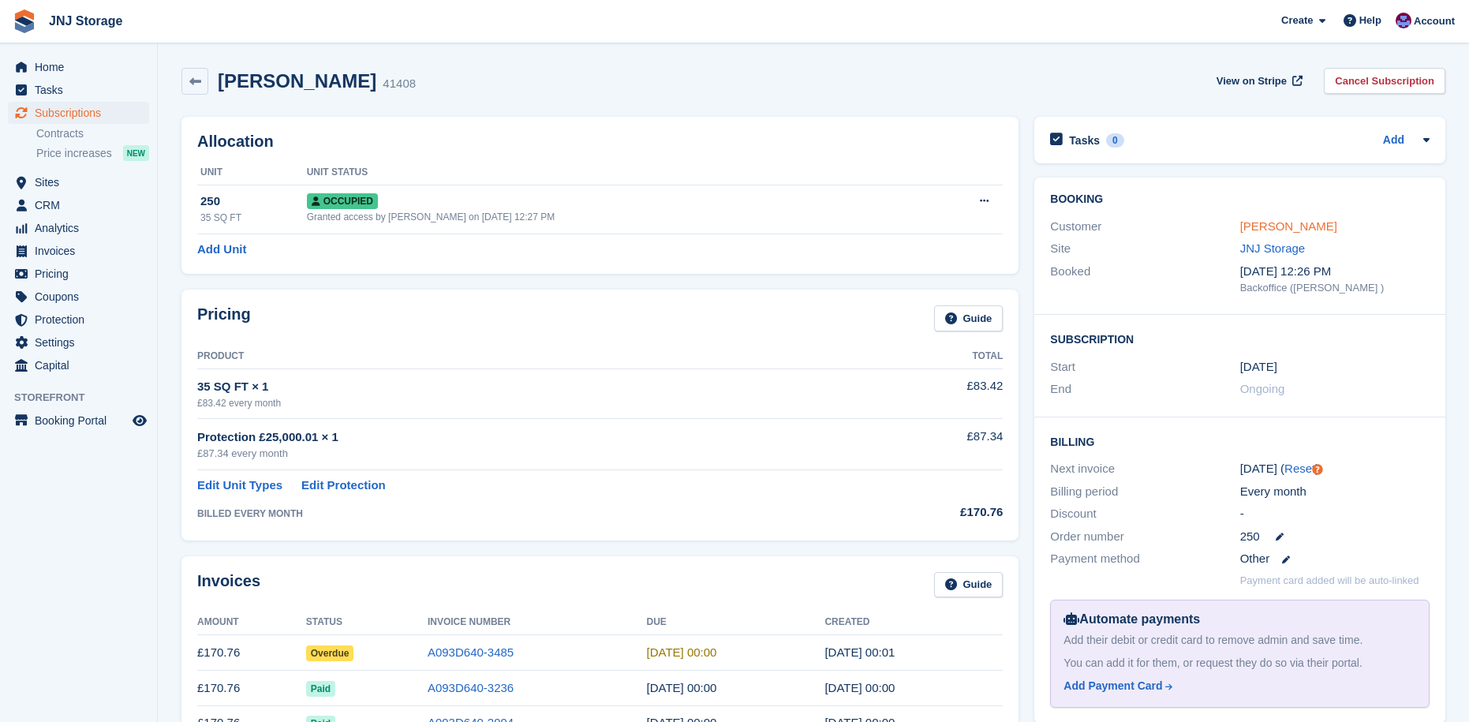
click at [1272, 230] on link "Guy Mullaly" at bounding box center [1288, 225] width 97 height 13
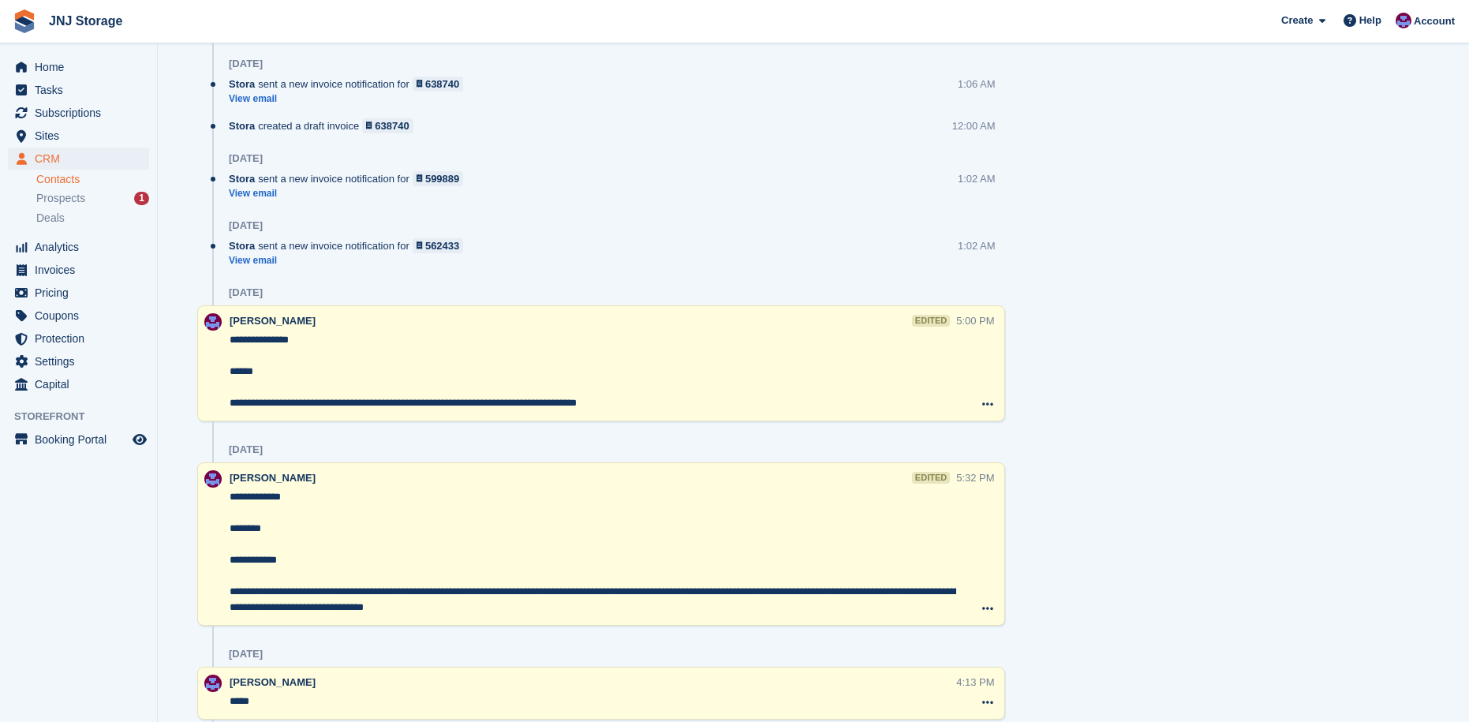
scroll to position [1262, 0]
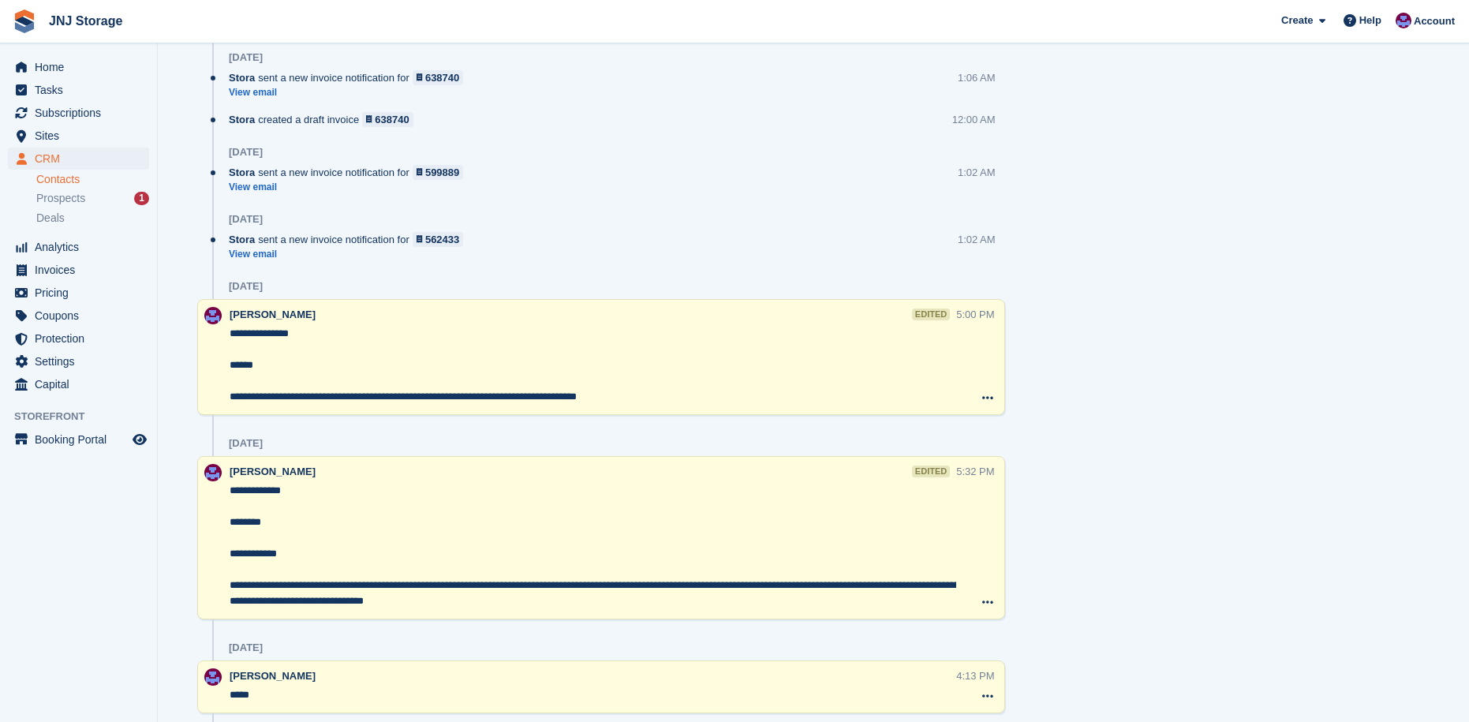
click at [850, 644] on div "18 Jul, 2024" at bounding box center [617, 647] width 776 height 25
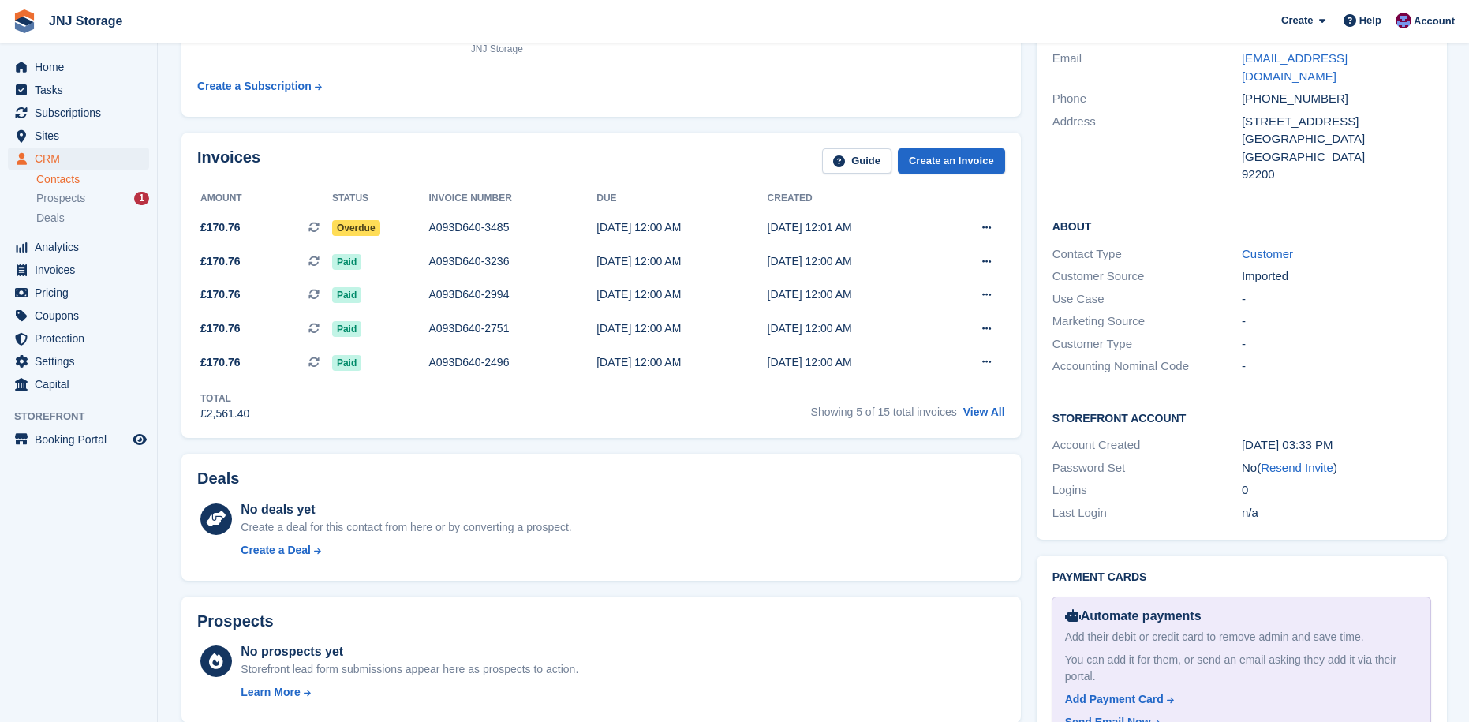
scroll to position [305, 0]
click at [995, 420] on link "View All" at bounding box center [984, 414] width 42 height 13
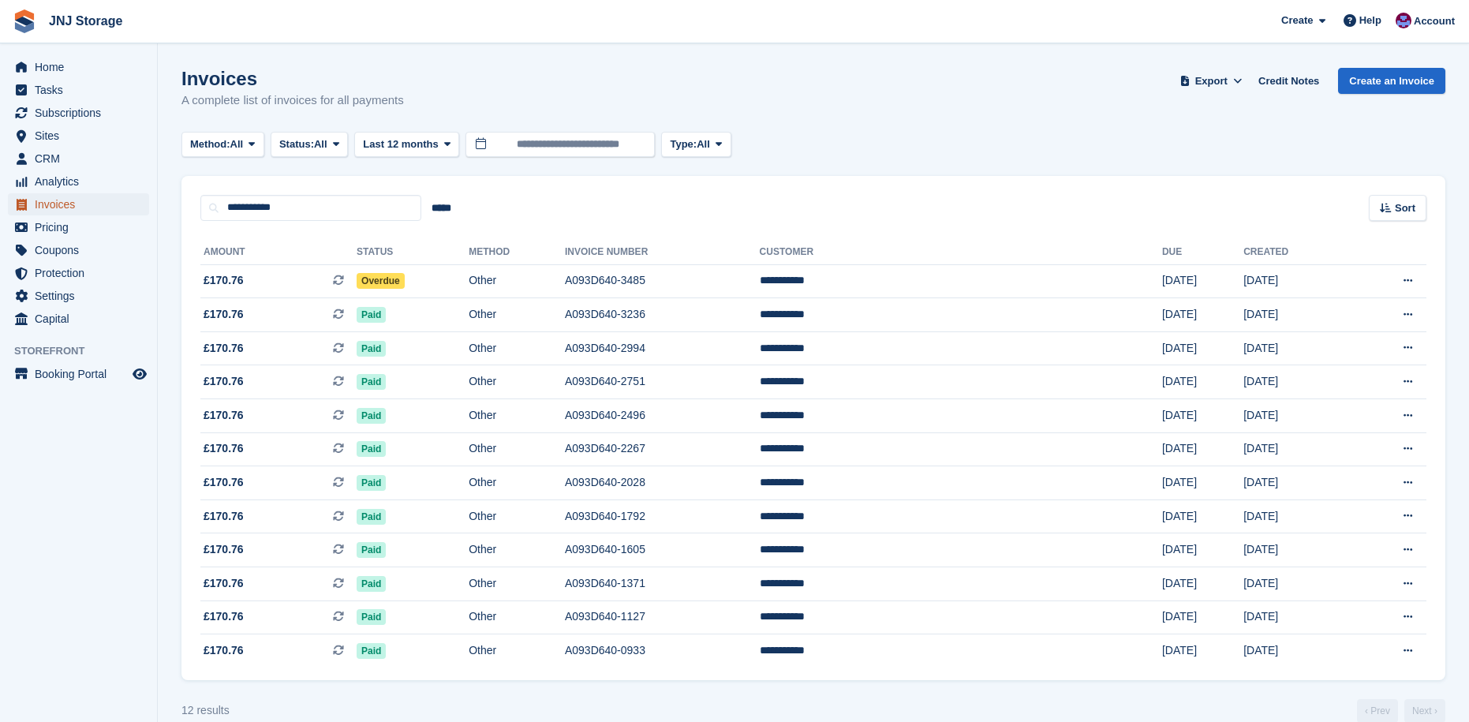
click at [65, 203] on span "Invoices" at bounding box center [82, 204] width 95 height 22
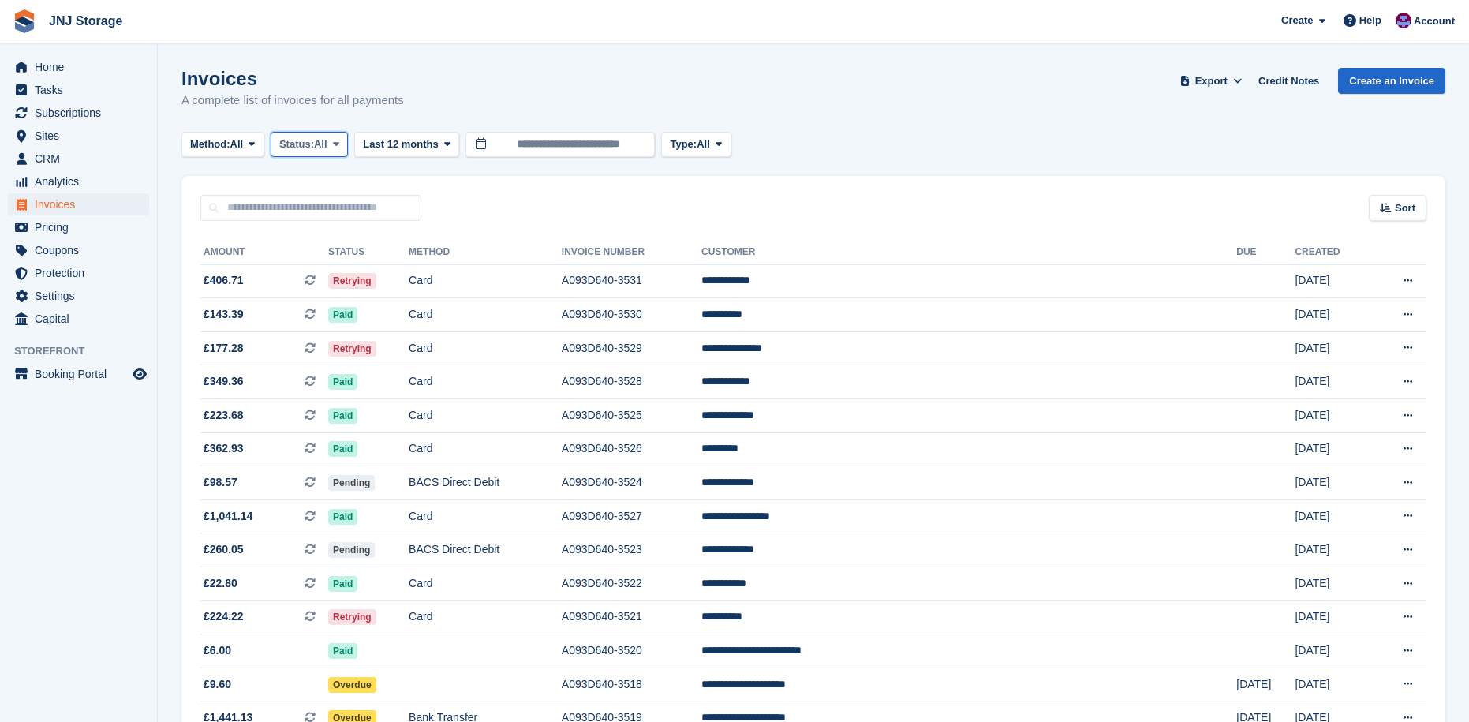
click at [334, 147] on button "Status: All" at bounding box center [309, 145] width 77 height 26
click at [342, 260] on link "Open" at bounding box center [346, 266] width 137 height 28
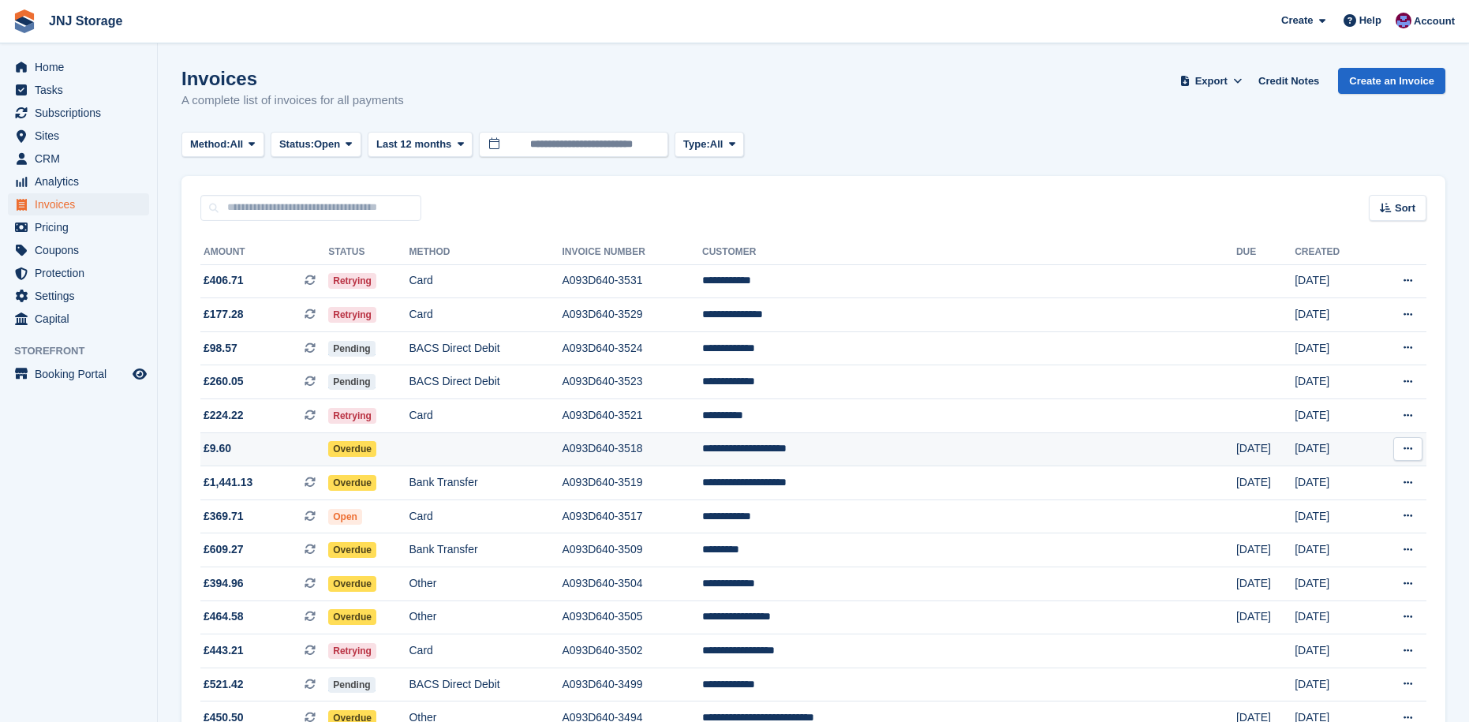
click at [409, 447] on td "Overdue" at bounding box center [368, 449] width 80 height 34
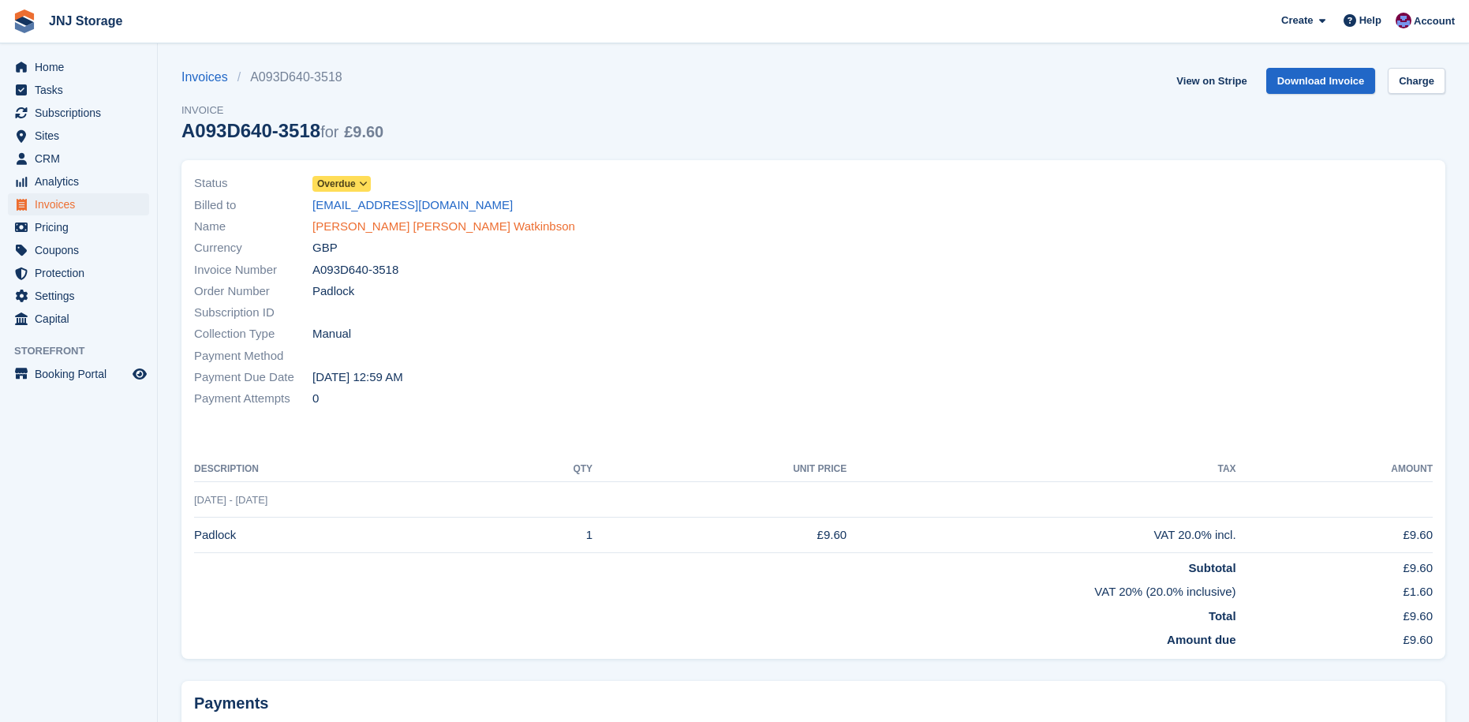
click at [342, 233] on link "Sally Anne Watkinbson" at bounding box center [443, 227] width 263 height 18
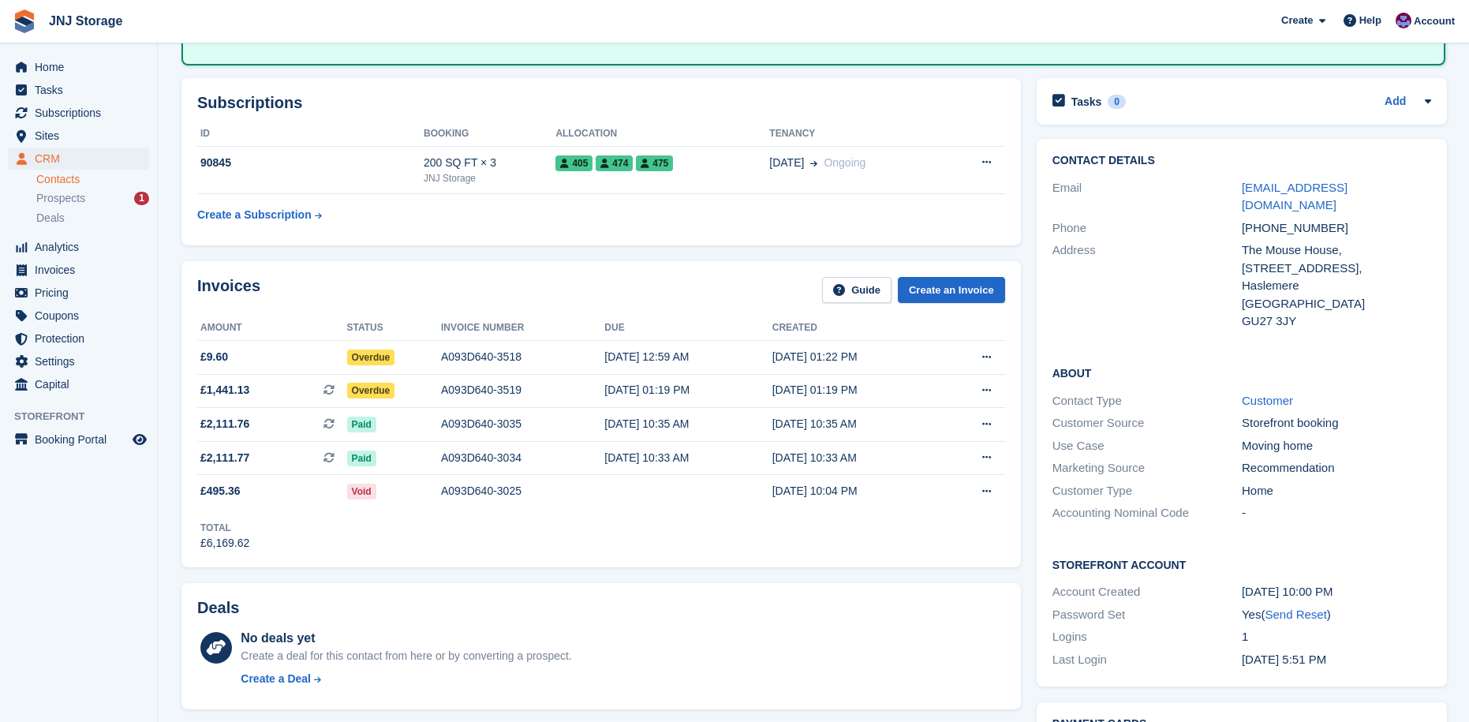
scroll to position [158, 0]
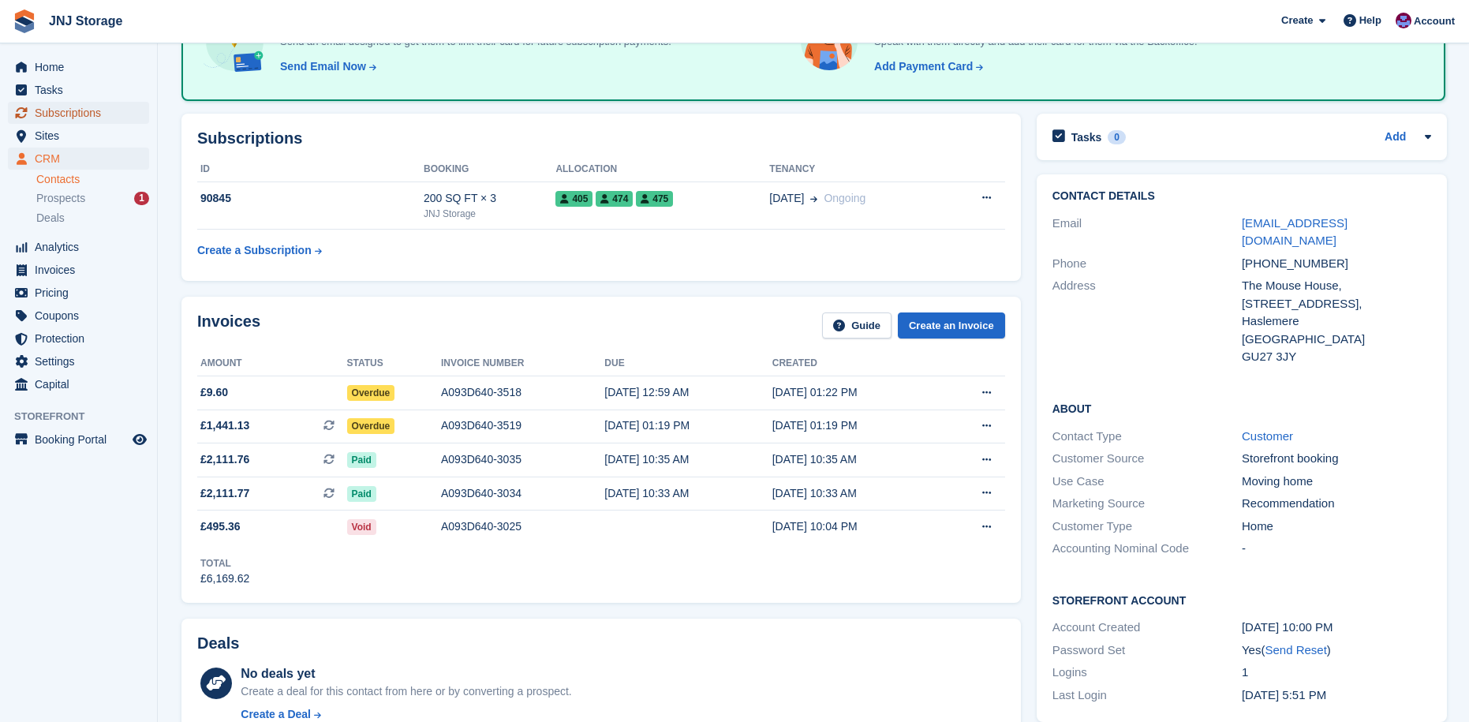
click at [69, 115] on span "Subscriptions" at bounding box center [82, 113] width 95 height 22
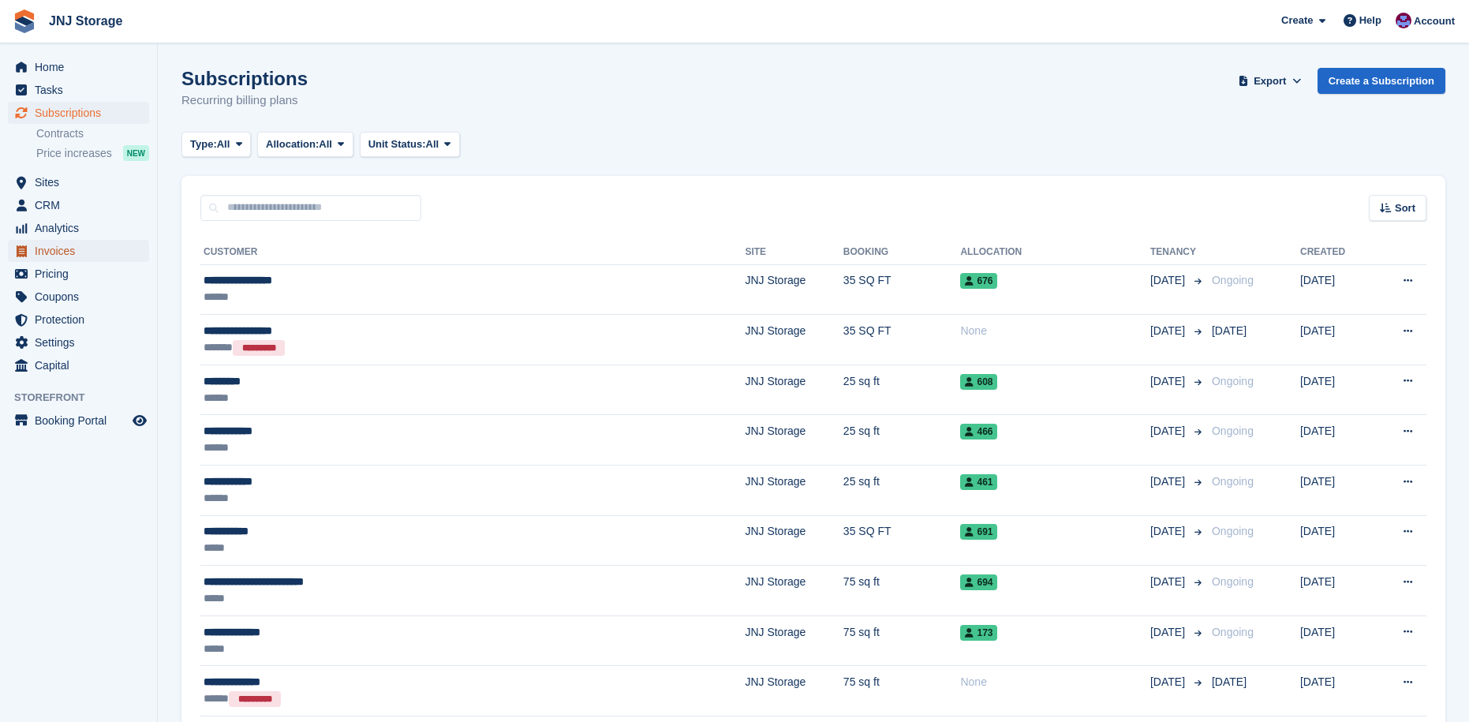
click at [96, 251] on span "Invoices" at bounding box center [82, 251] width 95 height 22
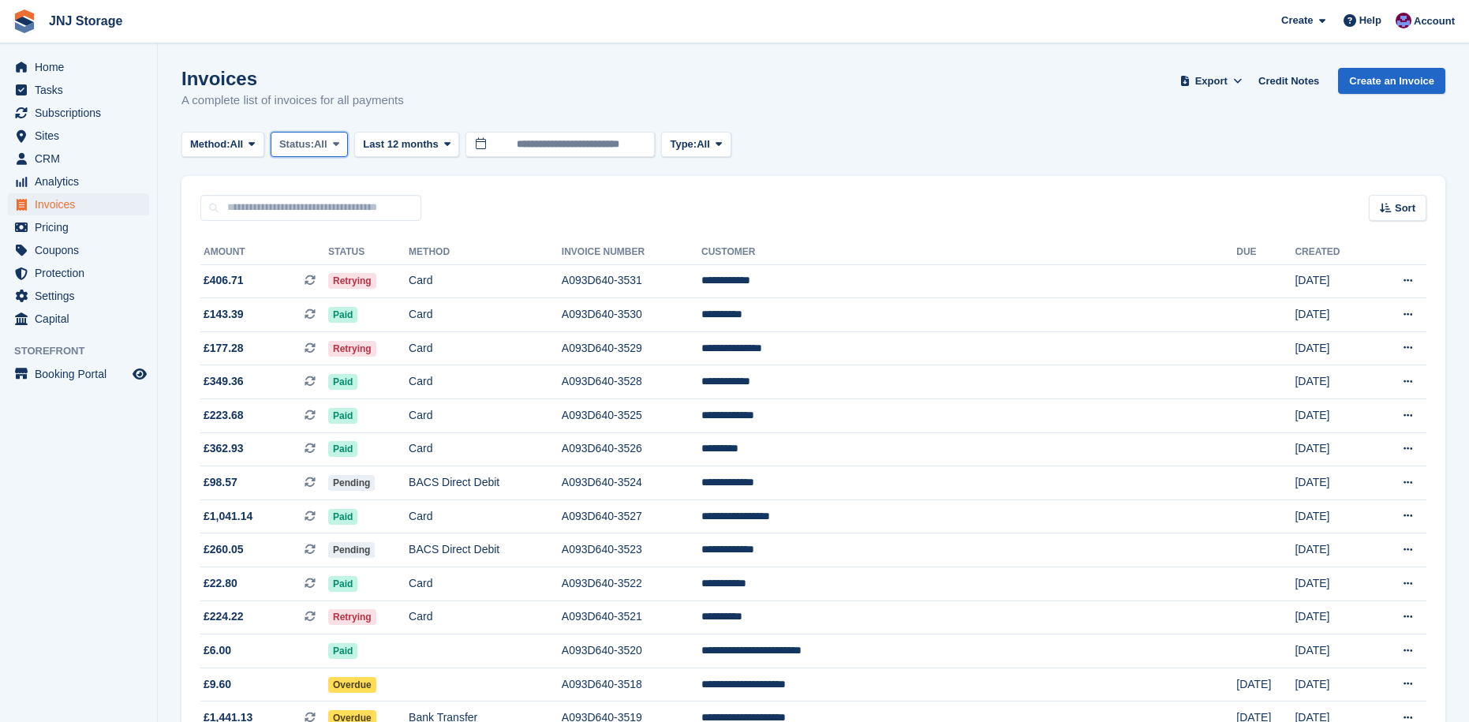
click at [342, 148] on span at bounding box center [336, 144] width 13 height 13
click at [364, 256] on link "Open" at bounding box center [346, 266] width 137 height 28
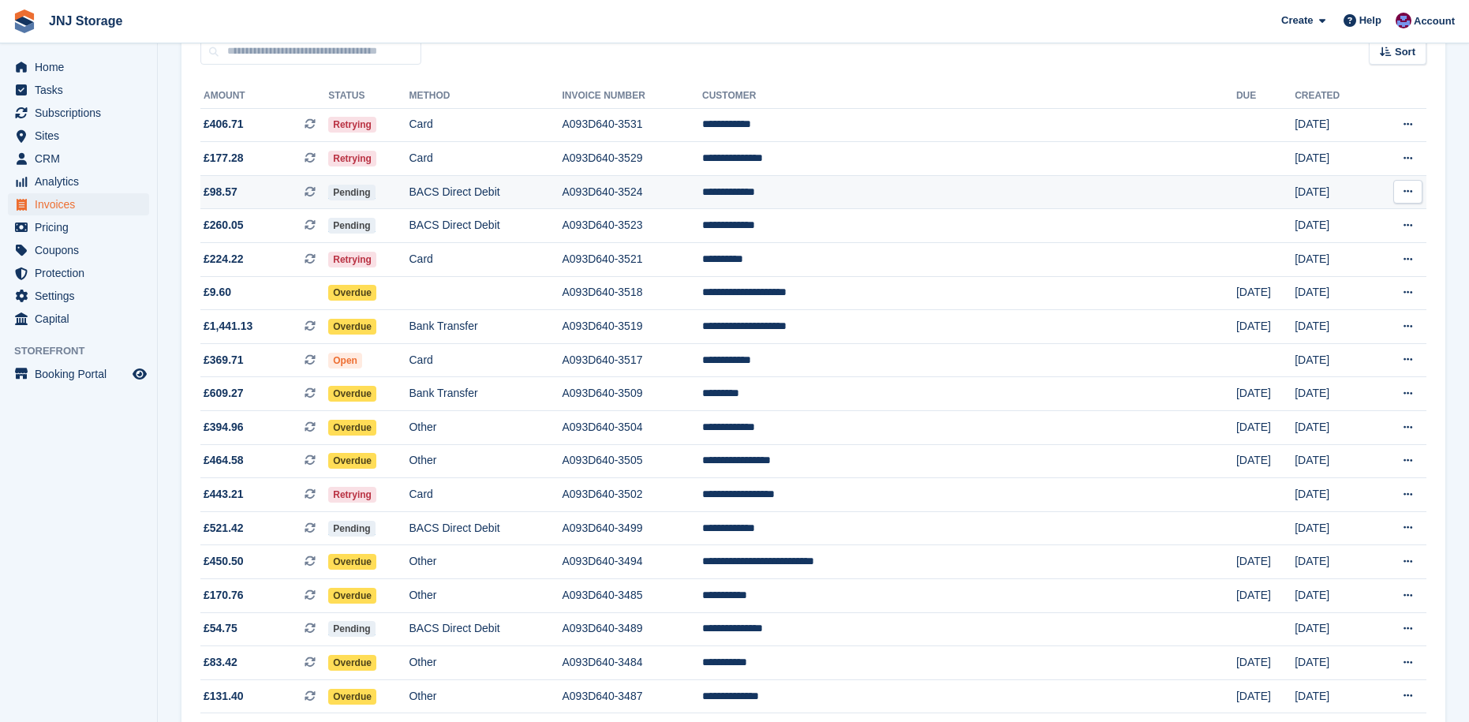
scroll to position [158, 0]
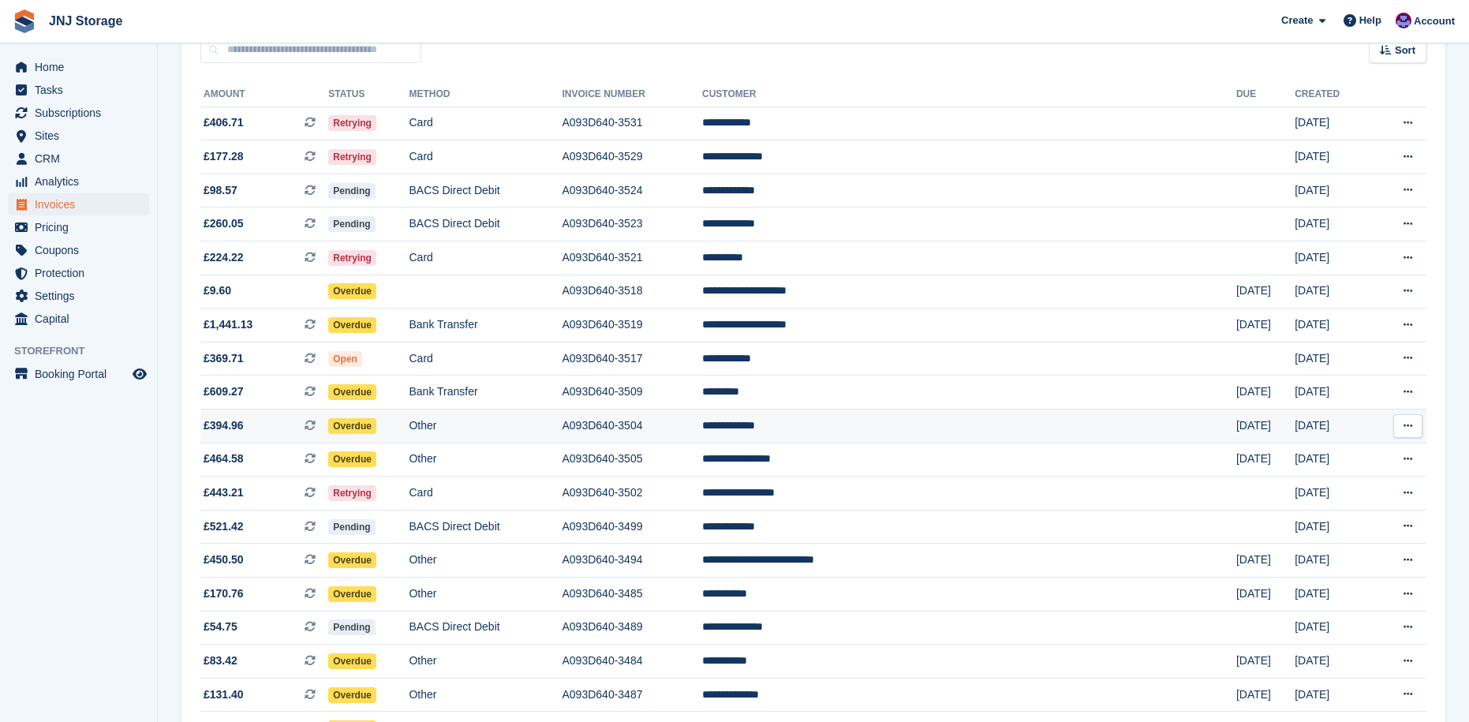
click at [532, 422] on td "Other" at bounding box center [485, 426] width 153 height 34
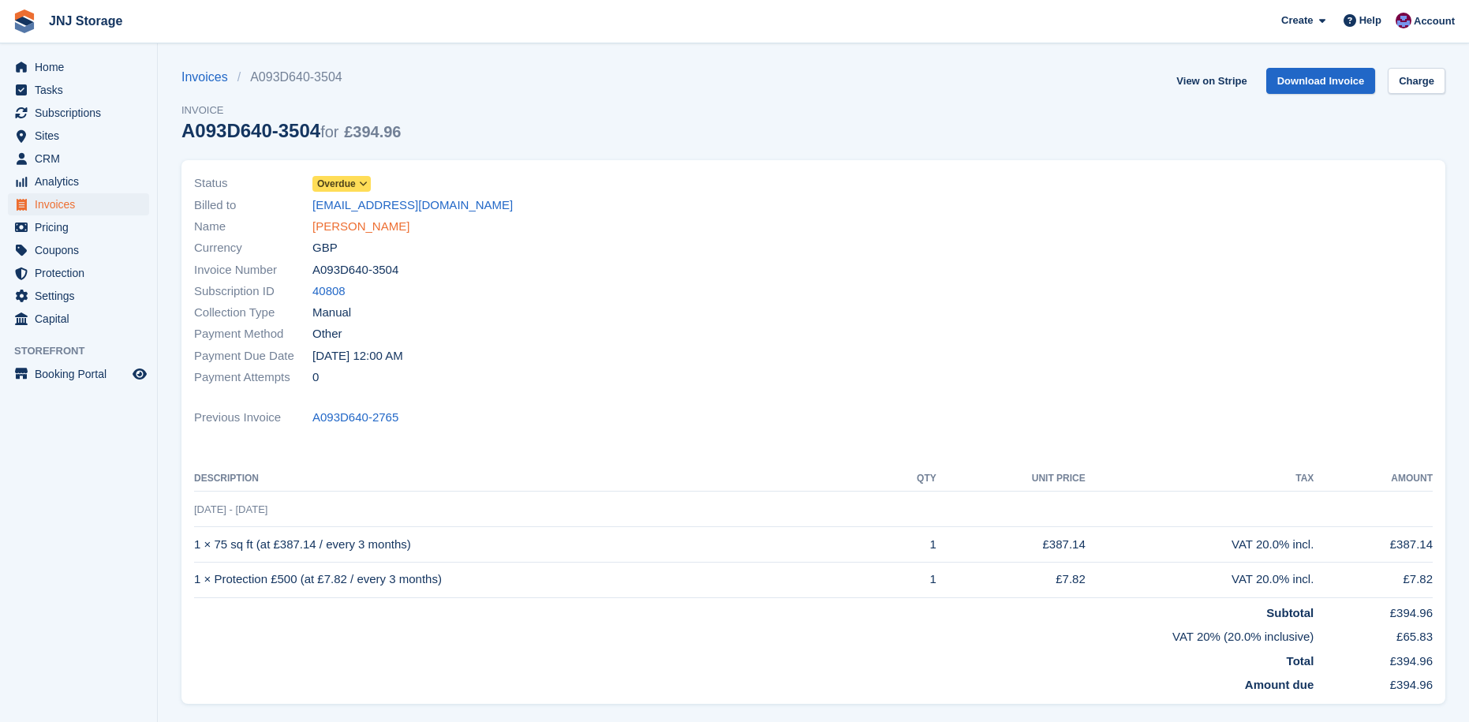
click at [334, 224] on link "[PERSON_NAME]" at bounding box center [360, 227] width 97 height 18
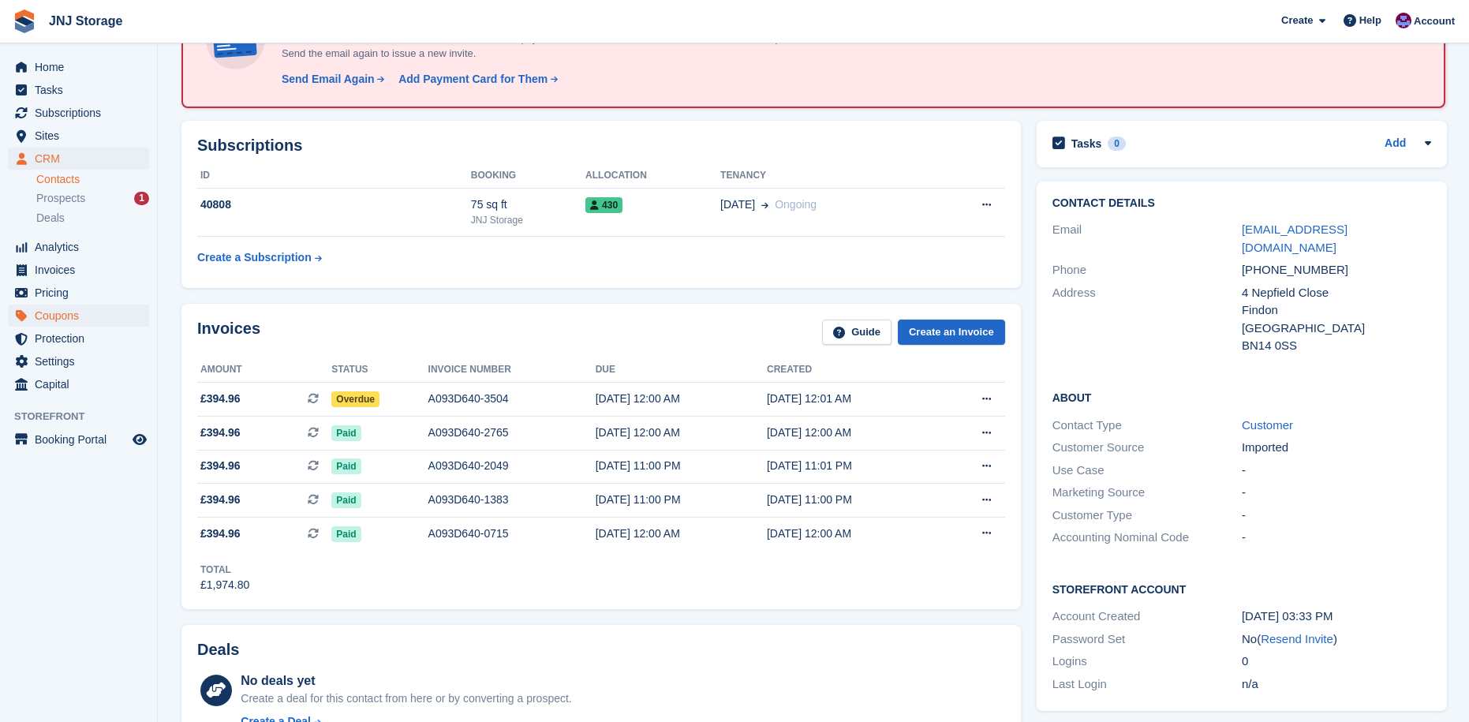
scroll to position [108, 0]
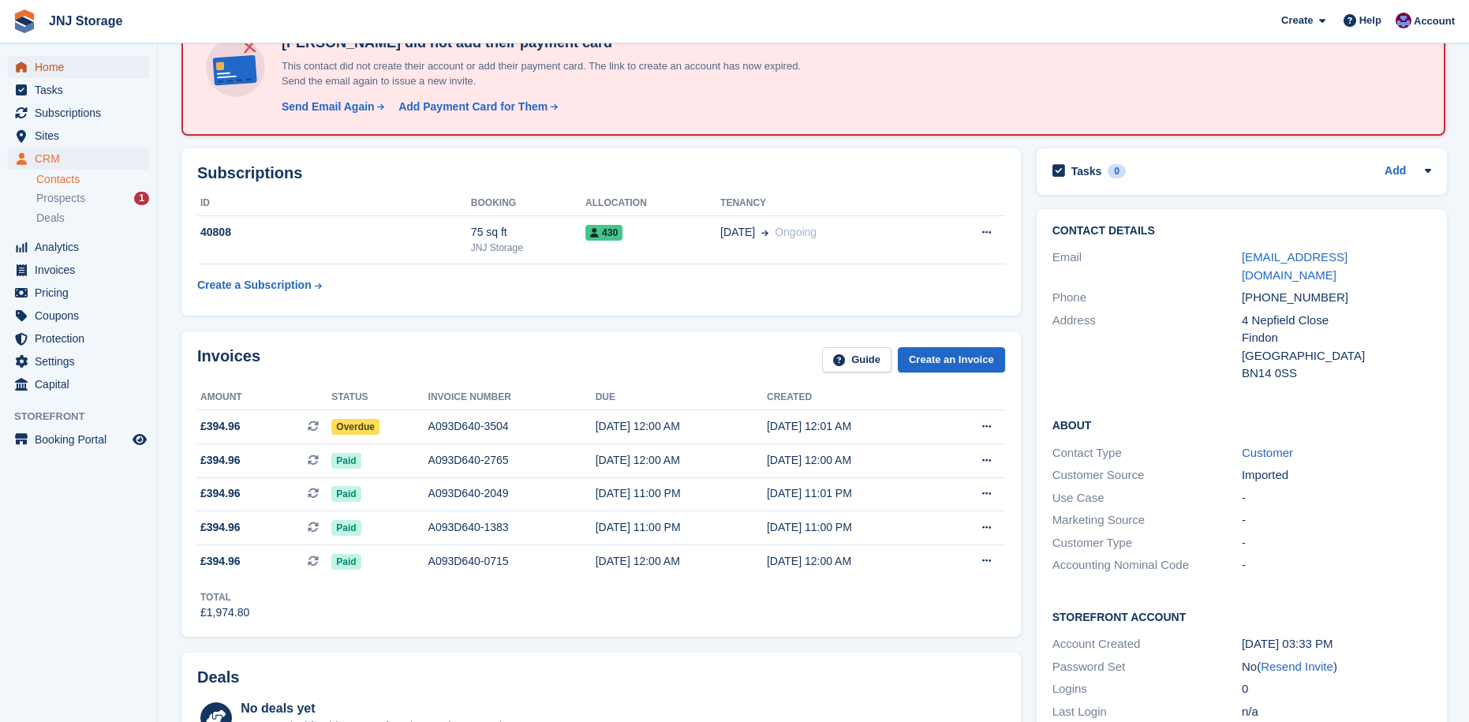
click at [108, 66] on span "Home" at bounding box center [82, 67] width 95 height 22
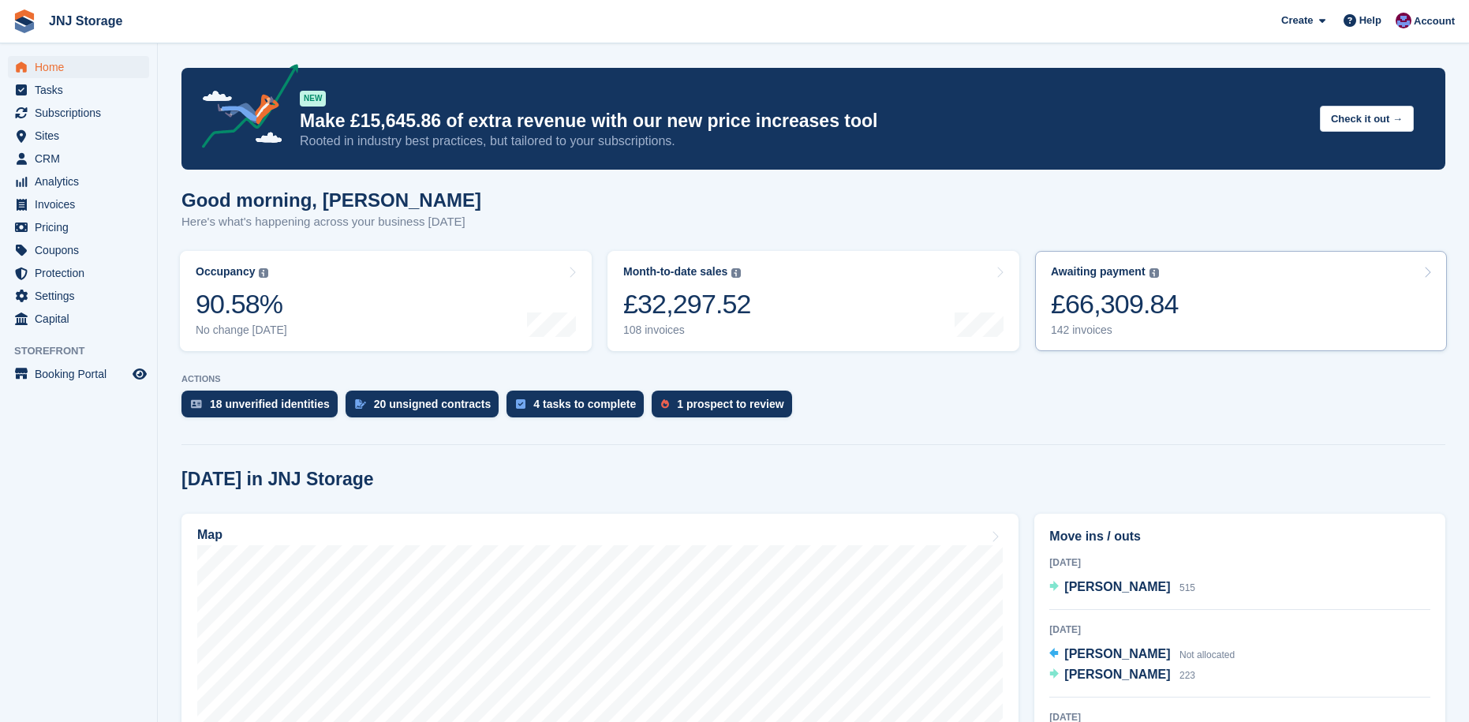
click at [1127, 327] on div "142 invoices" at bounding box center [1115, 329] width 128 height 13
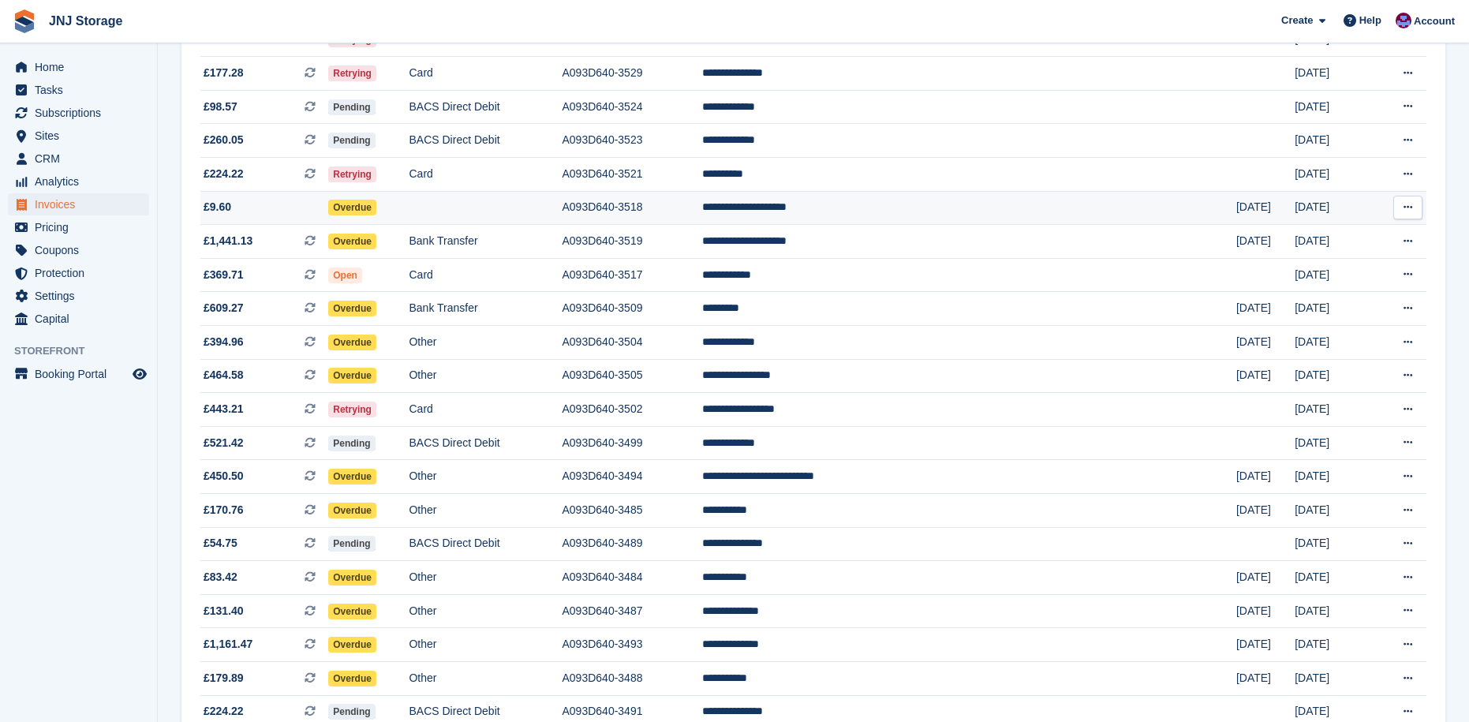
scroll to position [316, 0]
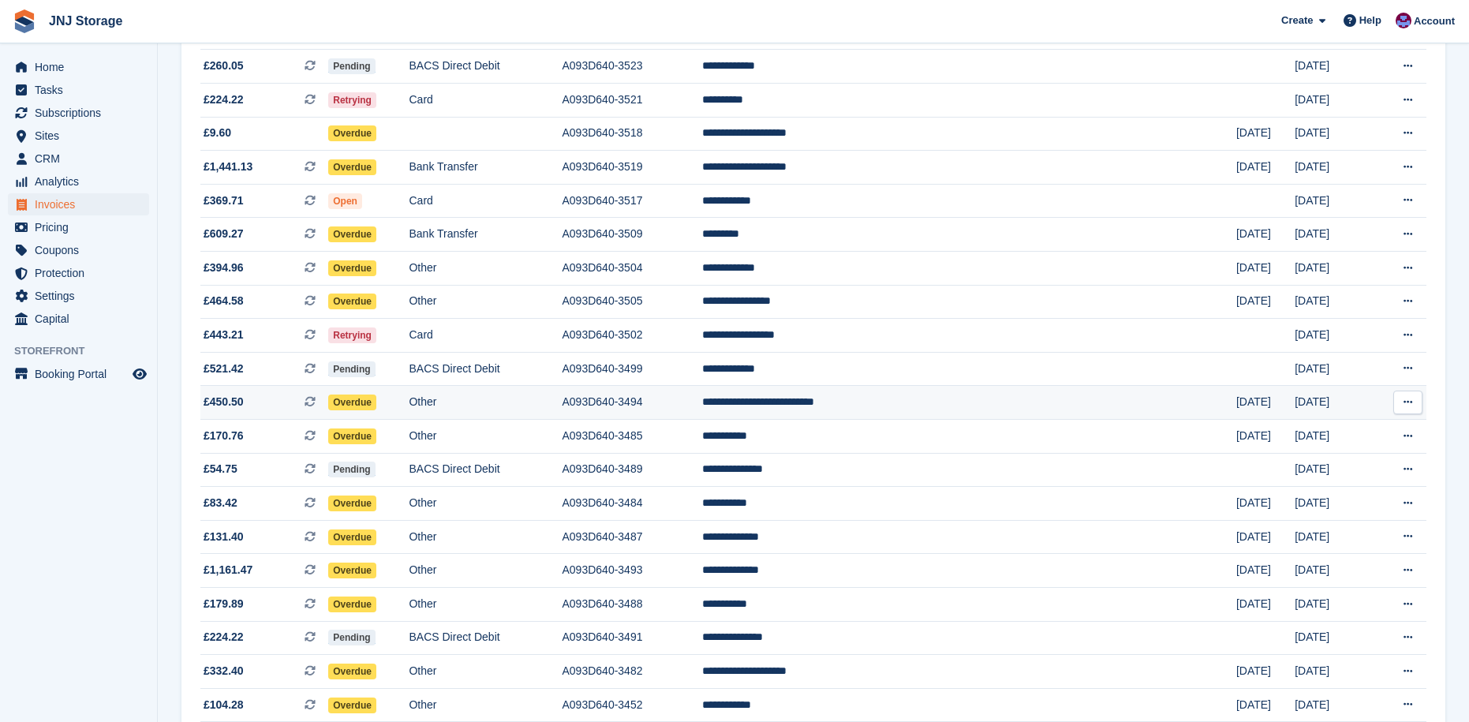
click at [487, 397] on td "Other" at bounding box center [485, 403] width 153 height 34
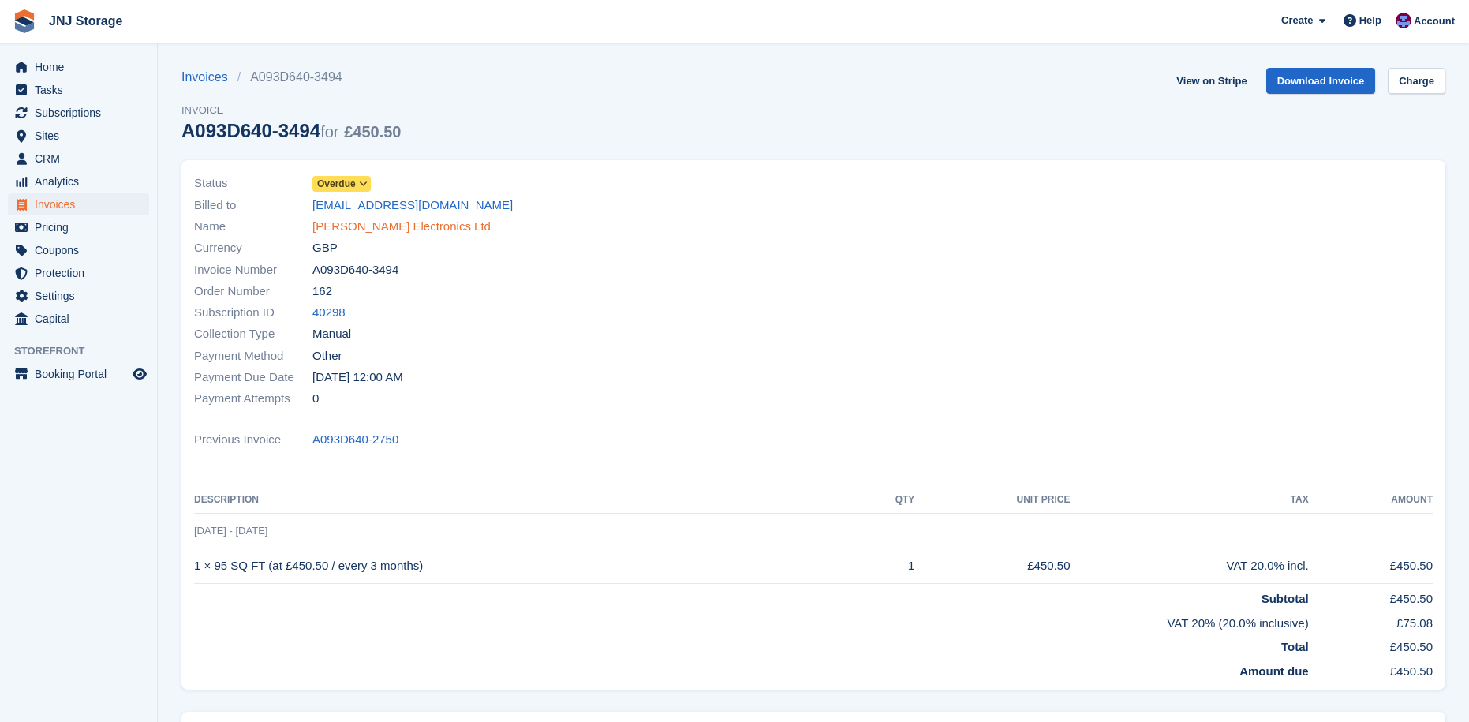
click at [439, 225] on link "Spellman H.V Electronics Ltd" at bounding box center [401, 227] width 178 height 18
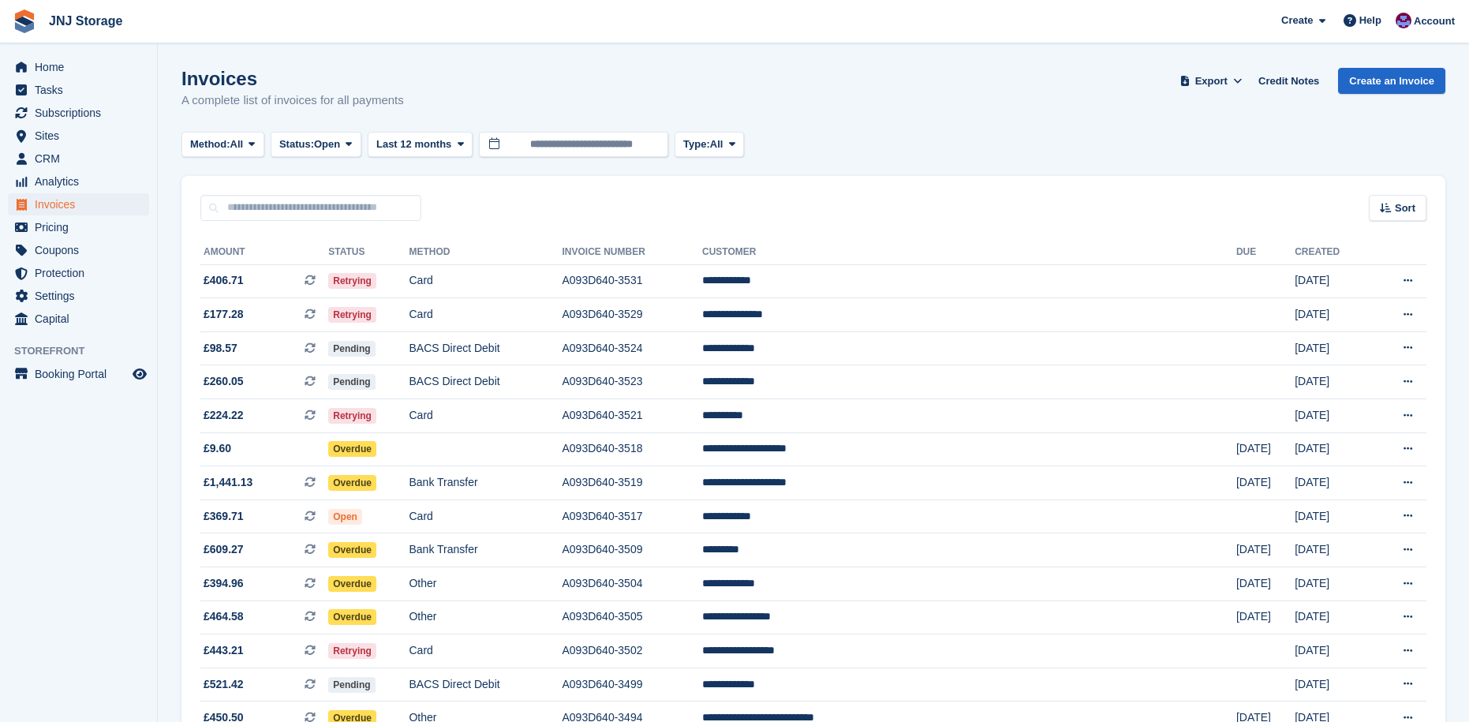
scroll to position [316, 0]
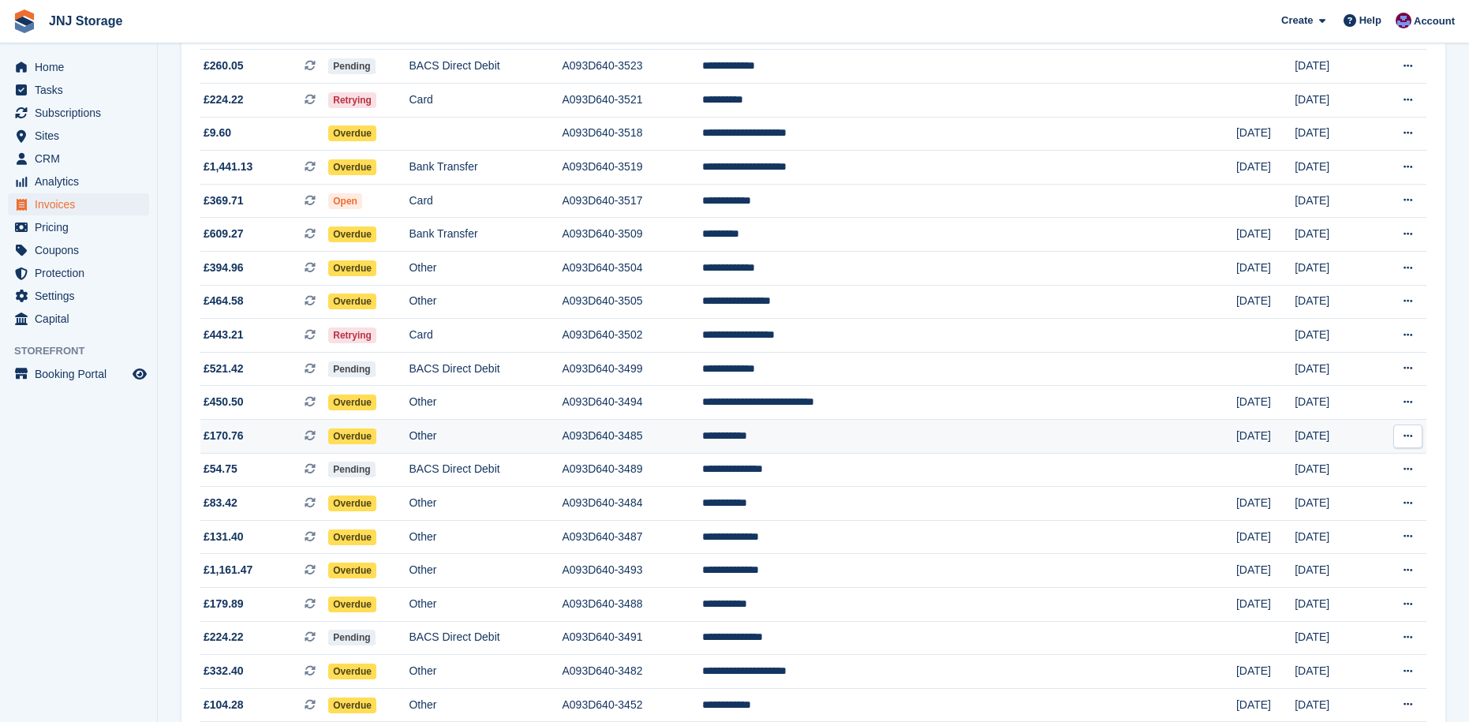
click at [702, 440] on td "A093D640-3485" at bounding box center [632, 437] width 140 height 34
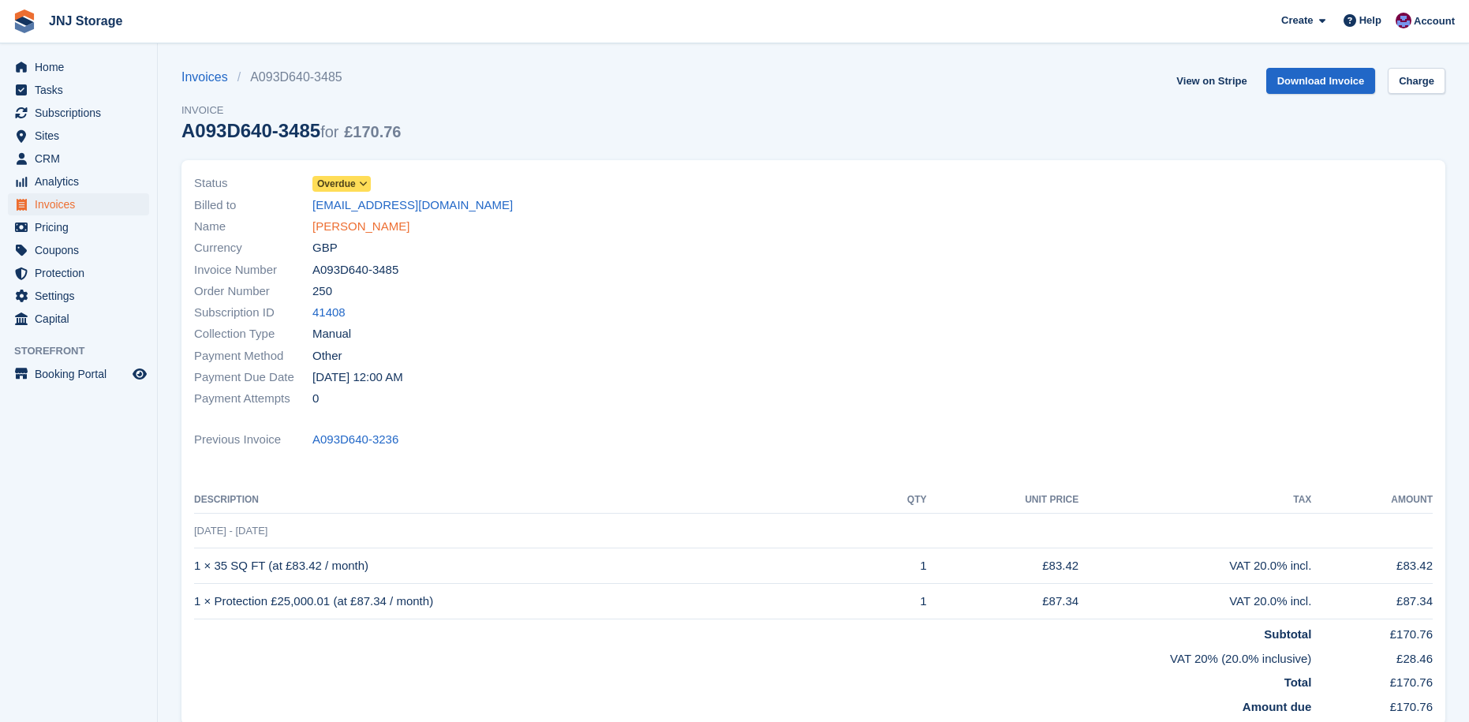
click at [351, 226] on link "[PERSON_NAME]" at bounding box center [360, 227] width 97 height 18
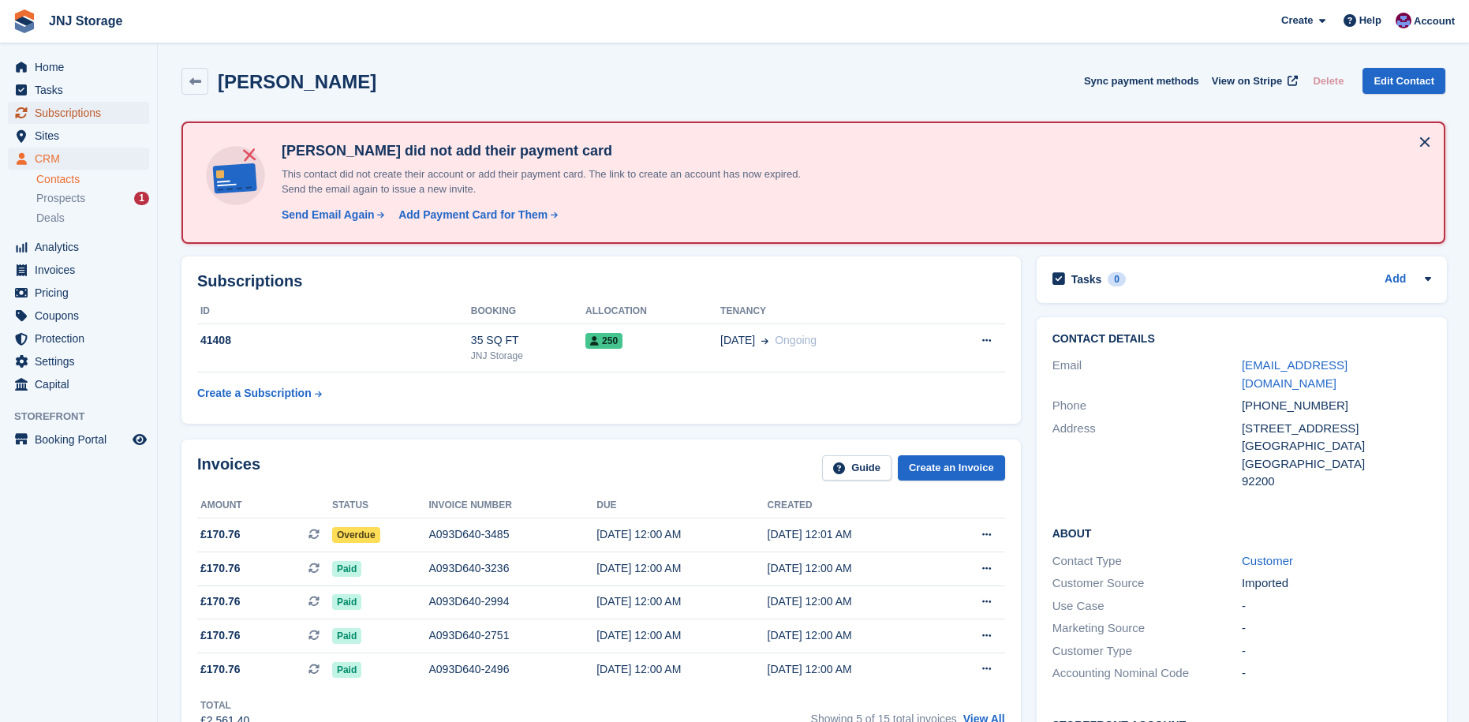
click at [101, 107] on span "Subscriptions" at bounding box center [82, 113] width 95 height 22
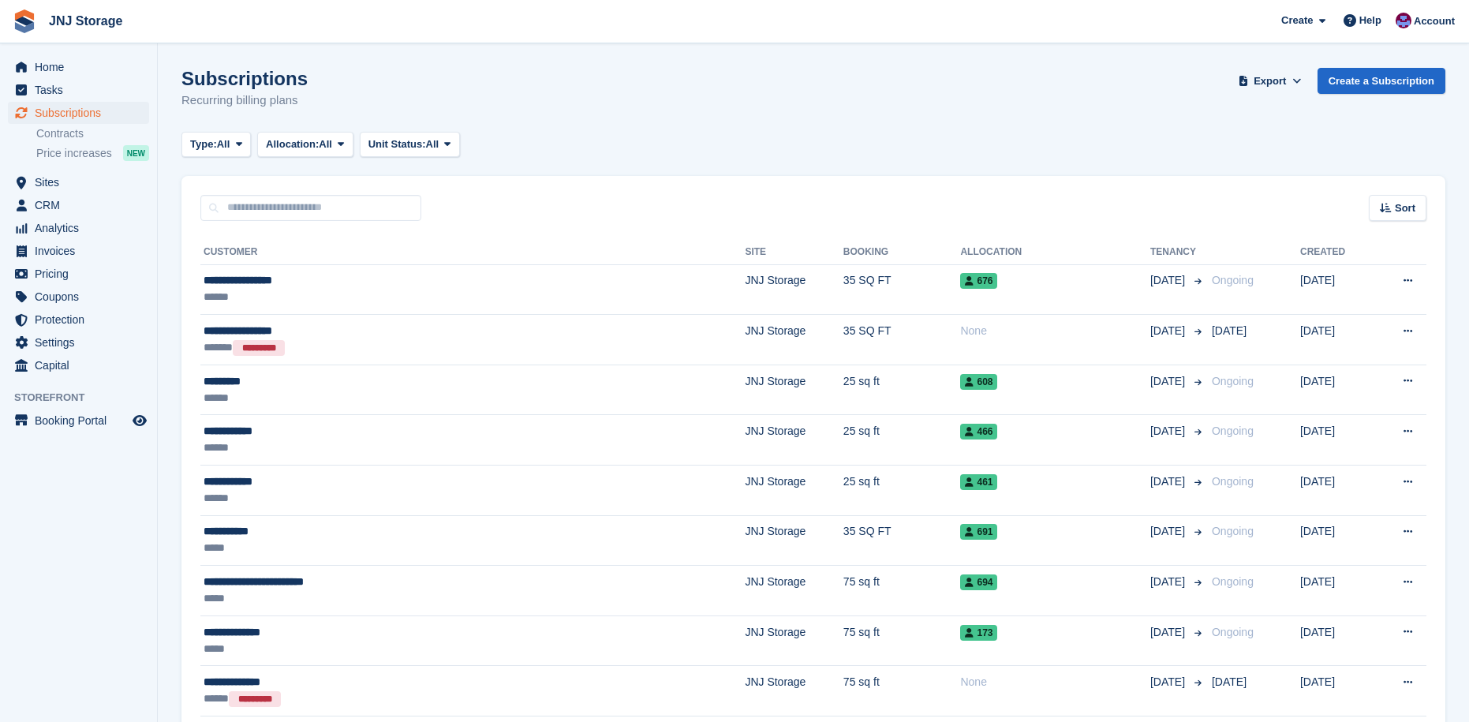
click at [636, 76] on div "Subscriptions Recurring billing plans Export Export Subscriptions Export a CSV …" at bounding box center [813, 98] width 1264 height 61
click at [247, 203] on input "text" at bounding box center [310, 208] width 221 height 26
type input "******"
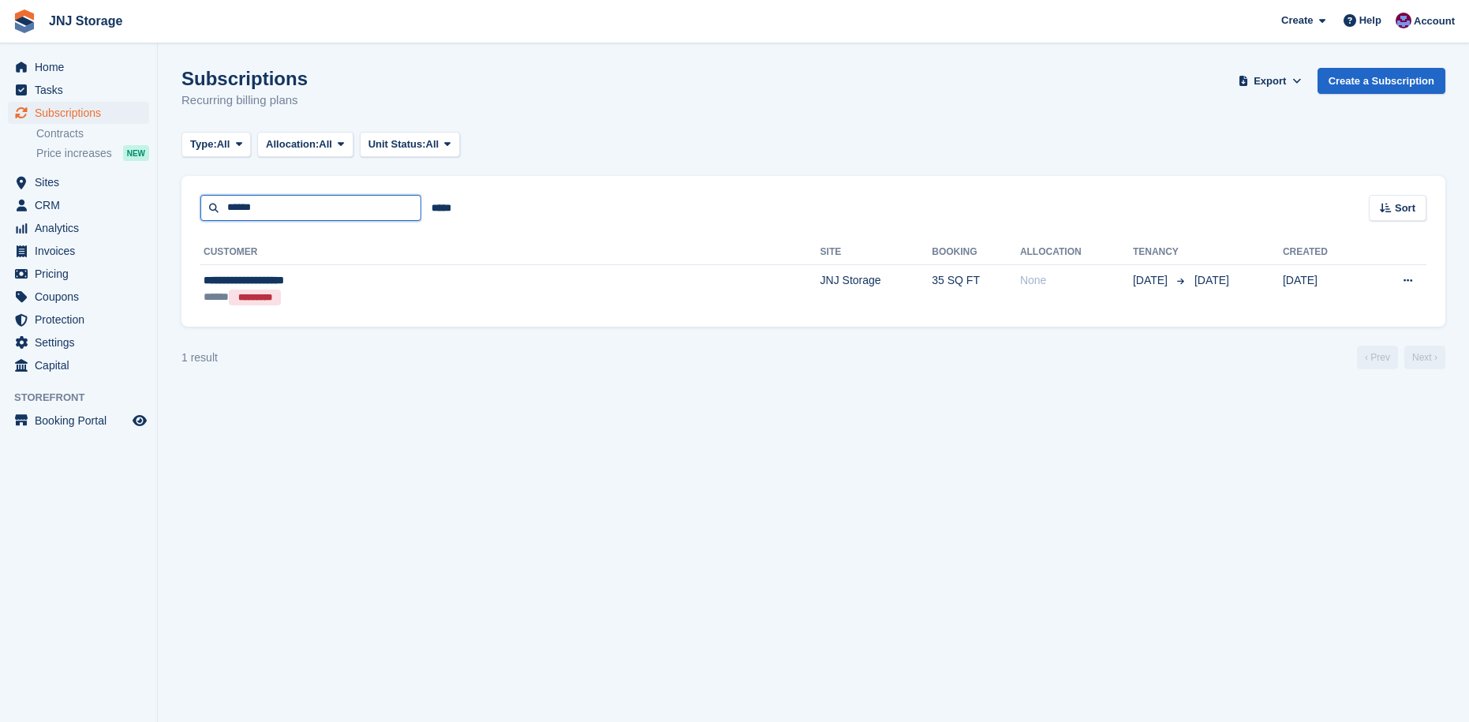
drag, startPoint x: 262, startPoint y: 211, endPoint x: -9, endPoint y: 200, distance: 271.6
click at [0, 200] on html "JNJ Storage Create Subscription Invoice Contact Deal Discount Page Help Chat Su…" at bounding box center [734, 361] width 1469 height 722
click at [90, 106] on span "Subscriptions" at bounding box center [82, 113] width 95 height 22
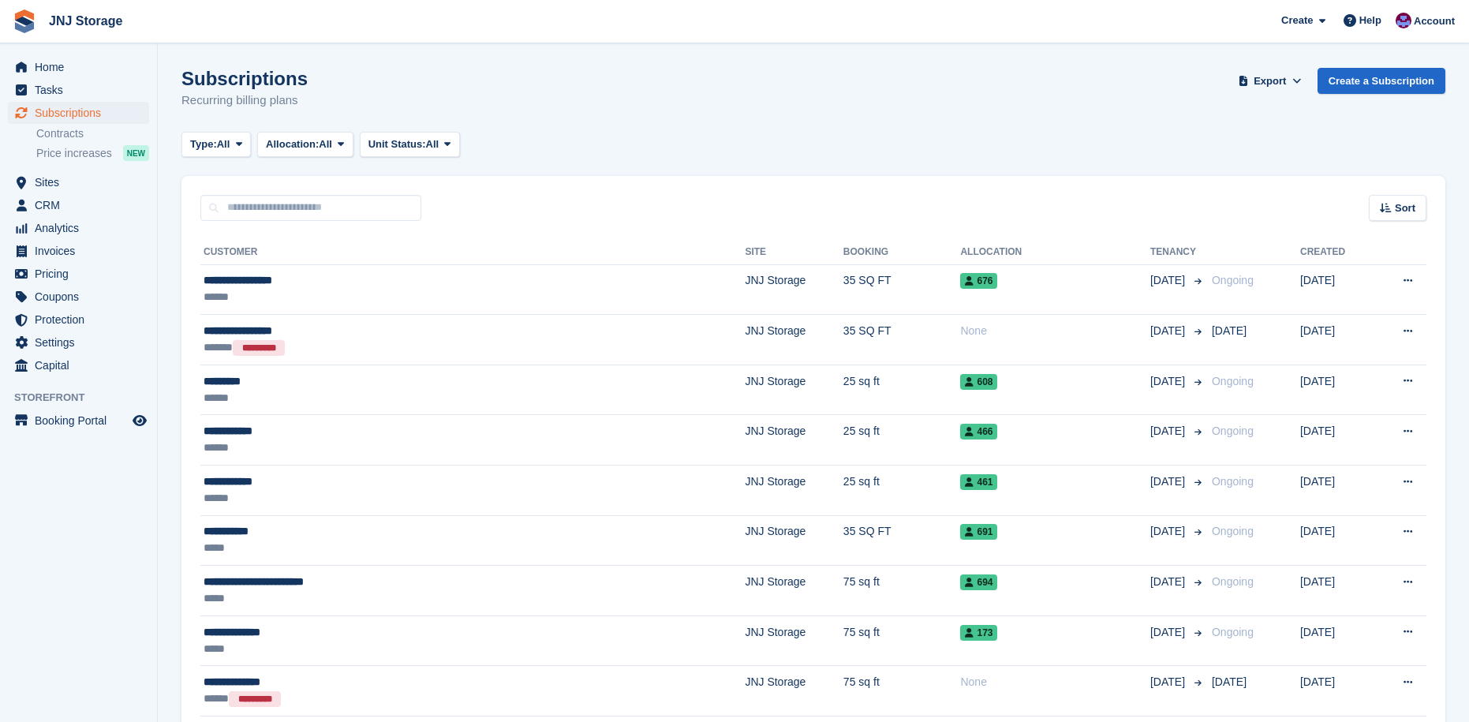
click at [302, 215] on input "text" at bounding box center [310, 208] width 221 height 26
type input "********"
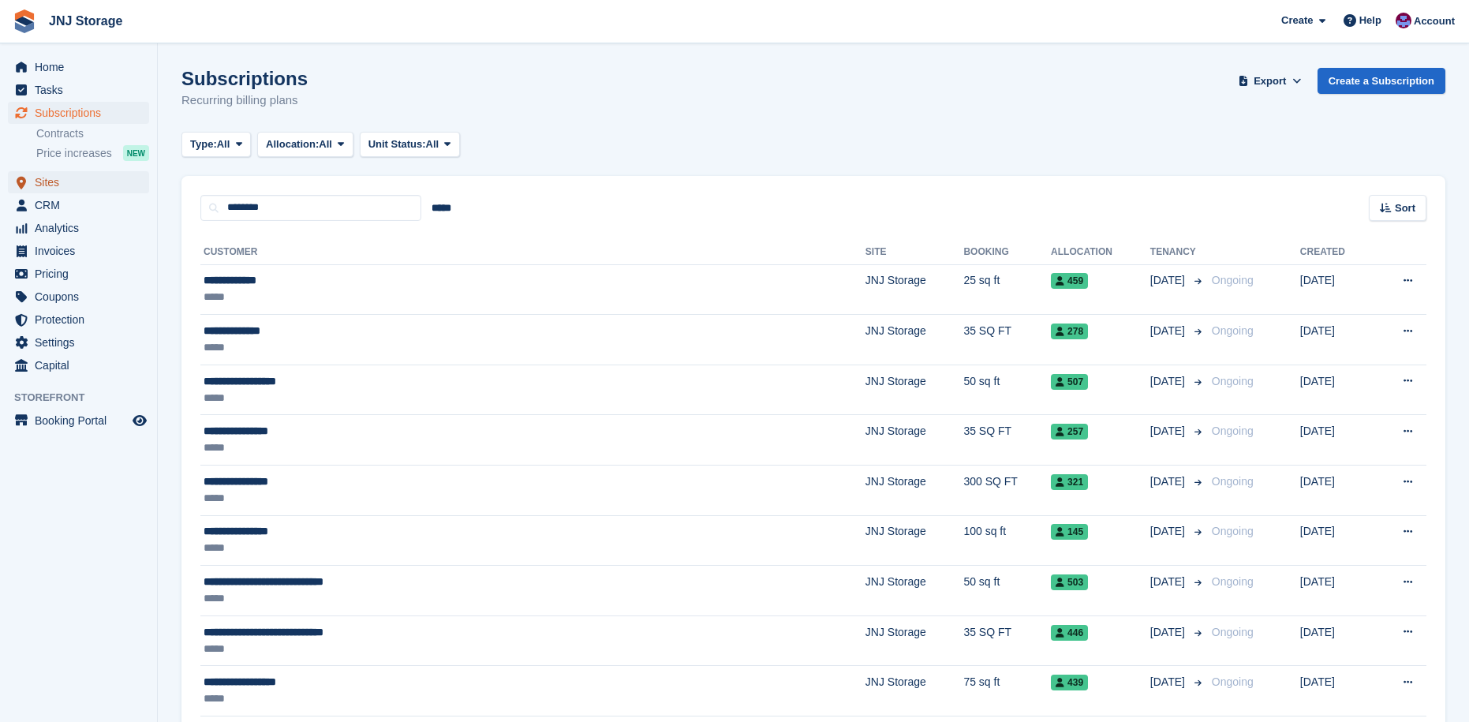
click at [78, 181] on span "Sites" at bounding box center [82, 182] width 95 height 22
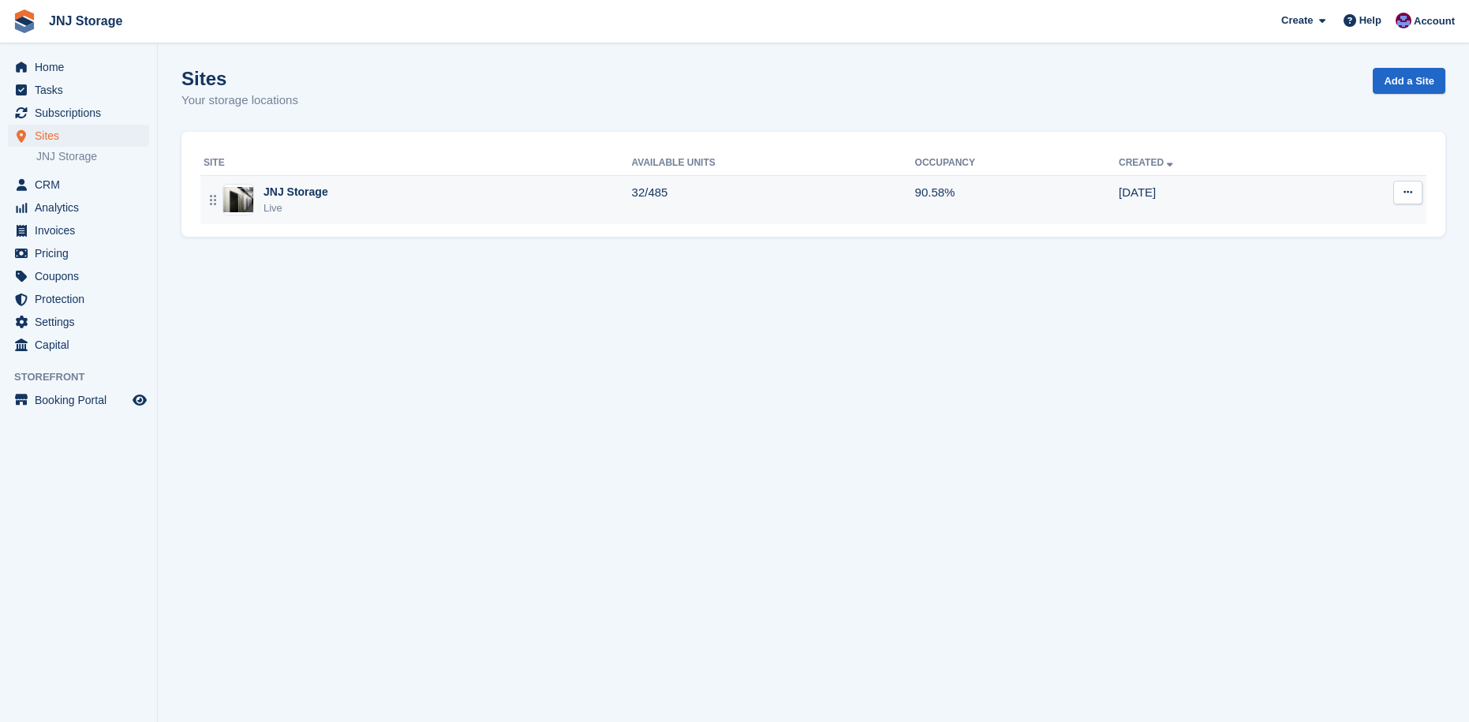
click at [317, 200] on div "JNJ Storage" at bounding box center [295, 192] width 65 height 17
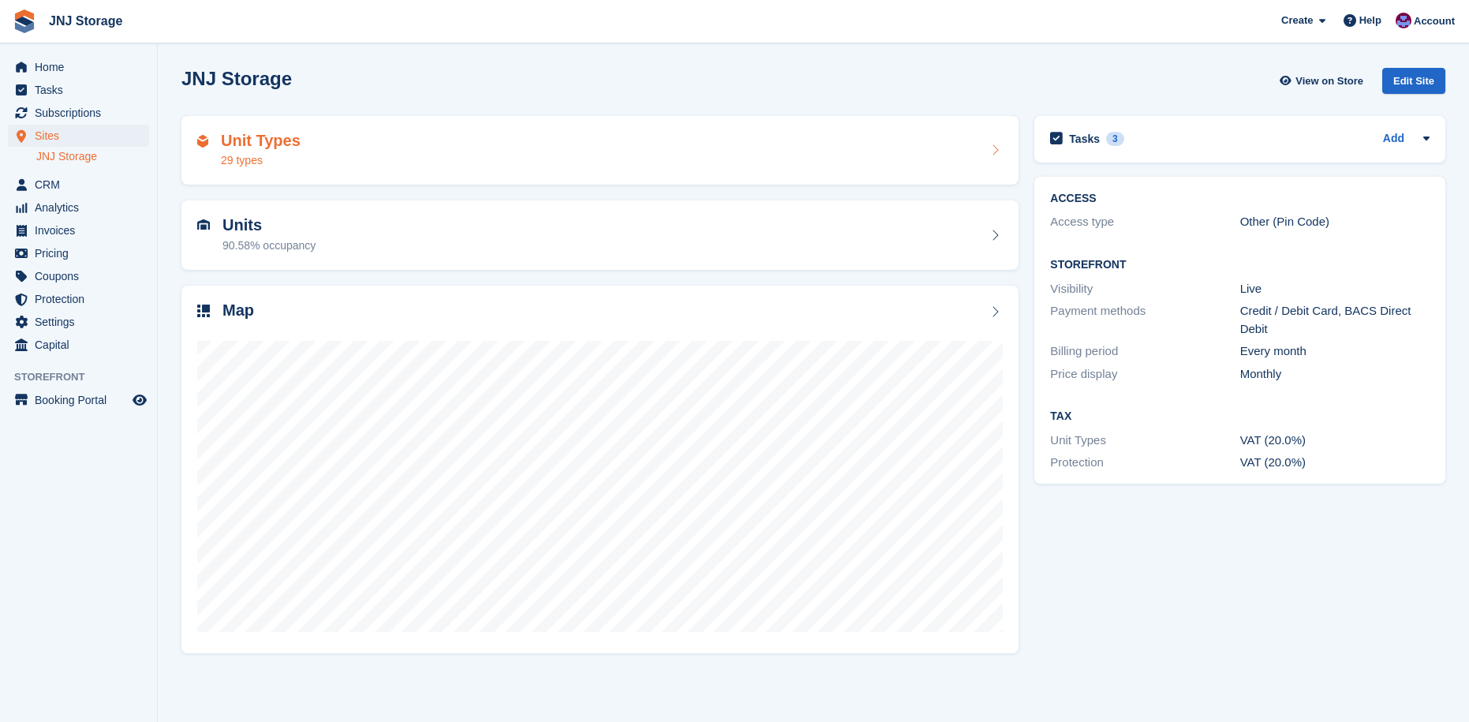
click at [374, 143] on div "Unit Types 29 types" at bounding box center [599, 151] width 805 height 38
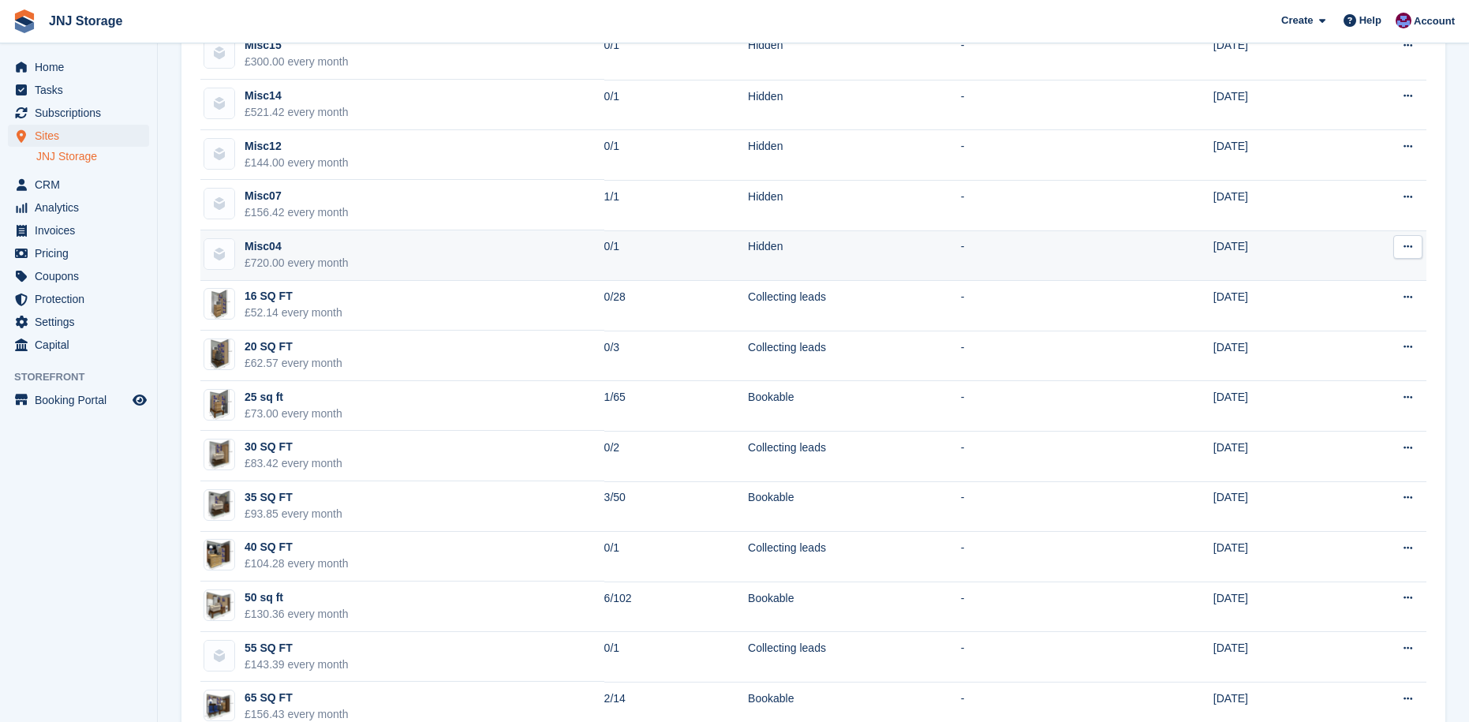
scroll to position [316, 0]
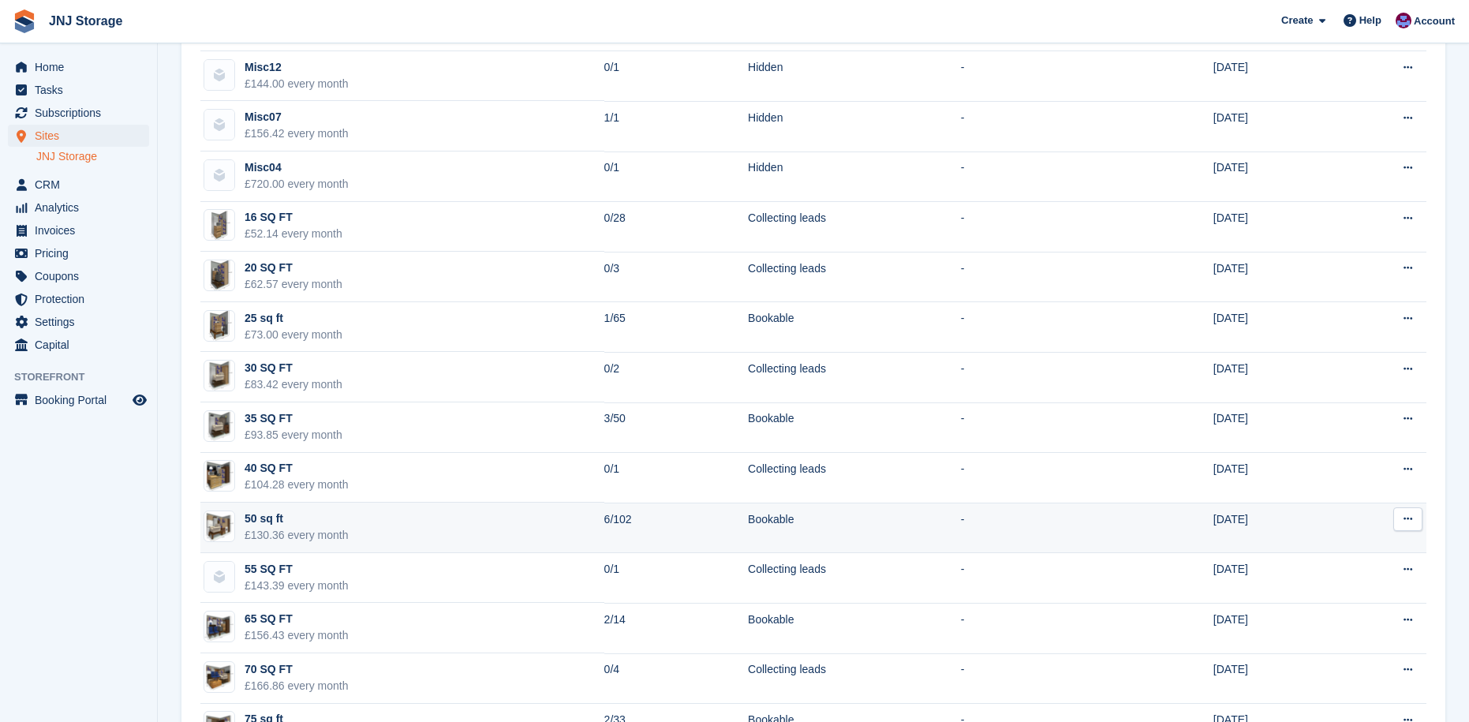
click at [430, 525] on td "50 sq ft £130.36 every month" at bounding box center [402, 528] width 404 height 50
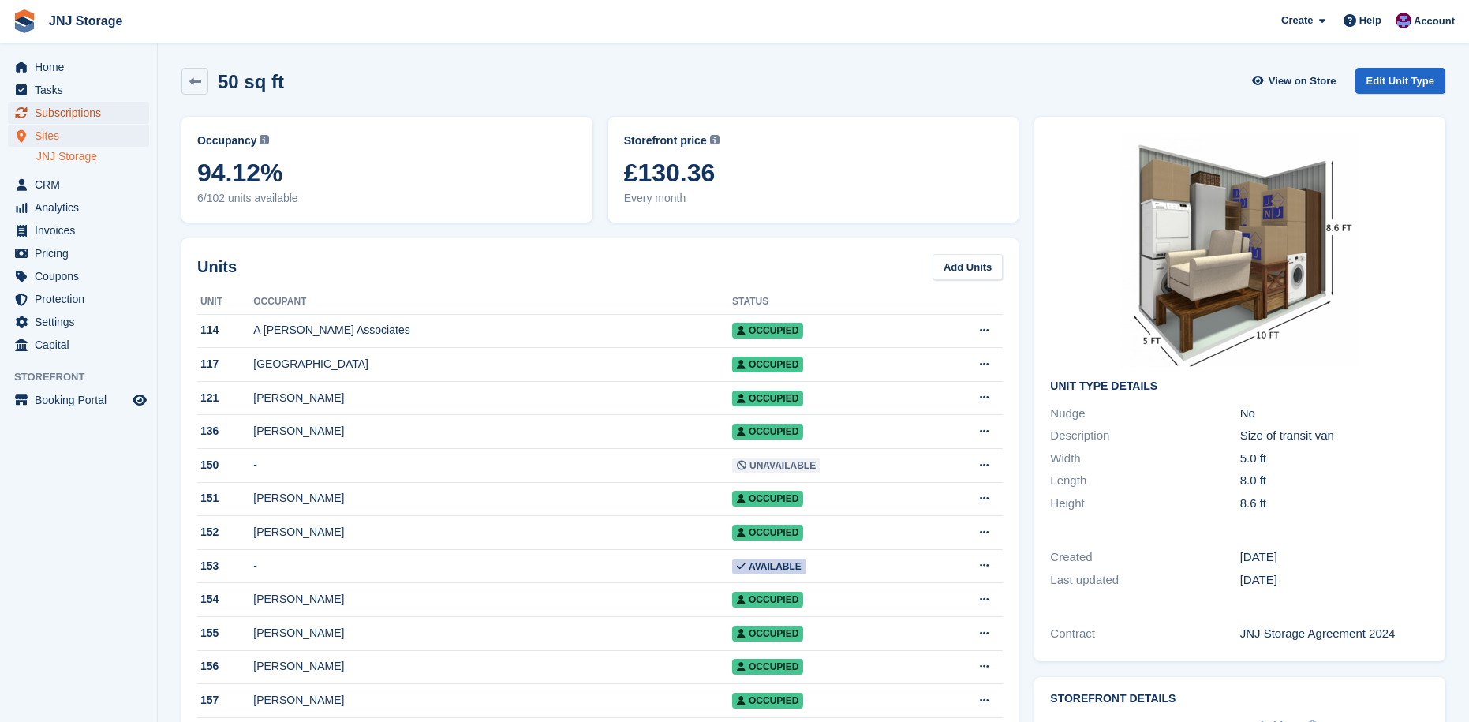
click at [67, 116] on span "Subscriptions" at bounding box center [82, 113] width 95 height 22
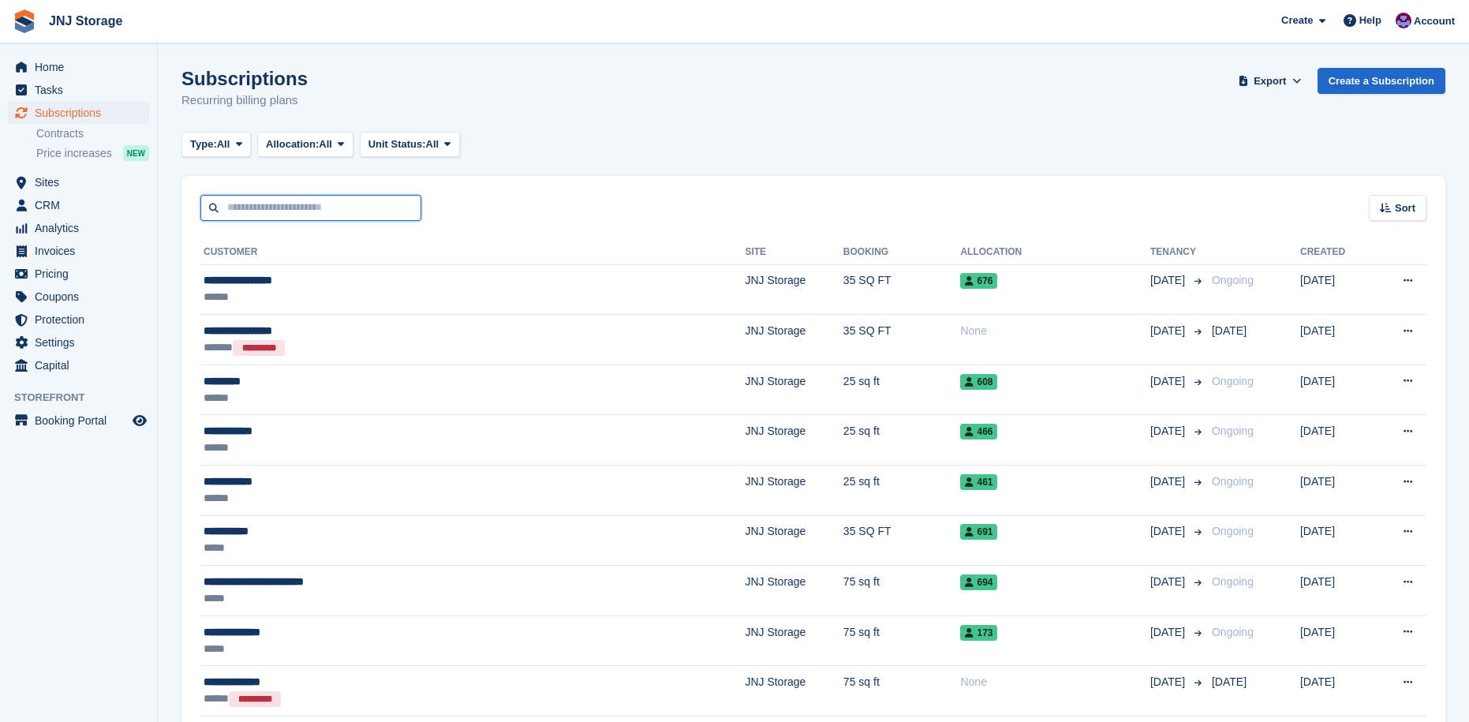
click at [311, 202] on input "text" at bounding box center [310, 208] width 221 height 26
type input "**********"
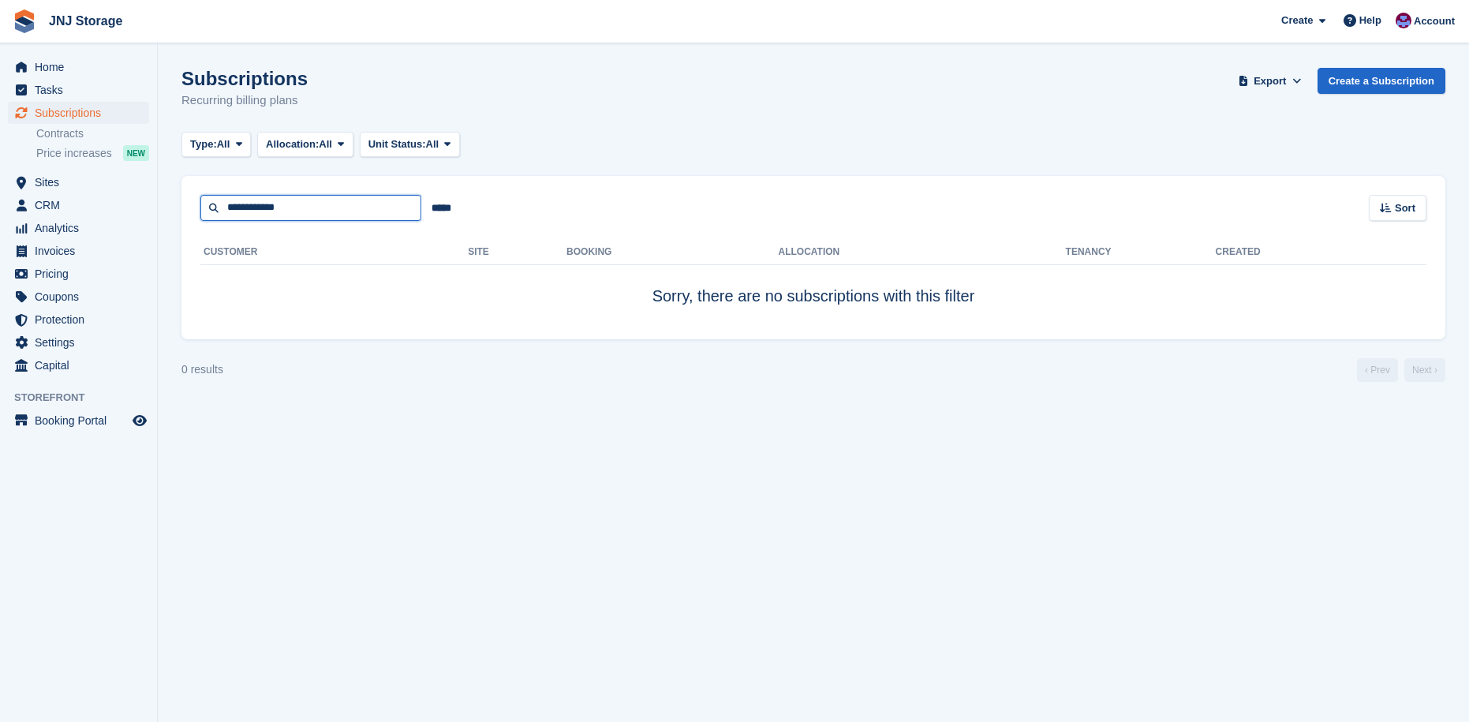
click at [294, 218] on input "**********" at bounding box center [310, 208] width 221 height 26
type input "**********"
drag, startPoint x: 247, startPoint y: 208, endPoint x: 113, endPoint y: 192, distance: 135.1
click at [122, 194] on div "Home Tasks Subscriptions Subscriptions Subscriptions Contracts Price increases …" at bounding box center [734, 361] width 1469 height 722
type input "*********"
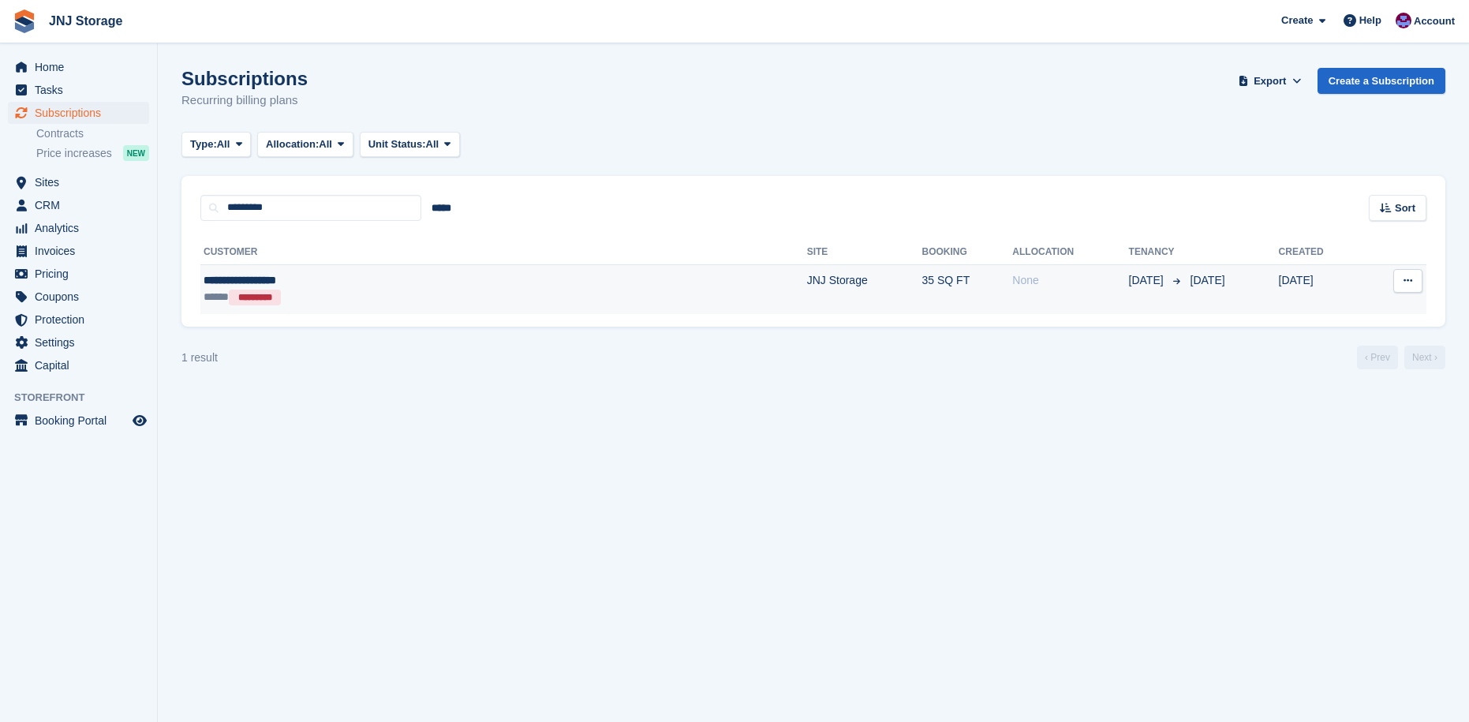
click at [352, 292] on div "***** *********" at bounding box center [362, 297] width 317 height 17
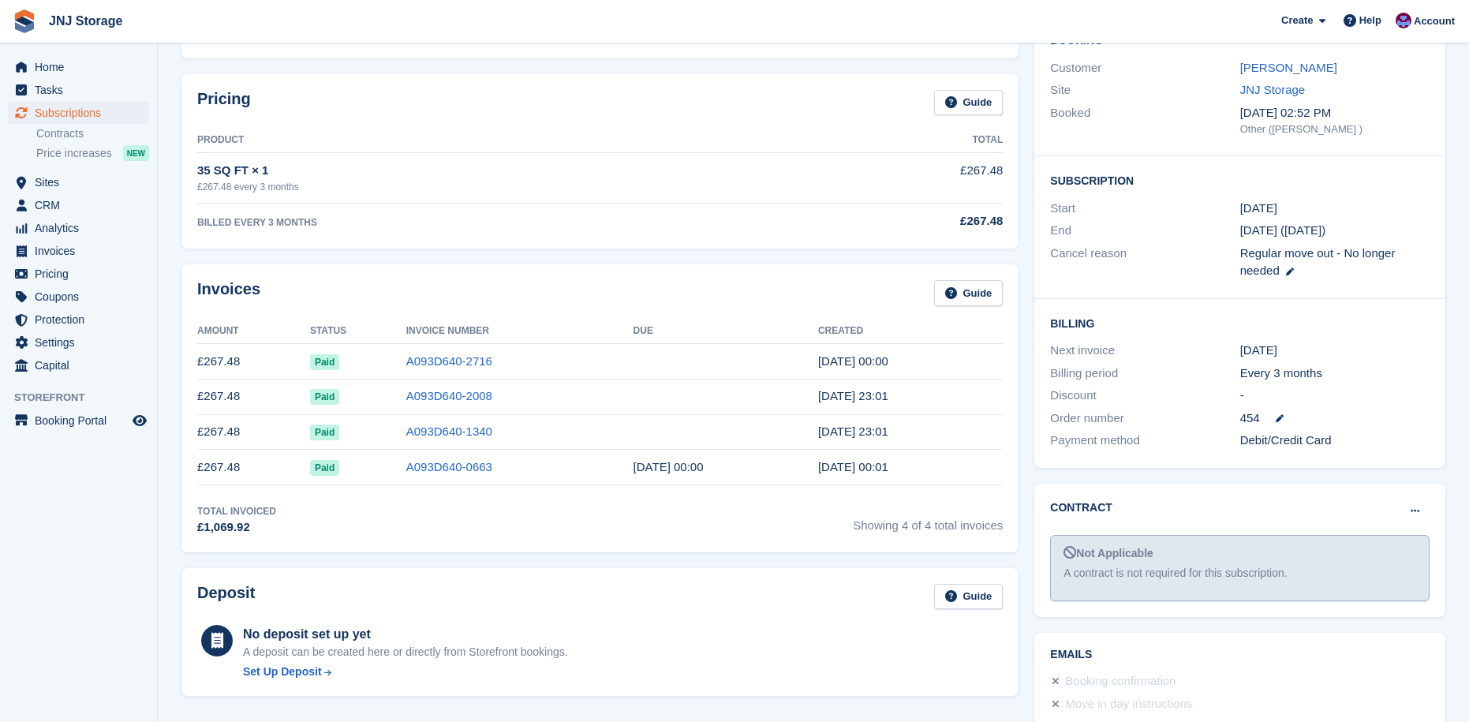
scroll to position [133, 0]
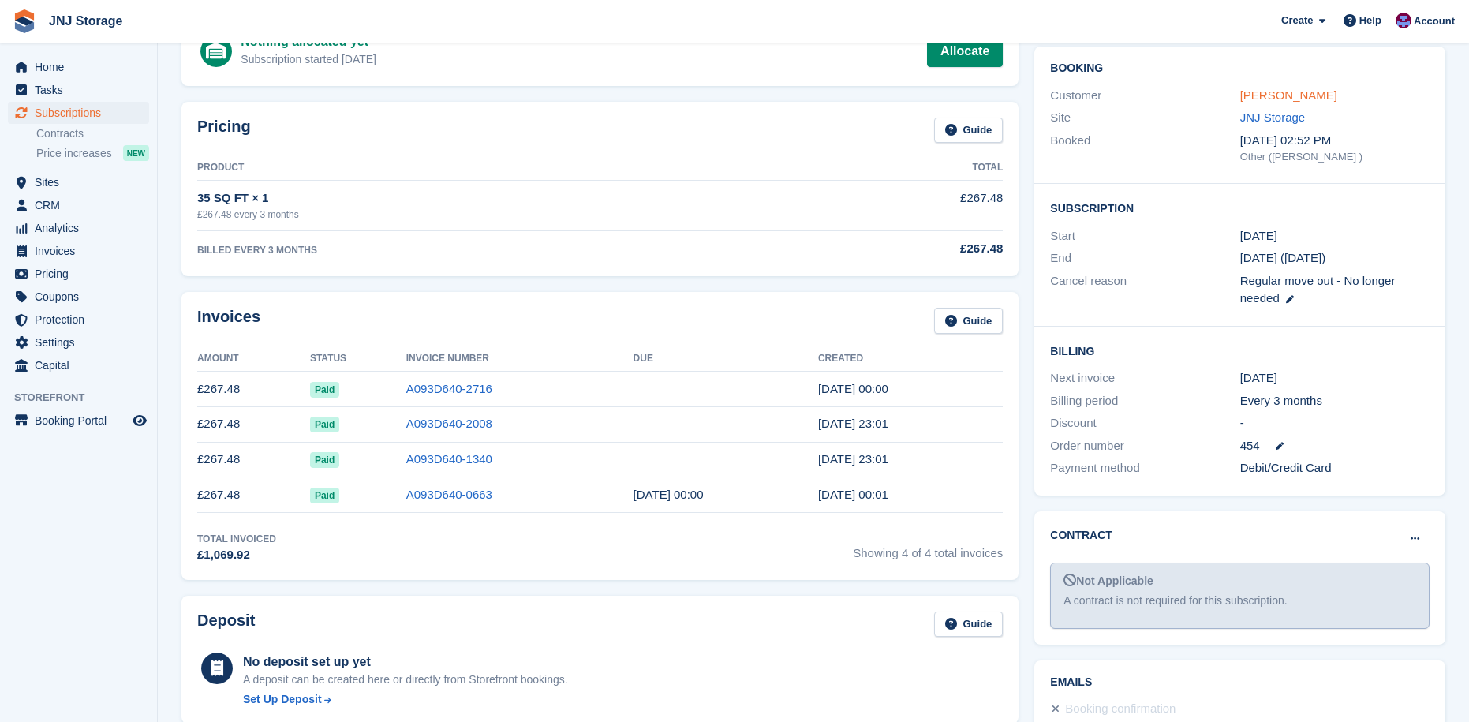
click at [1328, 100] on link "[PERSON_NAME]" at bounding box center [1288, 94] width 97 height 13
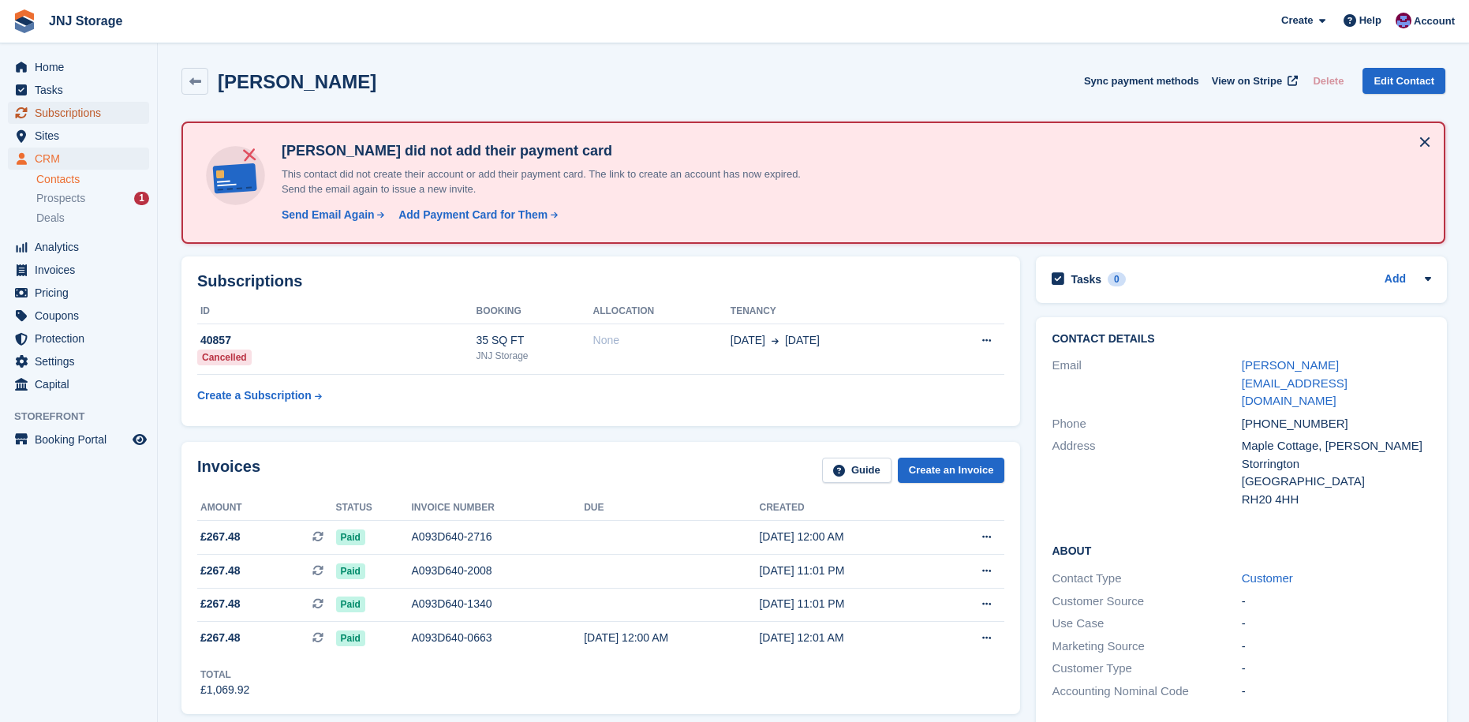
click at [72, 113] on span "Subscriptions" at bounding box center [82, 113] width 95 height 22
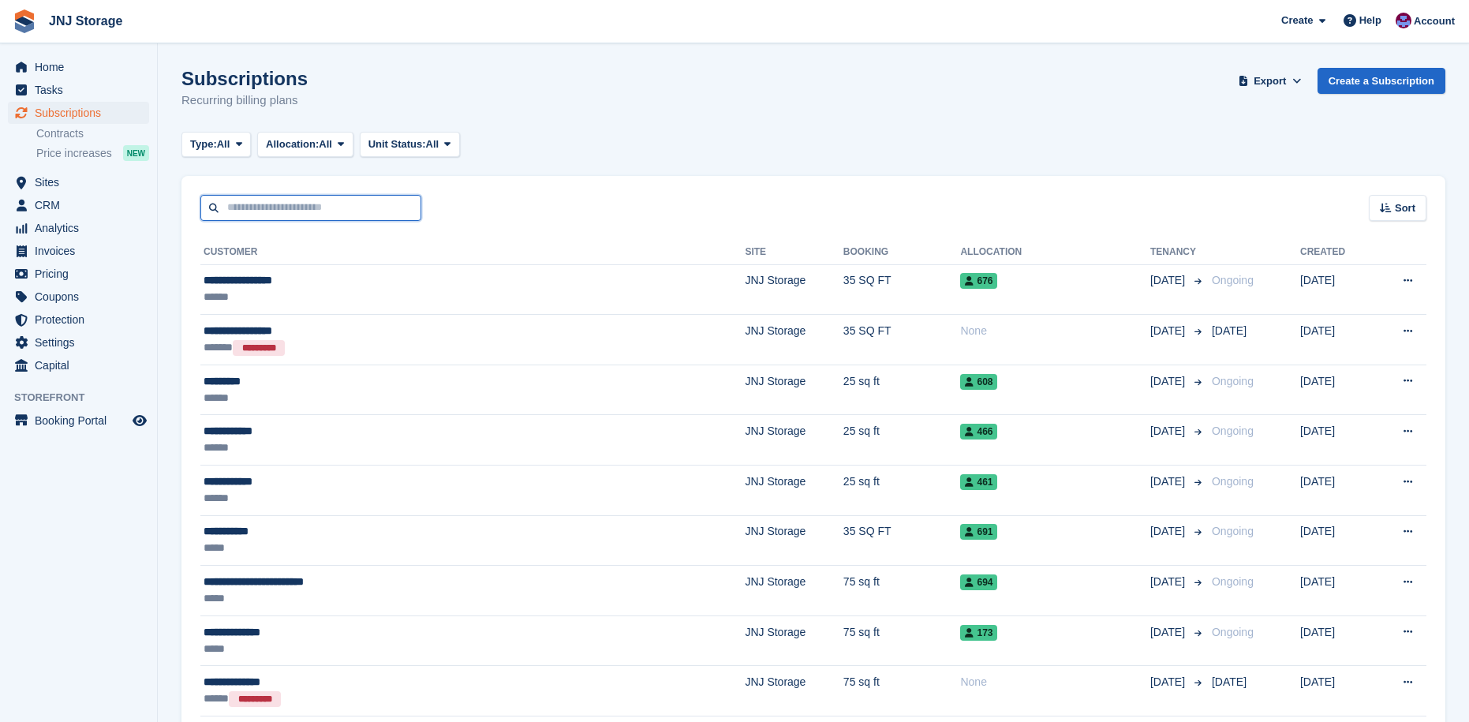
click at [330, 204] on input "text" at bounding box center [310, 208] width 221 height 26
type input "*****"
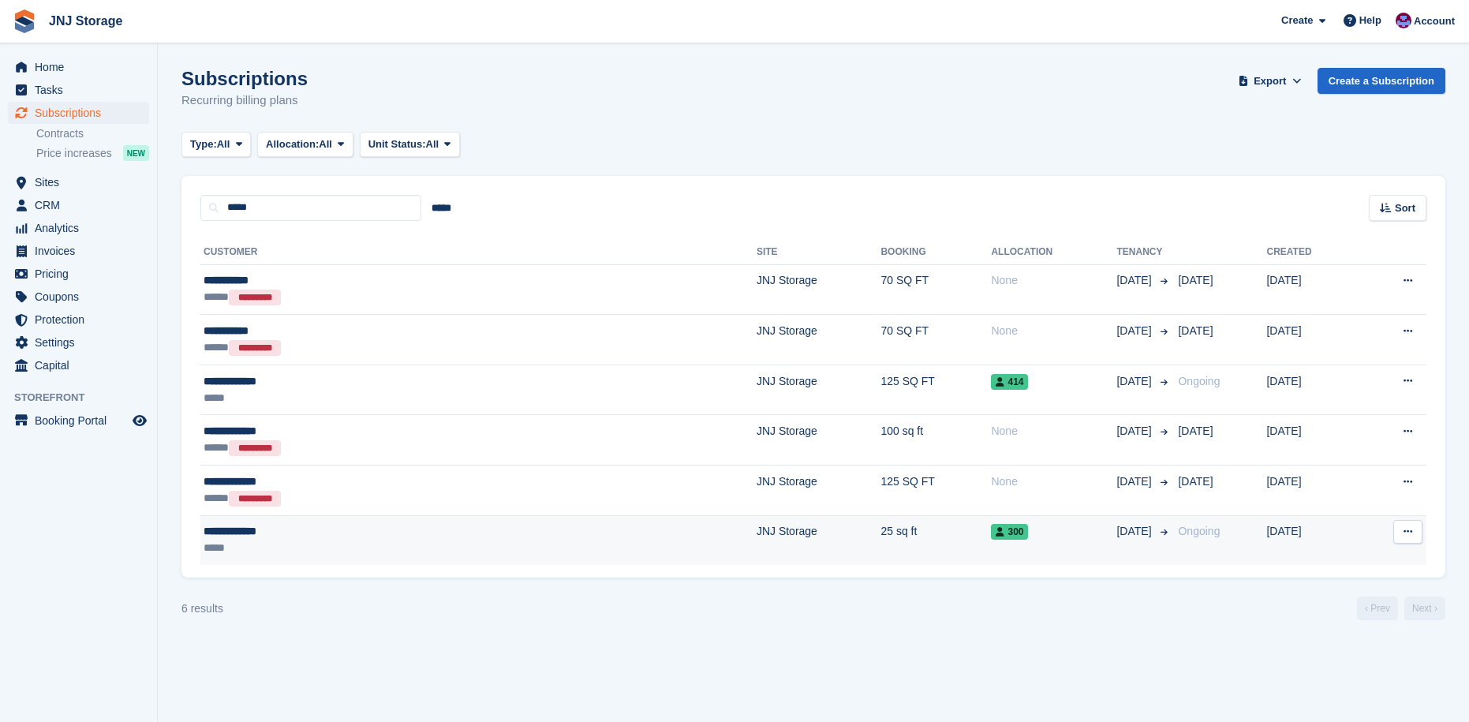
click at [457, 530] on div "**********" at bounding box center [338, 531] width 269 height 17
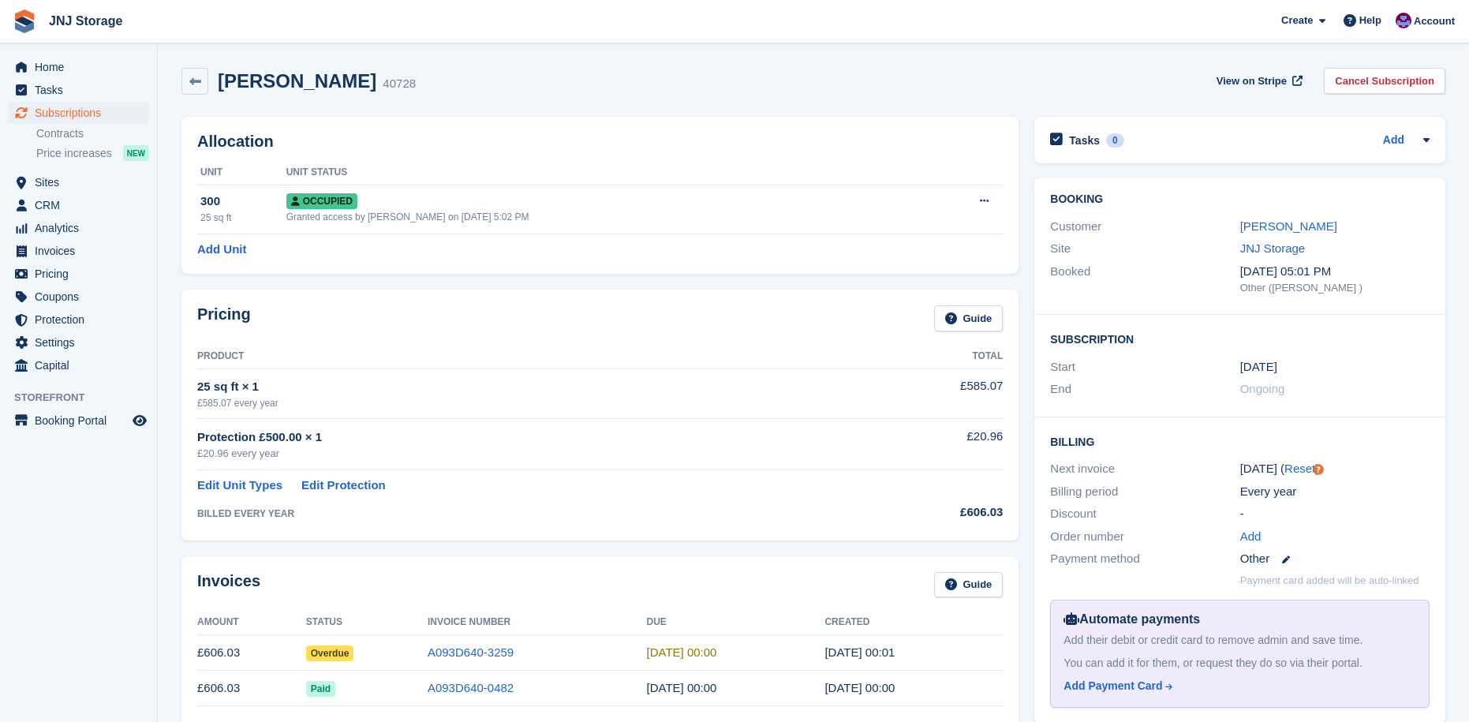
click at [321, 653] on span "Overdue" at bounding box center [330, 653] width 48 height 16
click at [1245, 226] on link "[PERSON_NAME]" at bounding box center [1288, 225] width 97 height 13
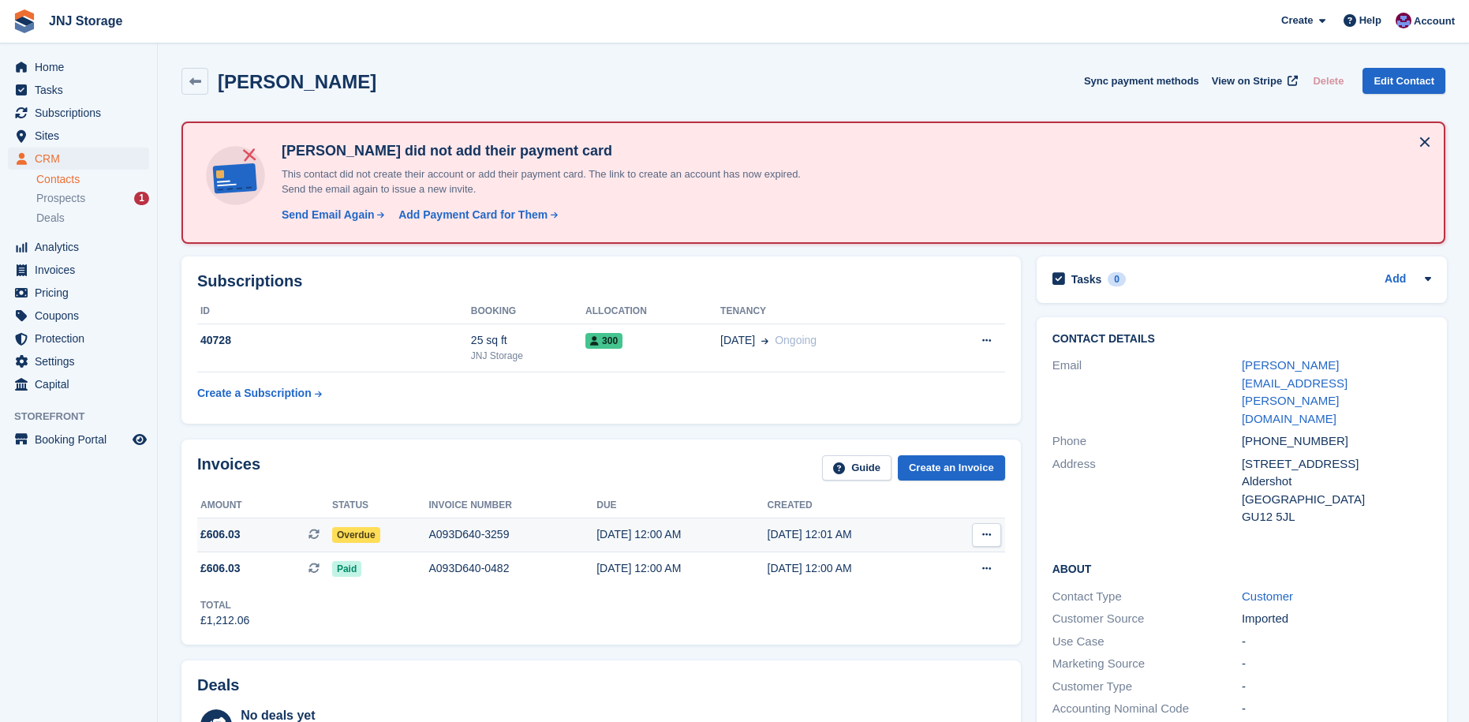
click at [360, 538] on span "Overdue" at bounding box center [356, 535] width 48 height 16
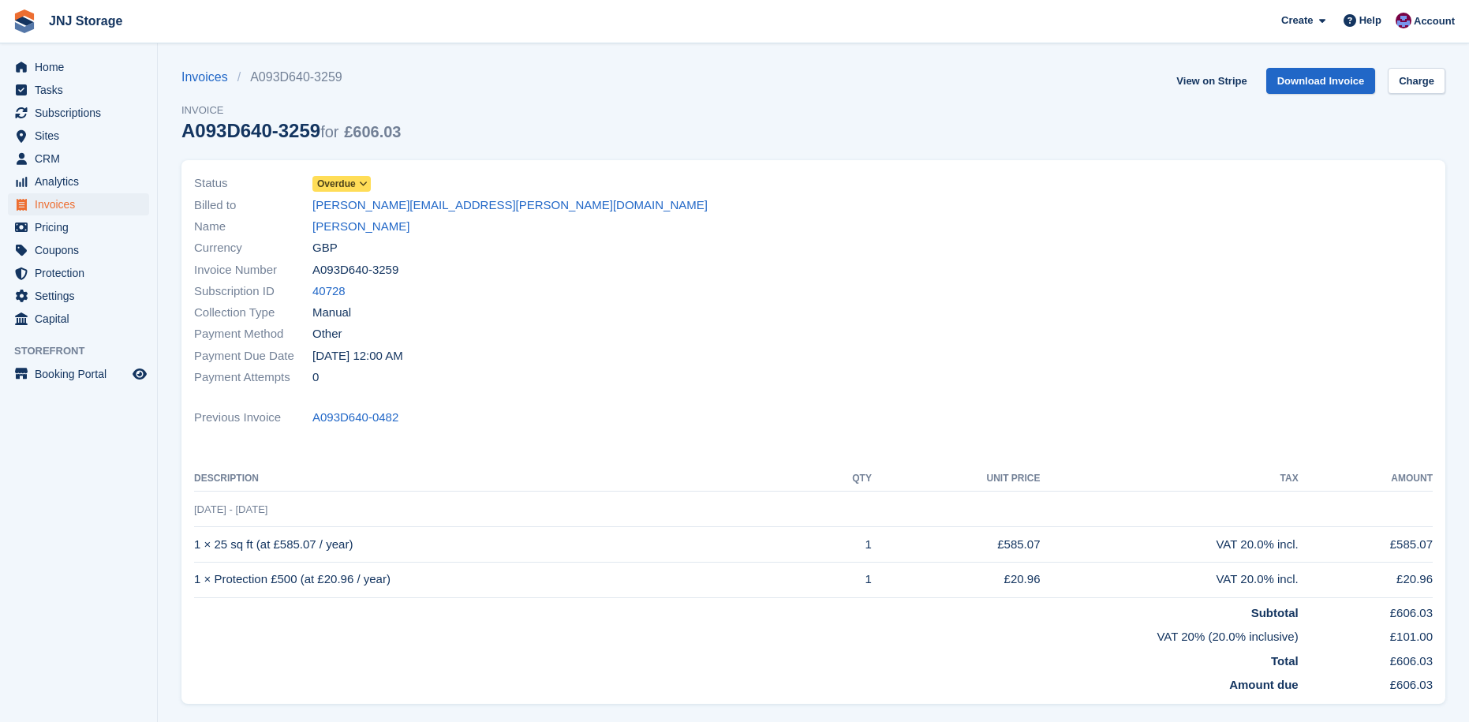
click at [336, 189] on span "Overdue" at bounding box center [336, 184] width 39 height 14
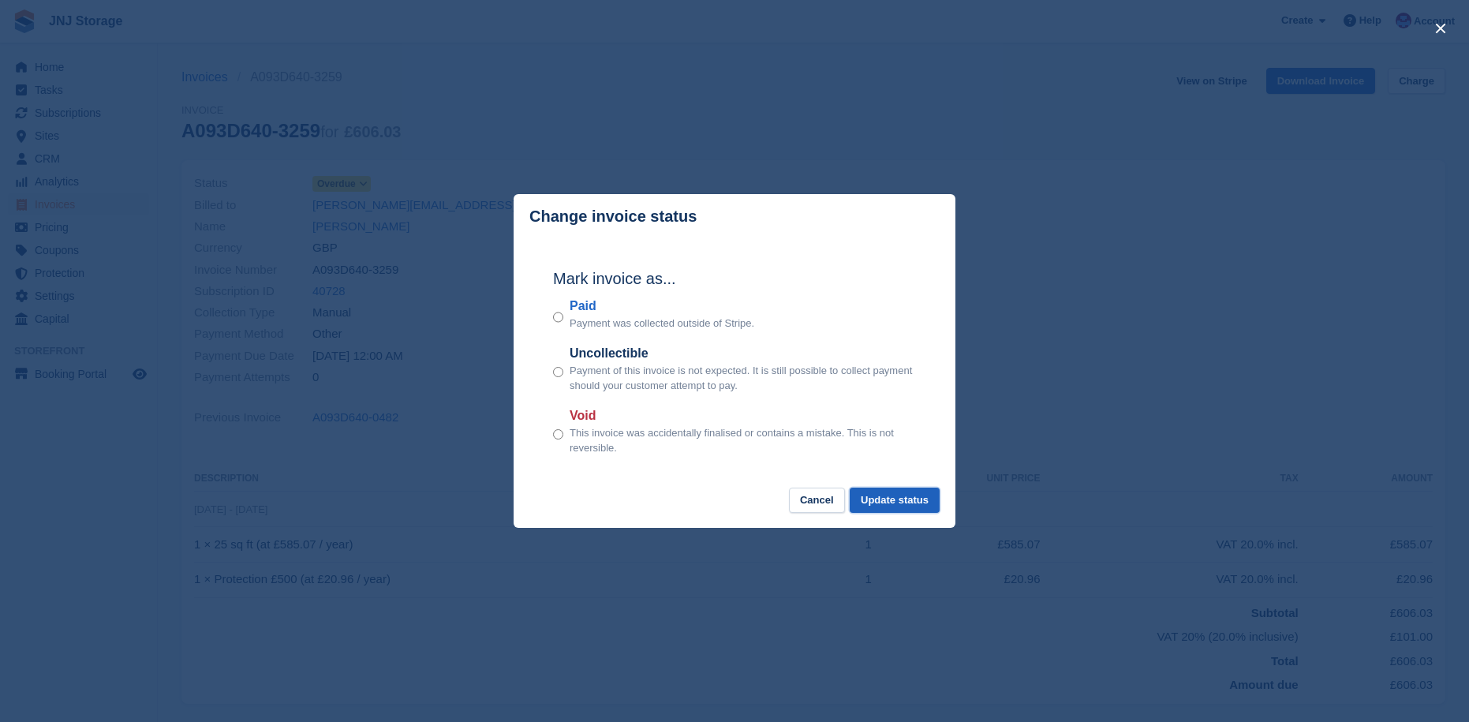
click at [893, 496] on button "Update status" at bounding box center [895, 501] width 90 height 26
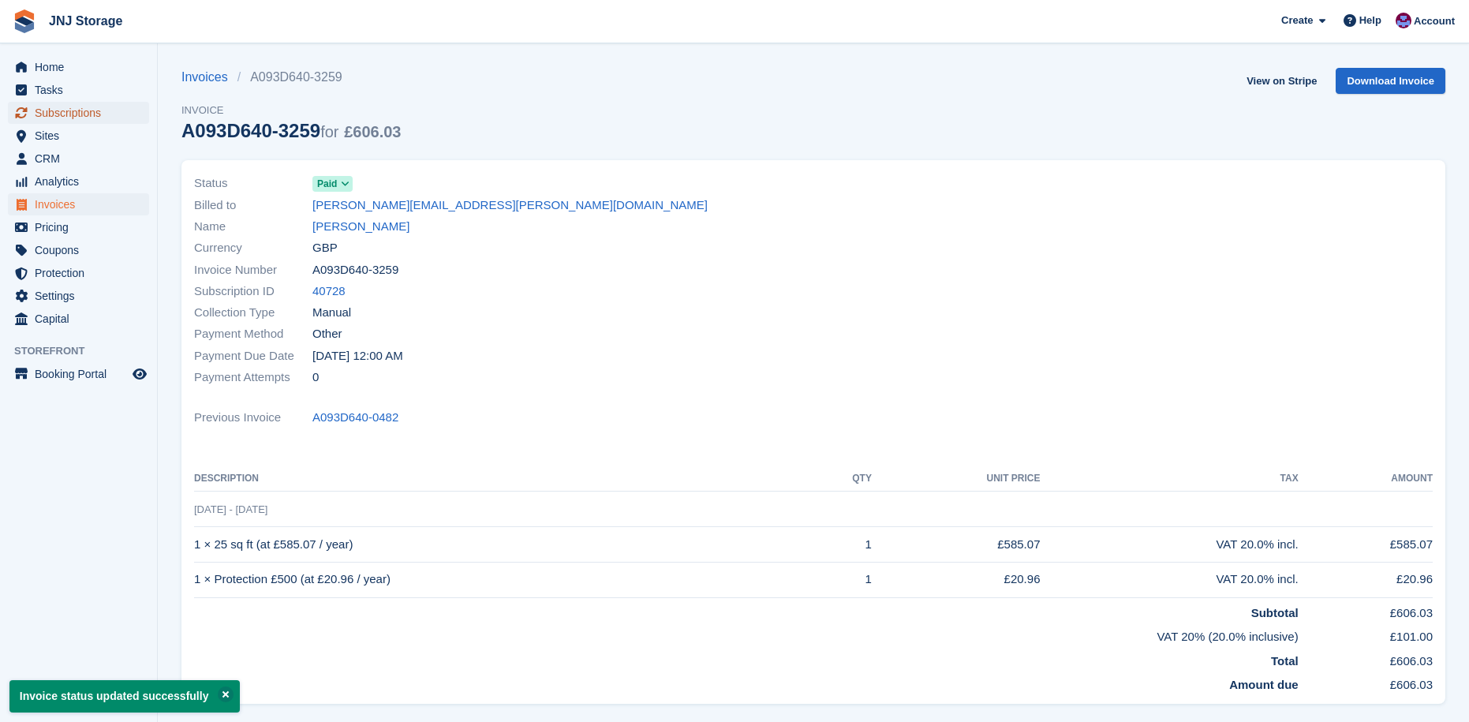
click at [58, 119] on span "Subscriptions" at bounding box center [82, 113] width 95 height 22
